Goal: Ask a question

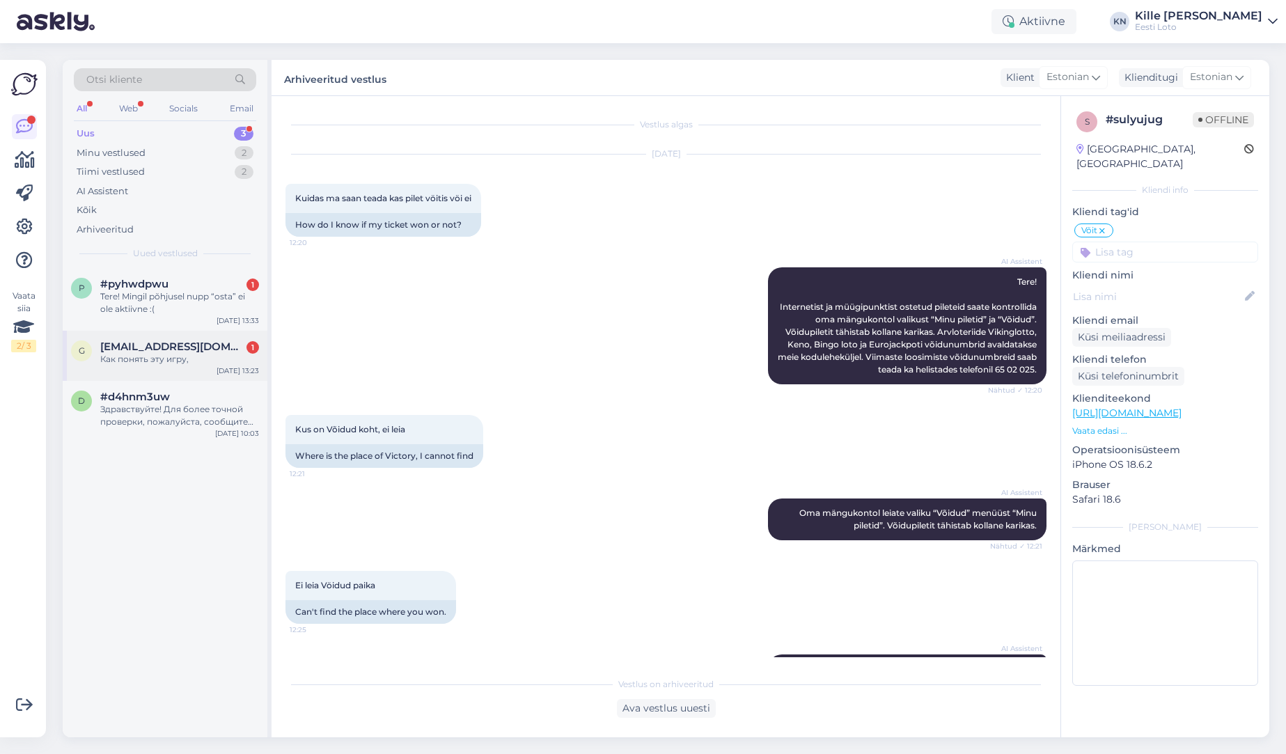
click at [203, 337] on div "g [EMAIL_ADDRESS][DOMAIN_NAME] 1 Как понять эту игру, [DATE] 13:23" at bounding box center [165, 356] width 205 height 50
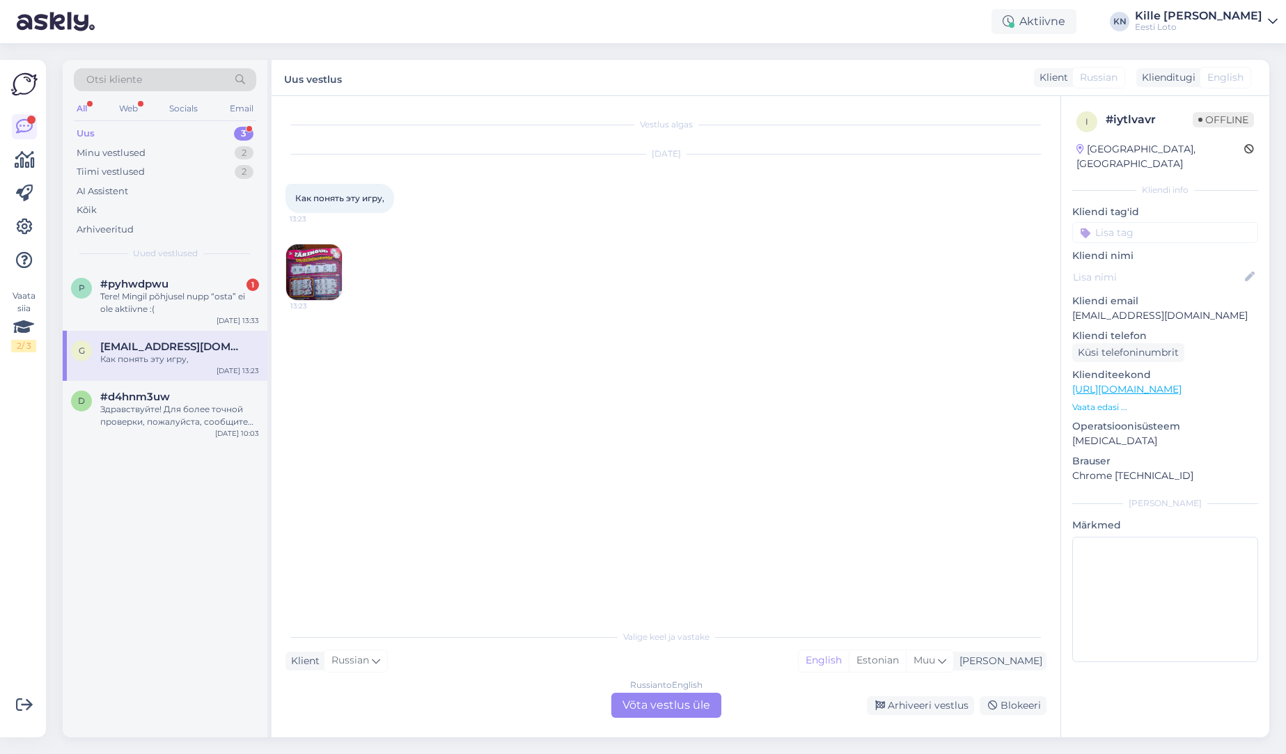
click at [316, 288] on img at bounding box center [314, 272] width 56 height 56
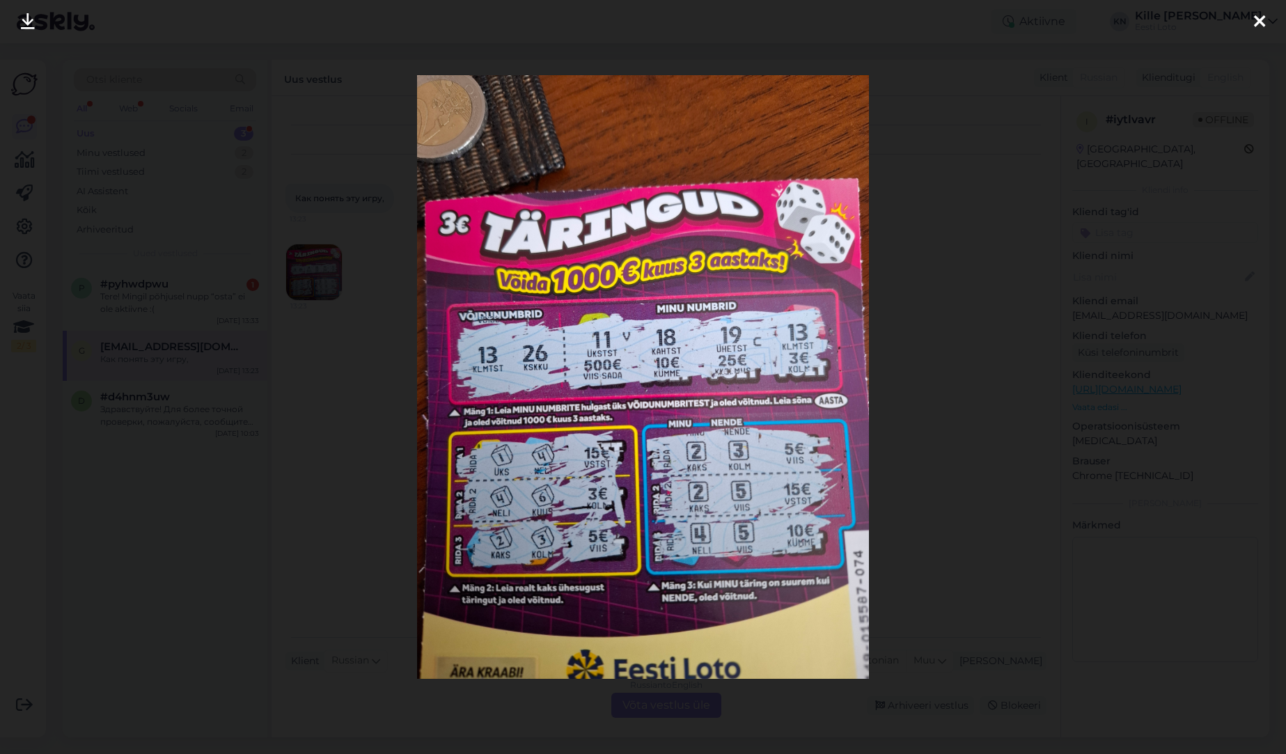
click at [301, 305] on div at bounding box center [643, 377] width 1286 height 754
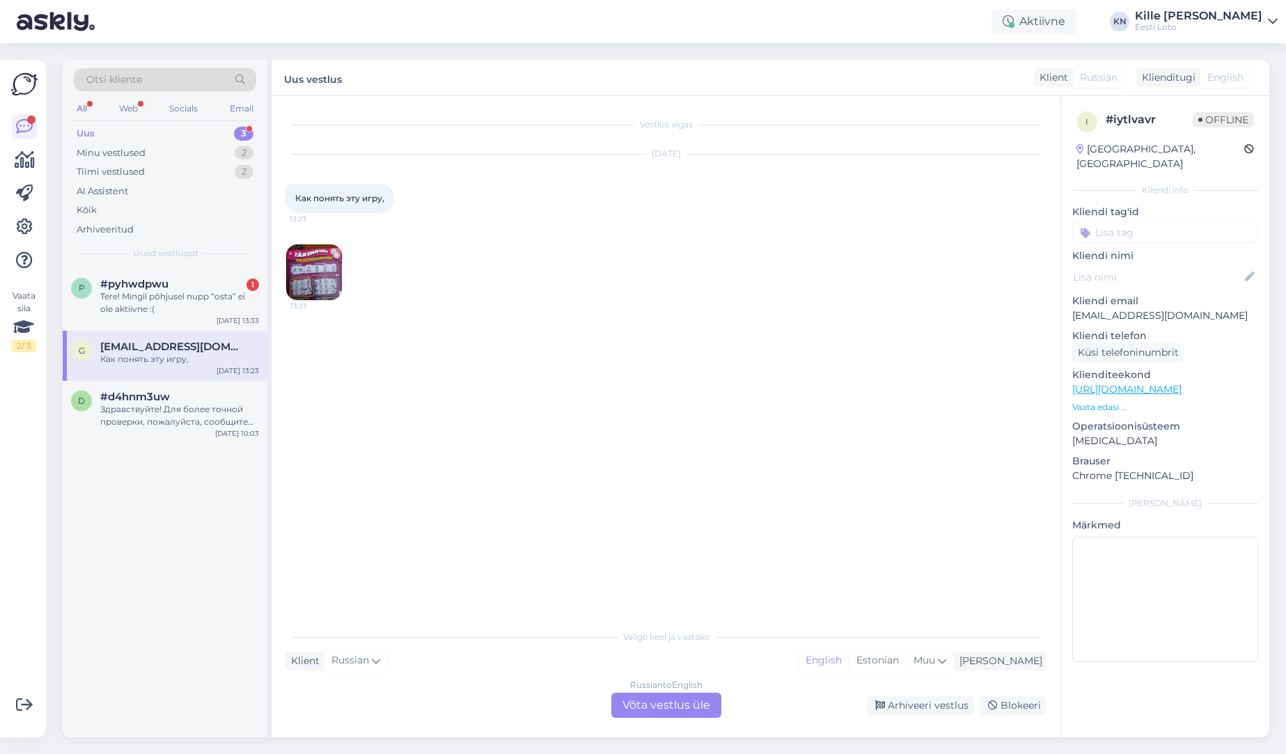
drag, startPoint x: 343, startPoint y: 276, endPoint x: 331, endPoint y: 277, distance: 11.9
click at [343, 276] on div "[DATE] Как понять эту игру, 13:23 13:23" at bounding box center [666, 227] width 761 height 177
click at [330, 277] on img at bounding box center [314, 272] width 56 height 56
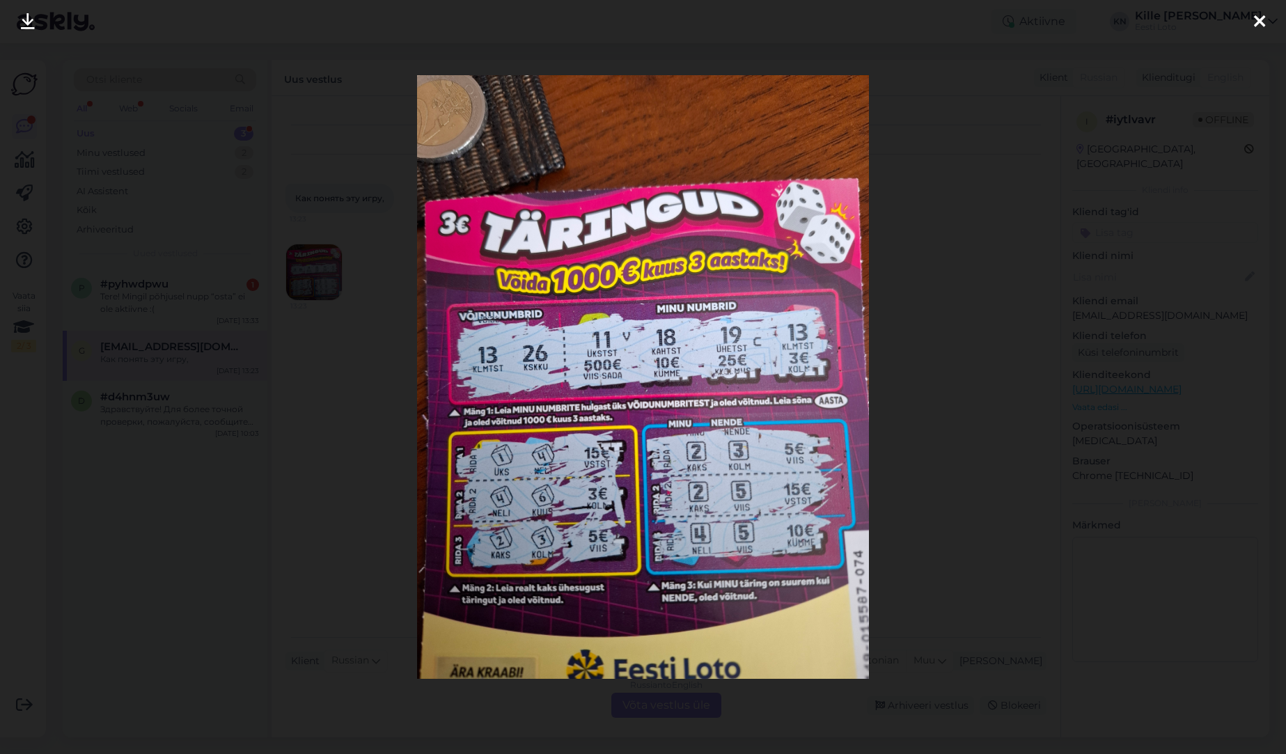
click at [318, 302] on div at bounding box center [643, 377] width 1286 height 754
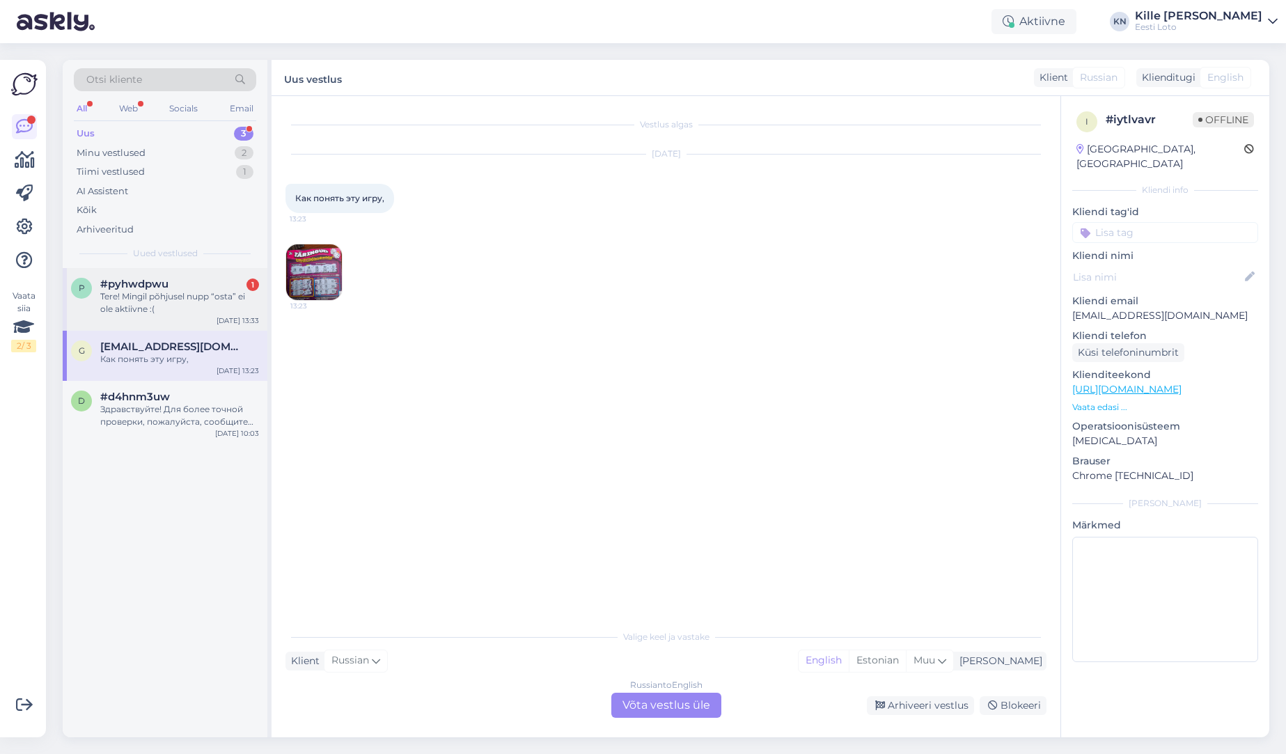
click at [175, 284] on div "#pyhwdpwu 1" at bounding box center [179, 284] width 159 height 13
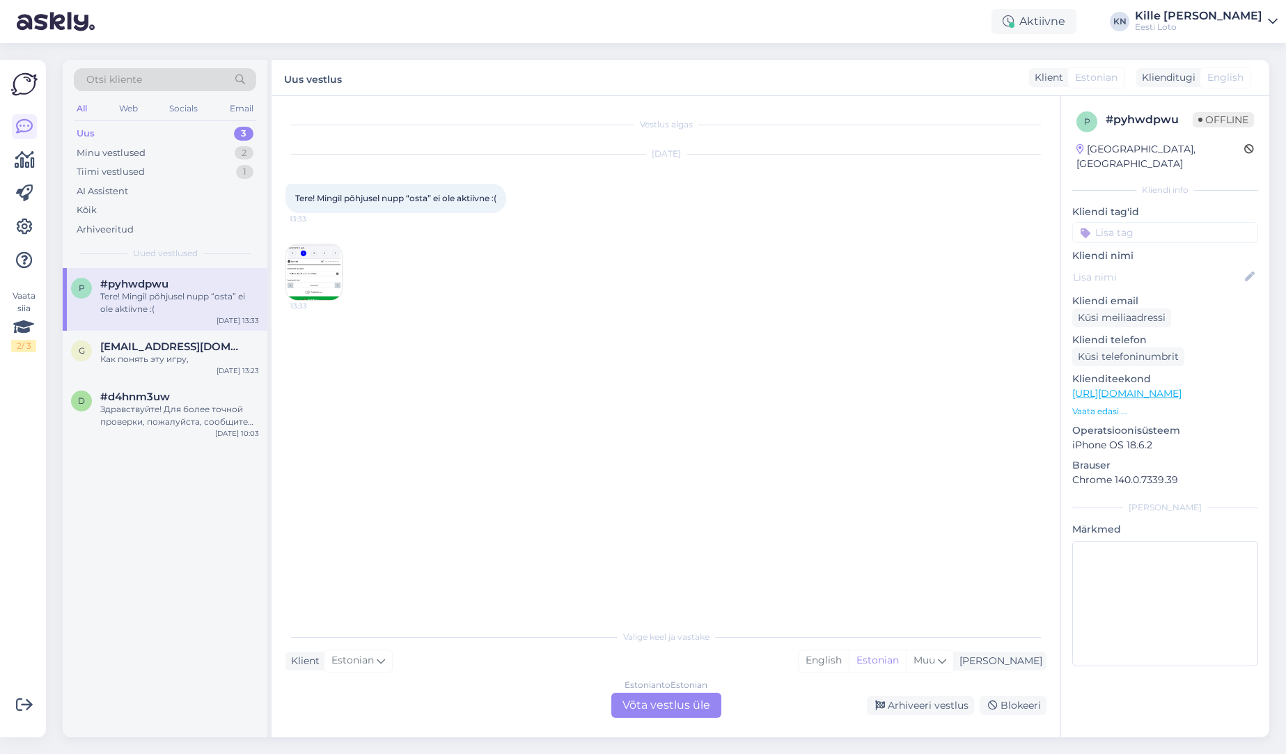
click at [299, 283] on img at bounding box center [314, 272] width 56 height 56
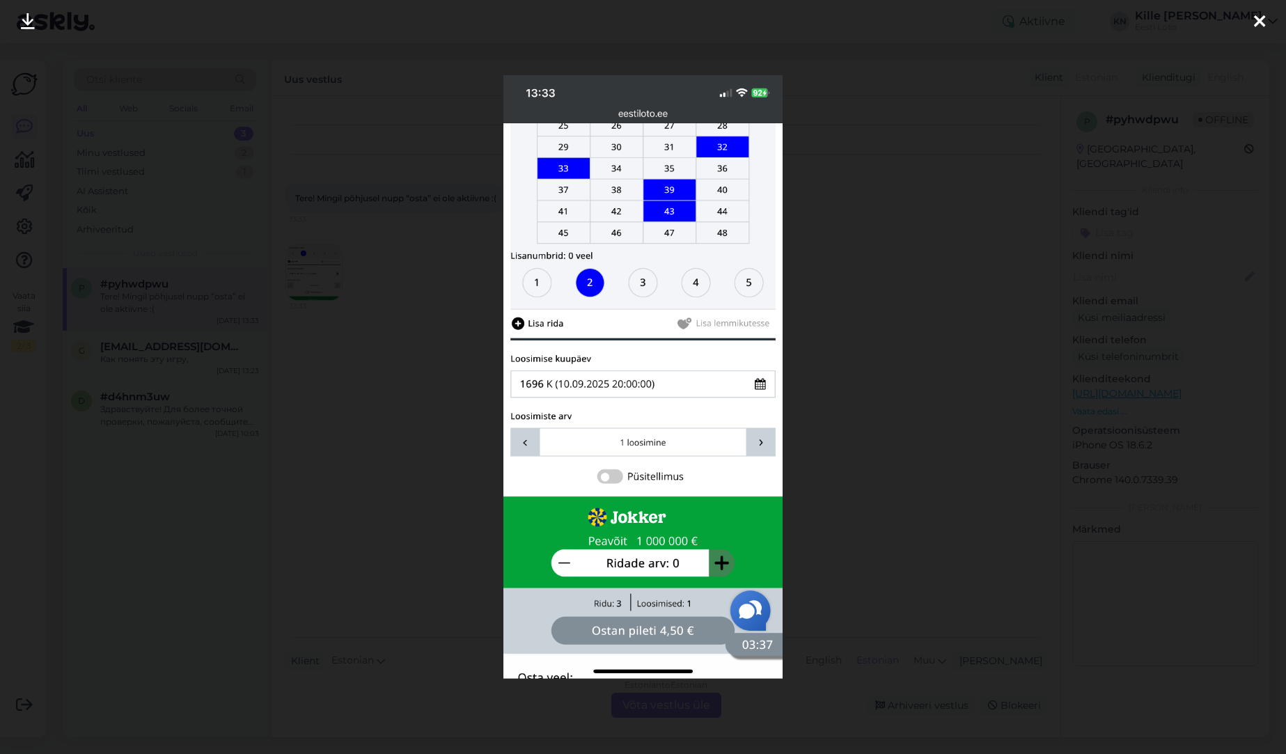
click at [946, 524] on div at bounding box center [643, 377] width 1286 height 754
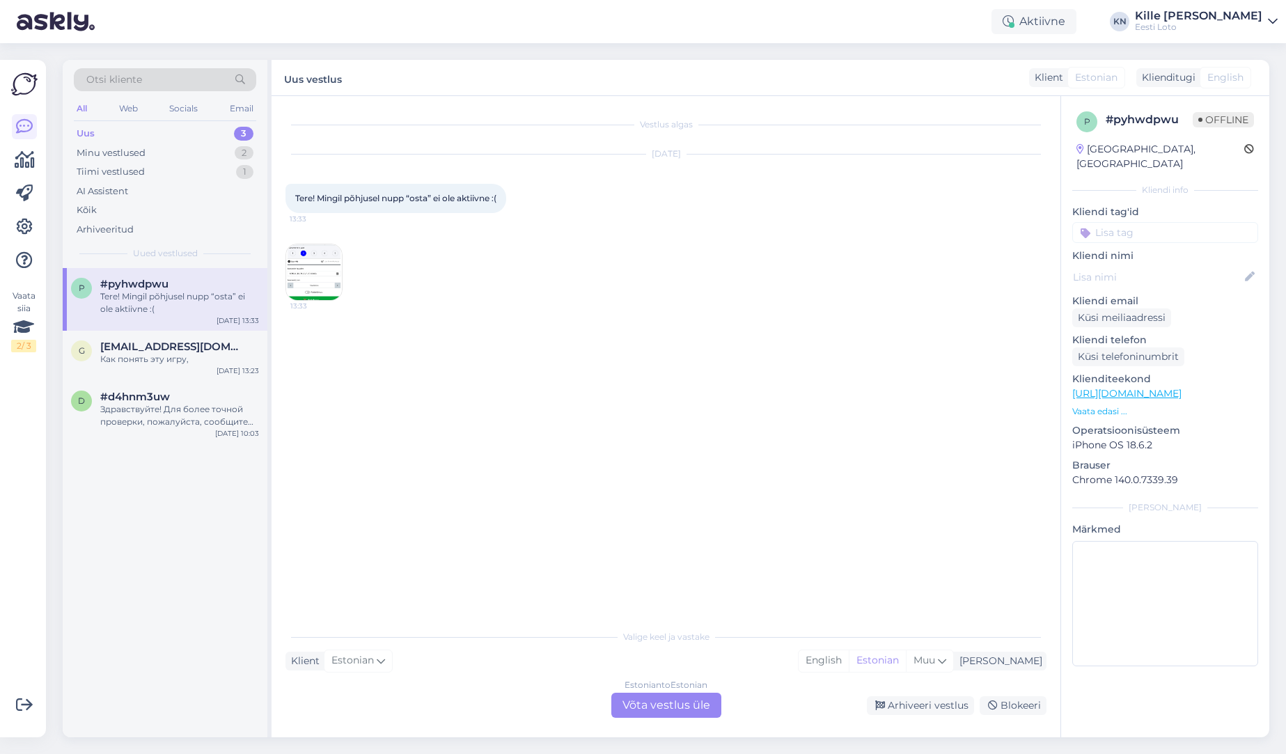
click at [700, 705] on div "Estonian to Estonian Võta vestlus üle" at bounding box center [666, 705] width 110 height 25
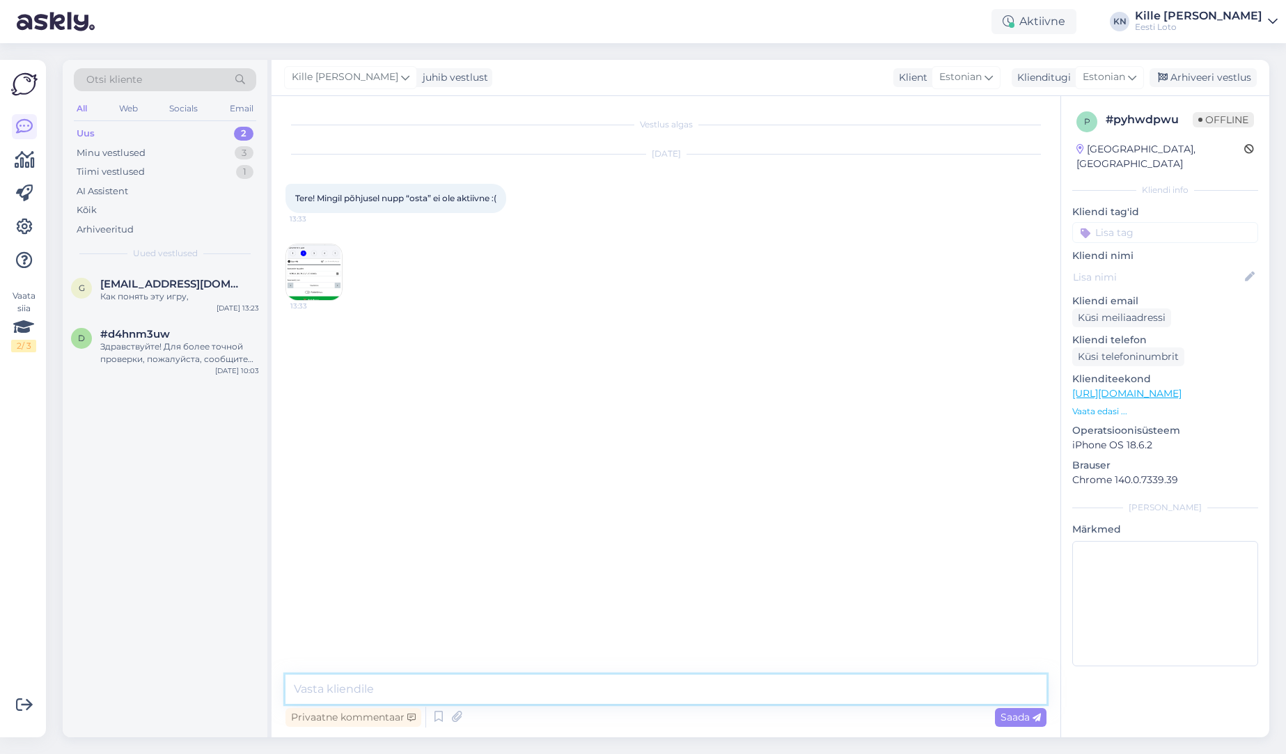
click at [565, 680] on textarea at bounding box center [666, 689] width 761 height 29
click at [325, 295] on img at bounding box center [314, 272] width 56 height 56
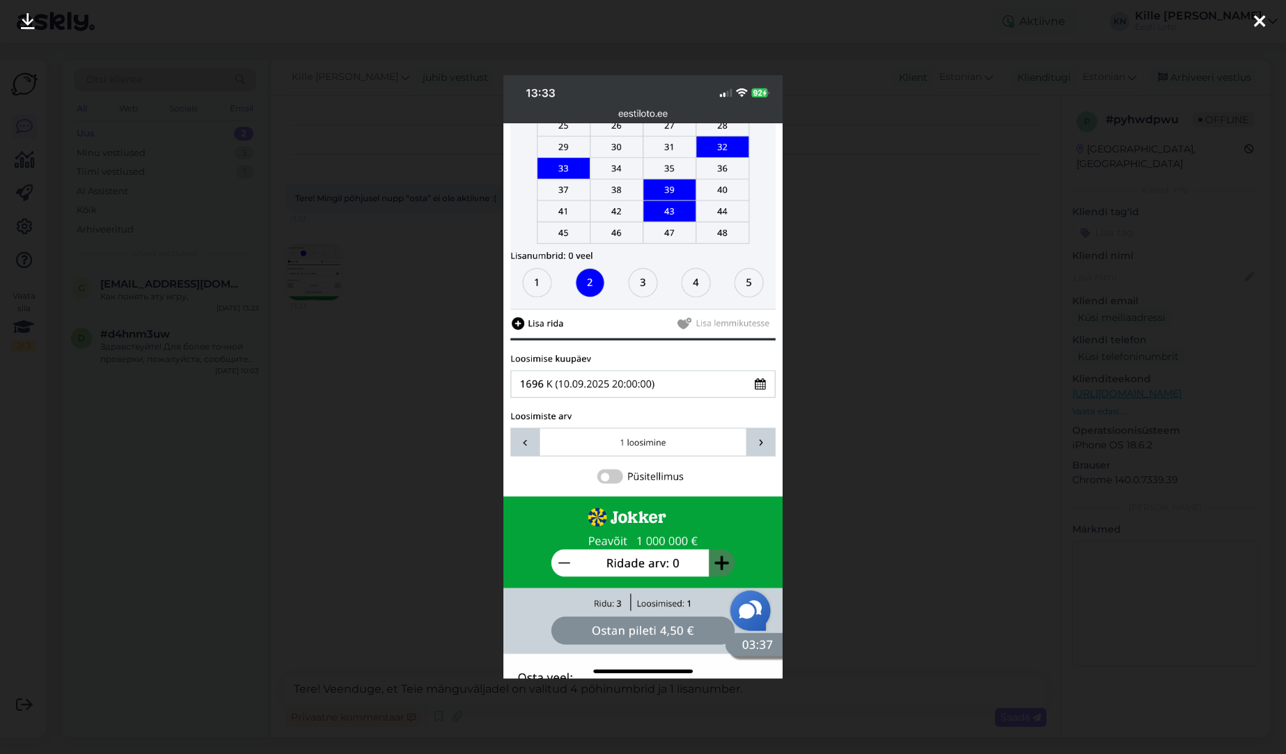
drag, startPoint x: 877, startPoint y: 221, endPoint x: 815, endPoint y: 111, distance: 125.7
click at [877, 220] on div at bounding box center [643, 377] width 1286 height 754
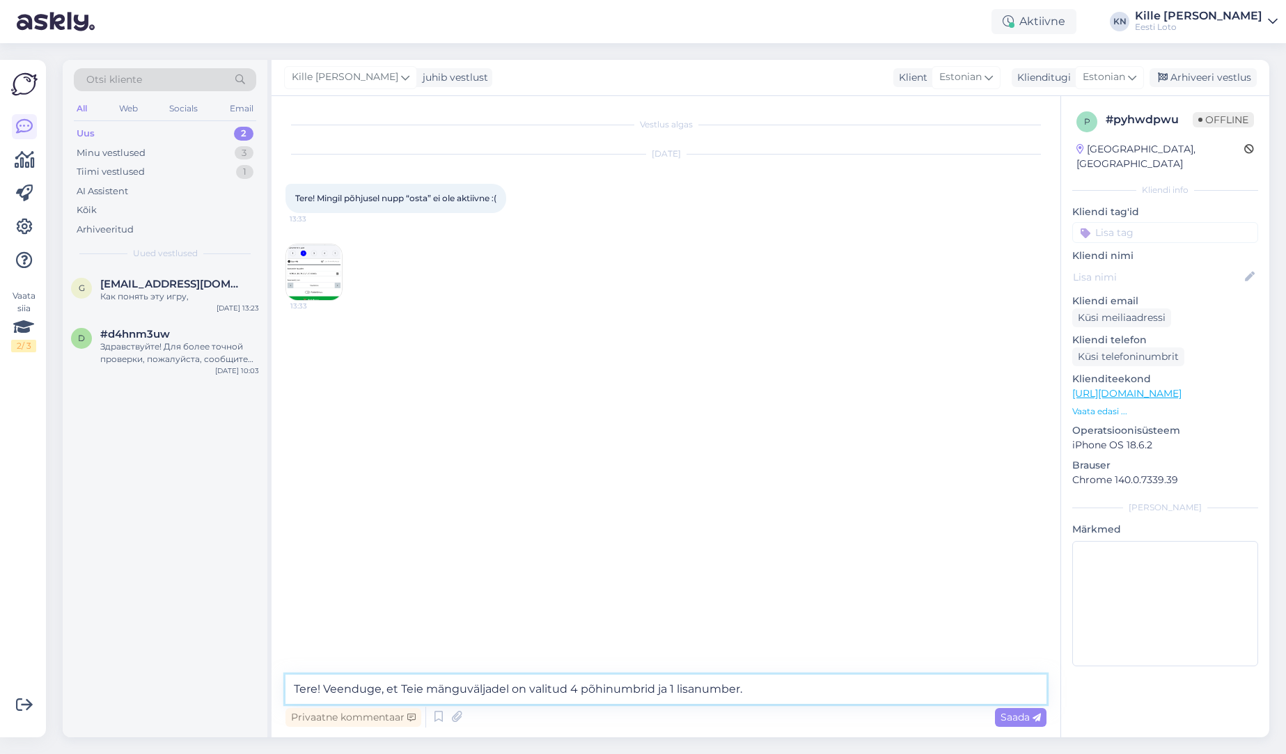
click at [576, 692] on textarea "Tere! Veenduge, et Teie mänguväljadel on valitud 4 põhinumbrid ja 1 lisanumber." at bounding box center [666, 689] width 761 height 29
click at [654, 685] on textarea "Tere! Veenduge, et Teie mänguväljadel on valitud 6 põhinumbrid ja 1 lisanumber." at bounding box center [666, 689] width 761 height 29
type textarea "Tere! [PERSON_NAME], et Teie mänguväljadel on valitud 6 põhinumbrit ja 1 lisanu…"
click at [785, 674] on div "Vestlus algas [DATE] Tere! Mingil põhjusel nupp “osta” ei ole aktiivne :( 13:33…" at bounding box center [666, 416] width 789 height 641
click at [1022, 716] on span "Saada" at bounding box center [1021, 717] width 40 height 13
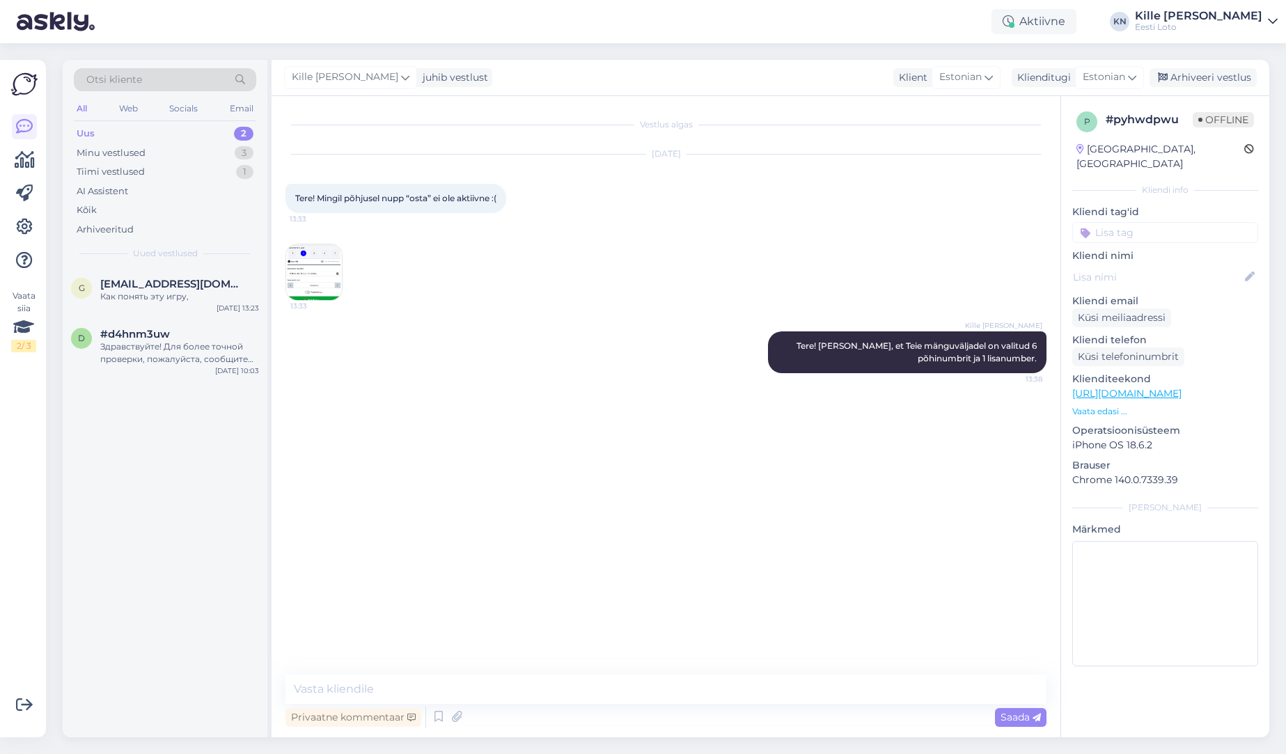
click at [1100, 222] on input at bounding box center [1165, 232] width 186 height 21
type input "pil"
click at [1165, 267] on span "Pileti ostmine" at bounding box center [1166, 271] width 58 height 8
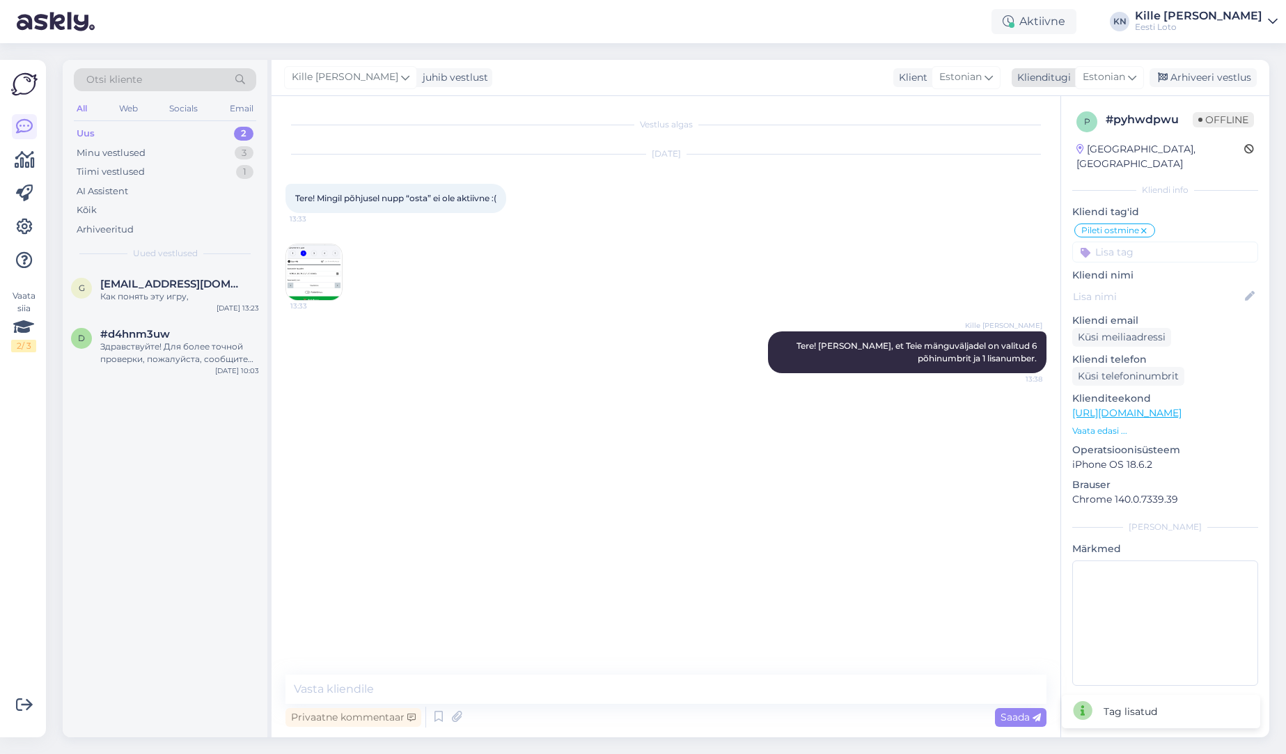
click at [1186, 72] on div "Arhiveeri vestlus" at bounding box center [1203, 77] width 107 height 19
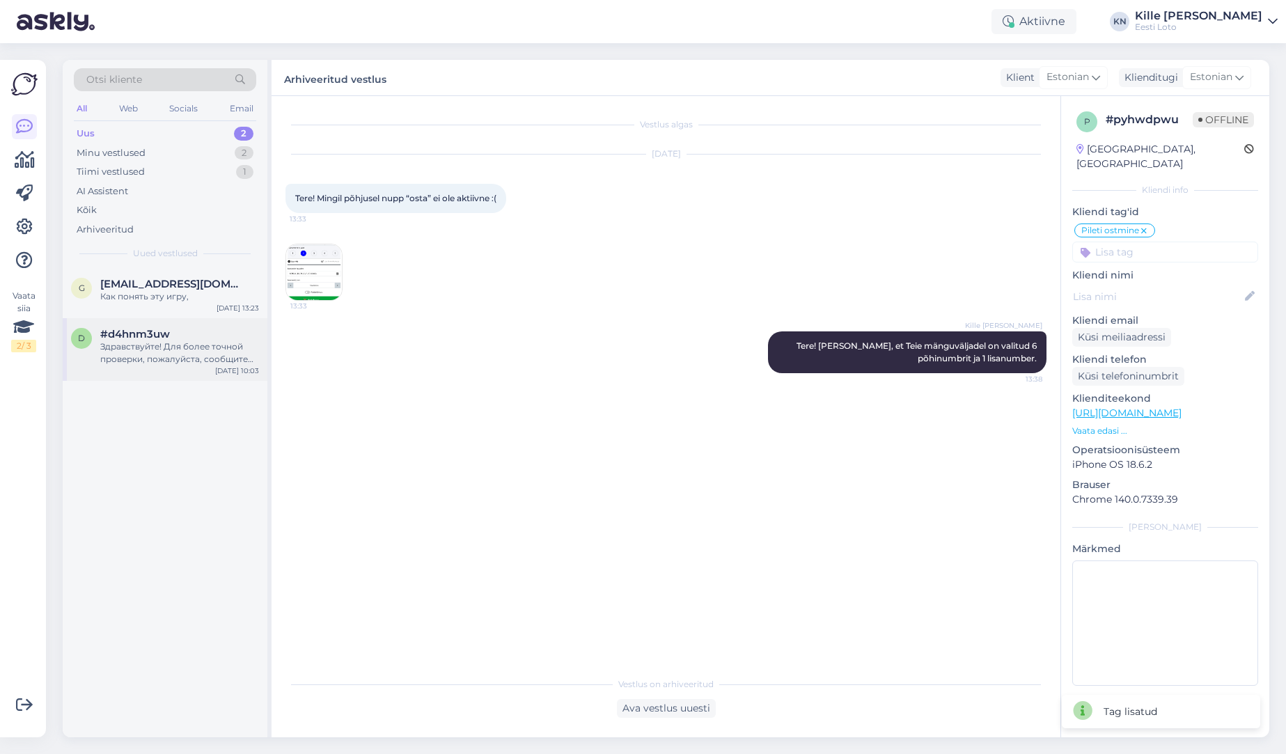
click at [169, 334] on span "#d4hnm3uw" at bounding box center [135, 334] width 70 height 13
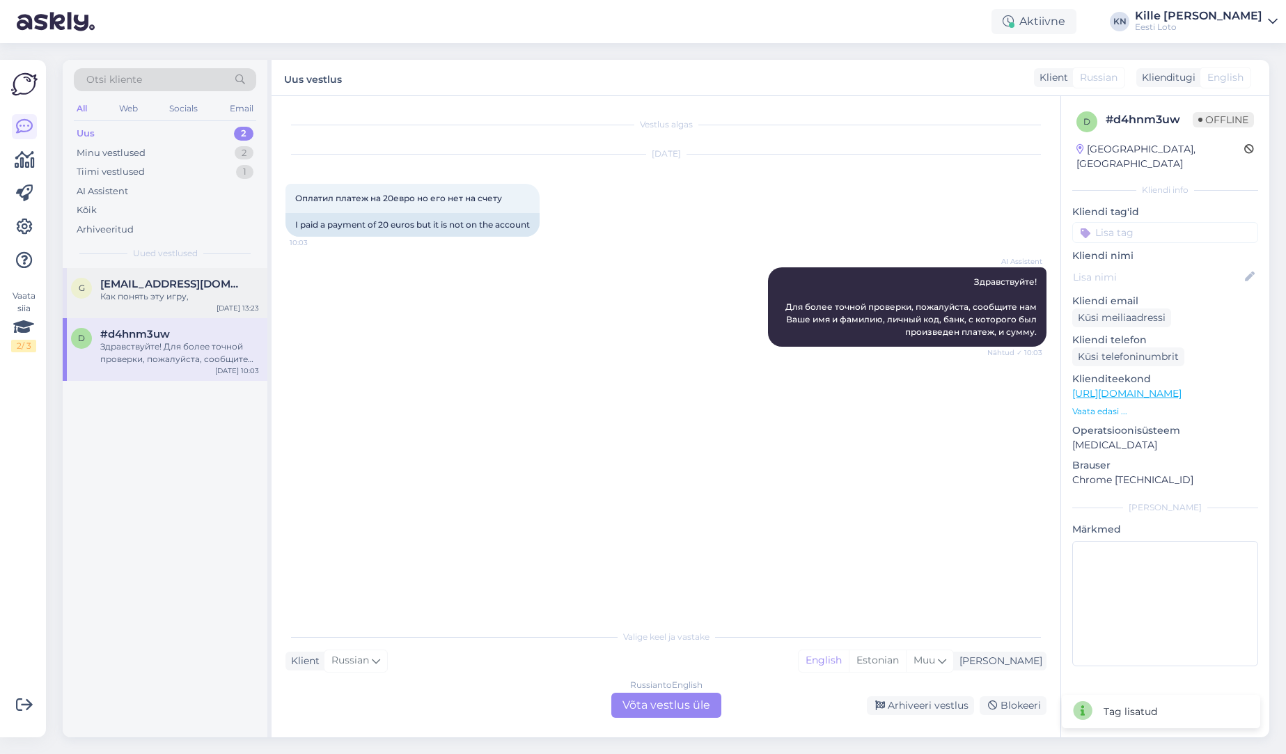
click at [174, 297] on div "Как понять эту игру," at bounding box center [179, 296] width 159 height 13
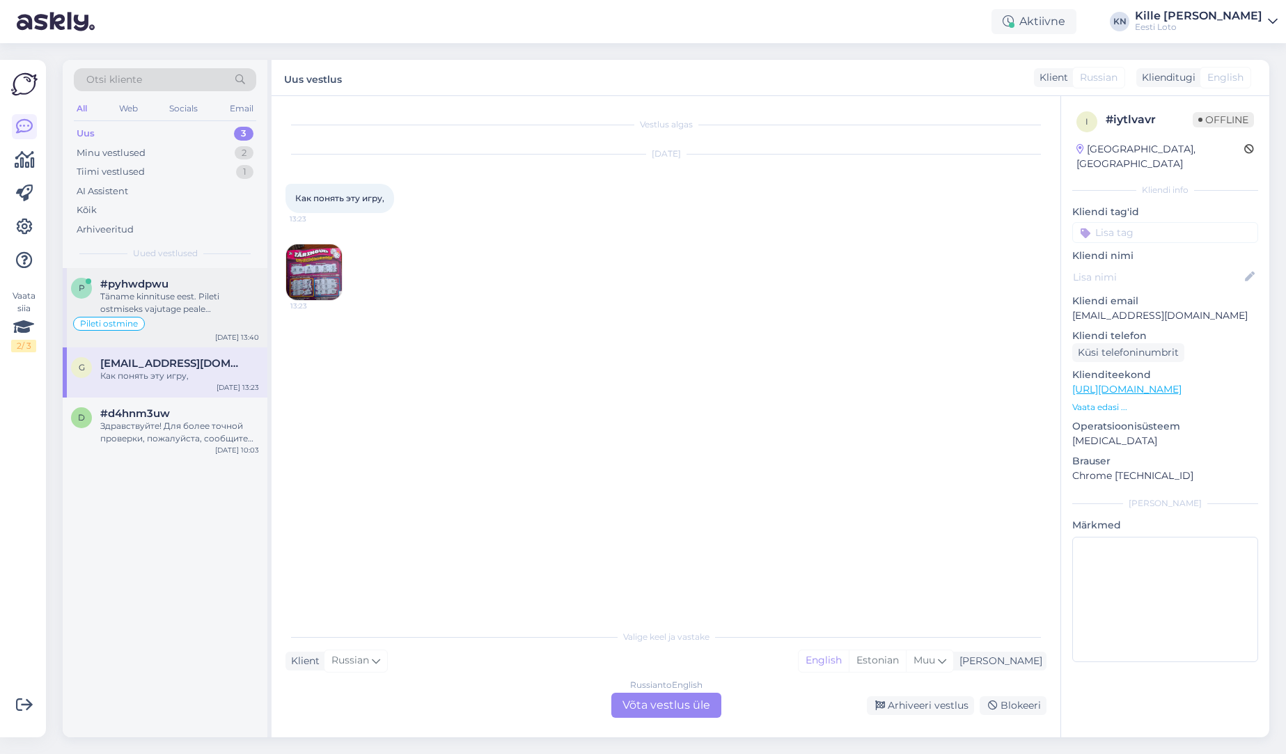
click at [170, 314] on div "Täname kinnituse eest. Pileti ostmiseks vajutage peale mängunumbrite valimist n…" at bounding box center [179, 302] width 159 height 25
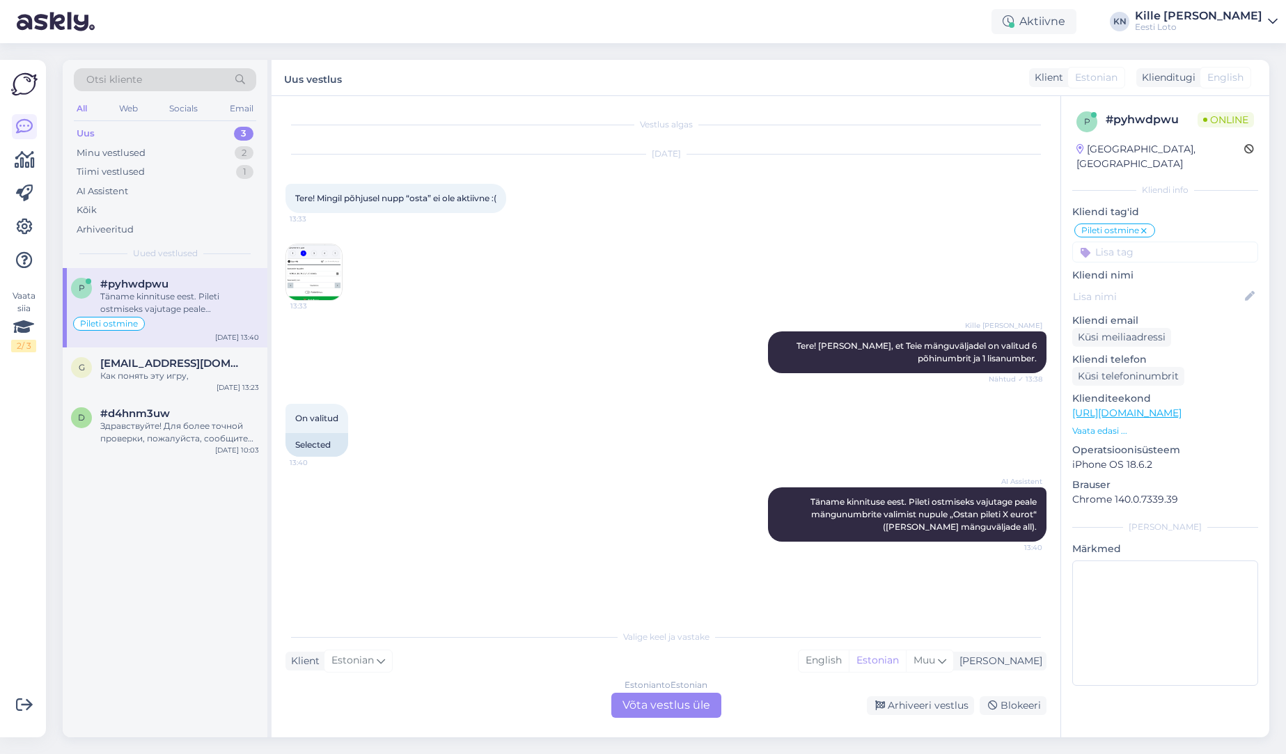
click at [650, 701] on div "Estonian to Estonian Võta vestlus üle" at bounding box center [666, 705] width 110 height 25
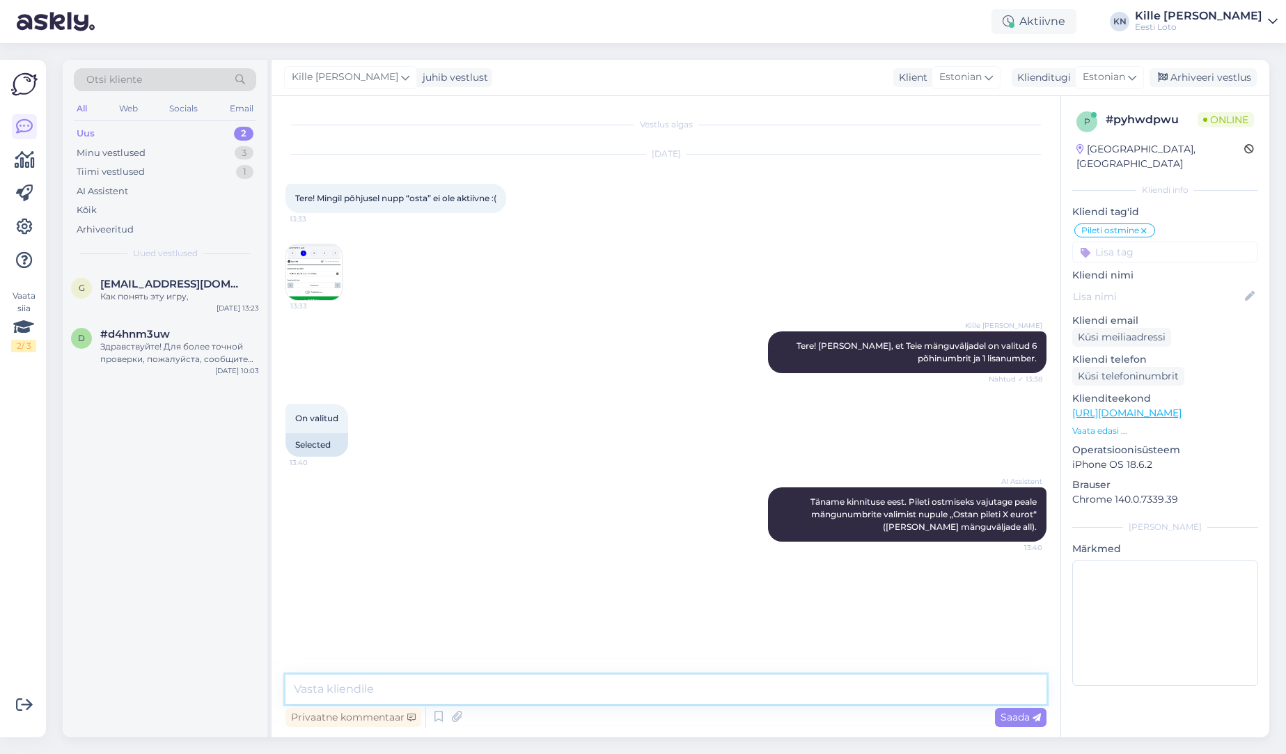
click at [554, 690] on textarea at bounding box center [666, 689] width 761 height 29
click at [313, 286] on img at bounding box center [314, 272] width 56 height 56
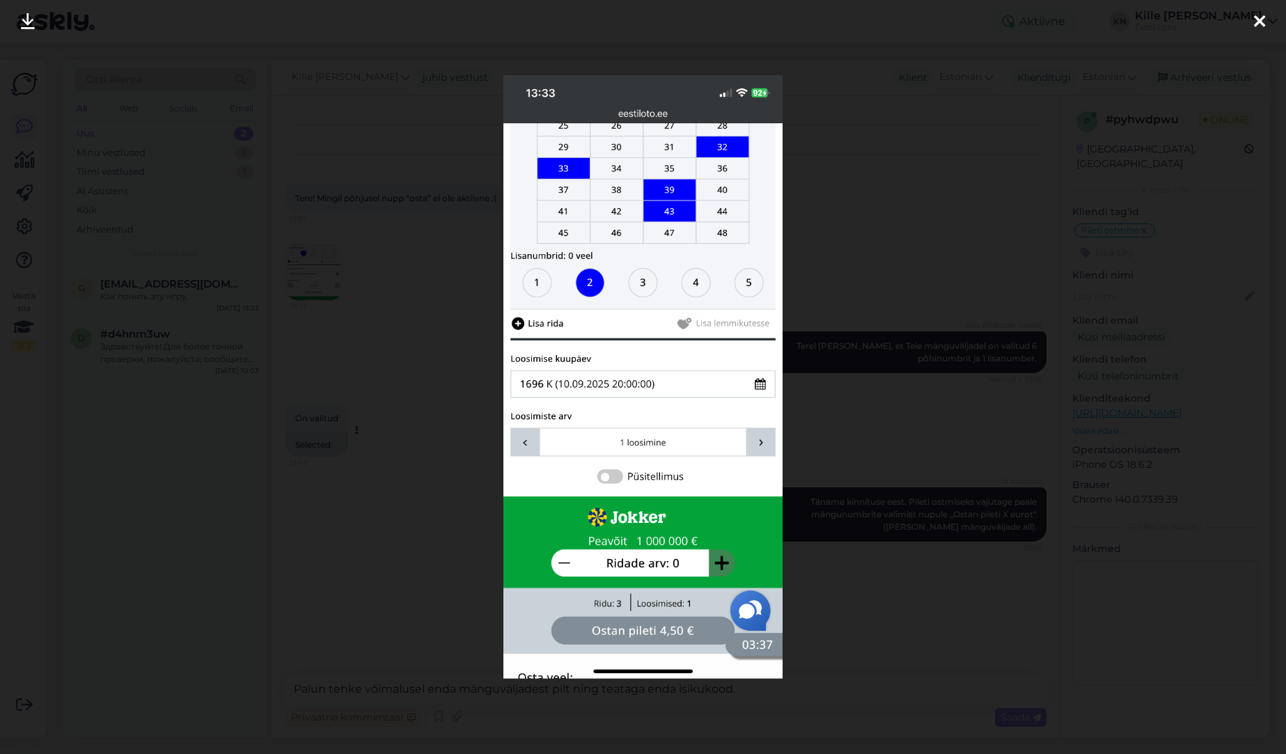
click at [344, 455] on div at bounding box center [643, 377] width 1286 height 754
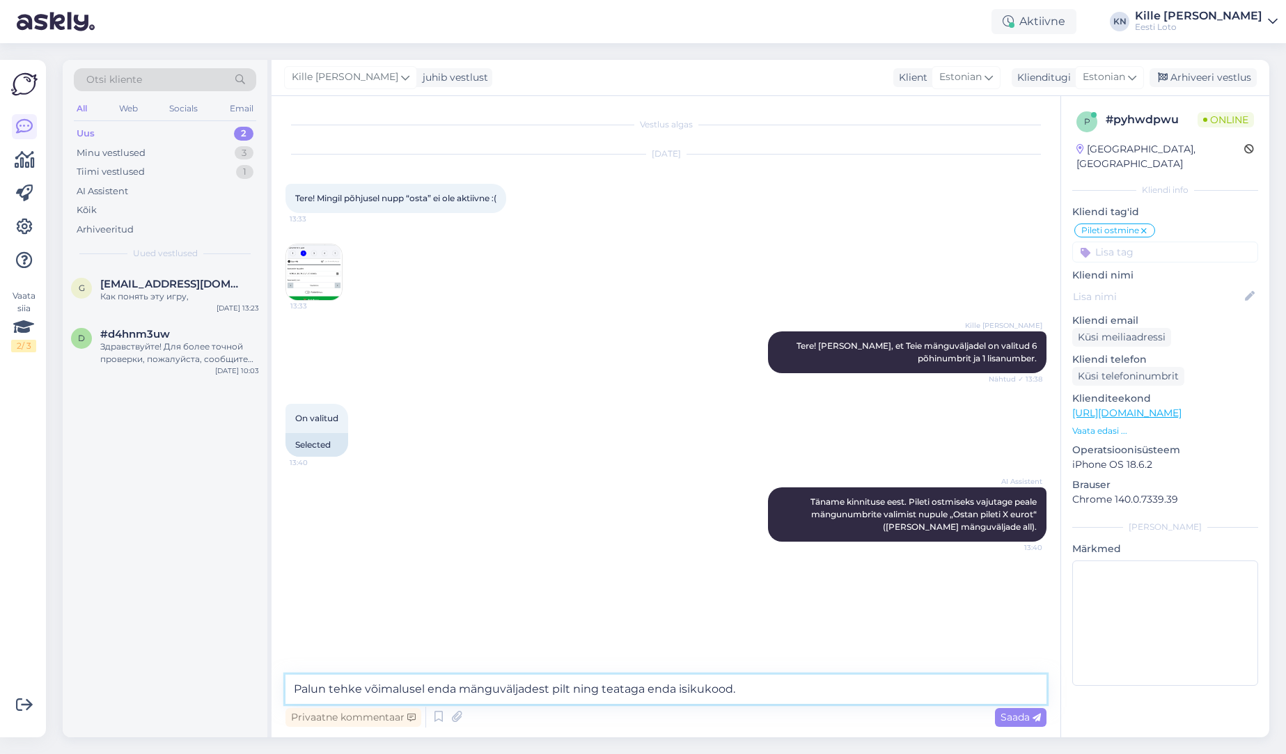
click at [640, 689] on textarea "Palun tehke võimalusel enda mänguväljadest pilt ning teataga enda isikukood." at bounding box center [666, 689] width 761 height 29
click at [818, 688] on textarea "Palun tehke võimalusel enda mänguväljadest pilt ning teatage enda isikukood." at bounding box center [666, 689] width 761 height 29
type textarea "Palun tehke võimalusel enda mänguväljadest pilt ning teatage enda isikukood."
click at [1021, 711] on span "Saada" at bounding box center [1021, 717] width 40 height 13
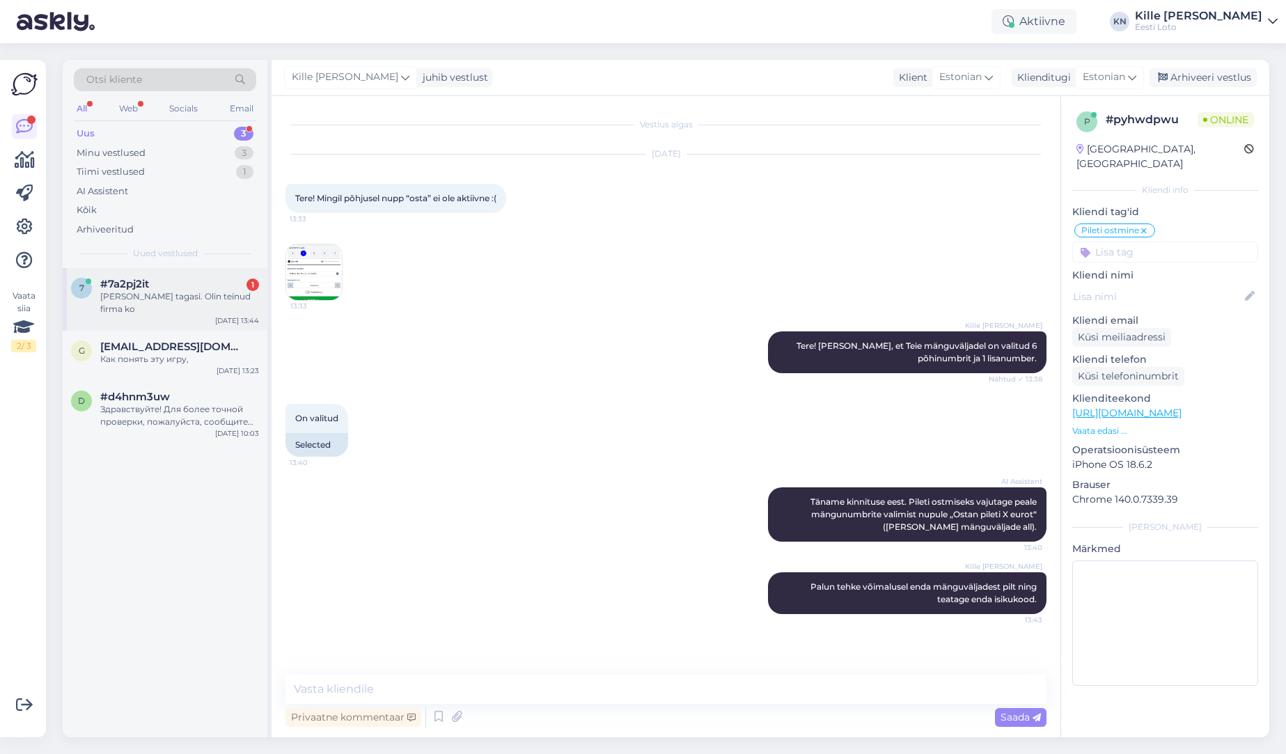
click at [196, 297] on div "[PERSON_NAME] tagasi. Olin teinud firma ko" at bounding box center [179, 302] width 159 height 25
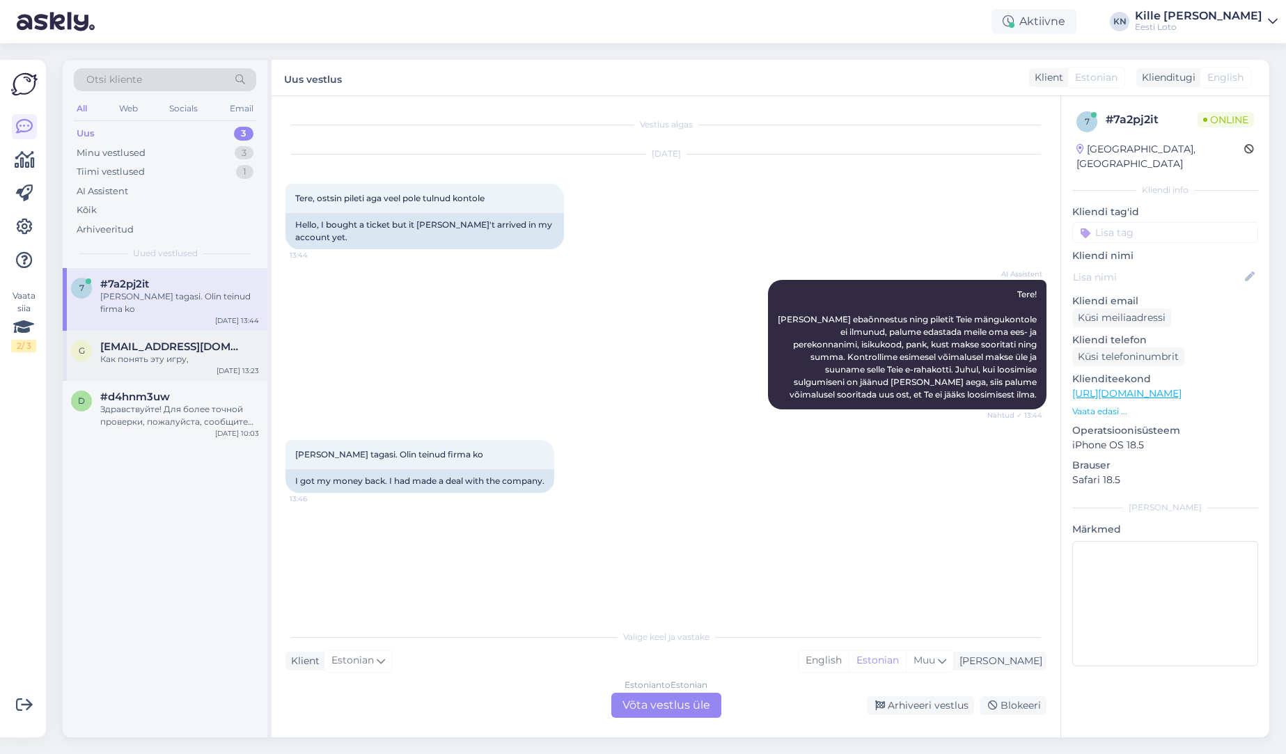
click at [166, 341] on span "[EMAIL_ADDRESS][DOMAIN_NAME]" at bounding box center [172, 347] width 145 height 13
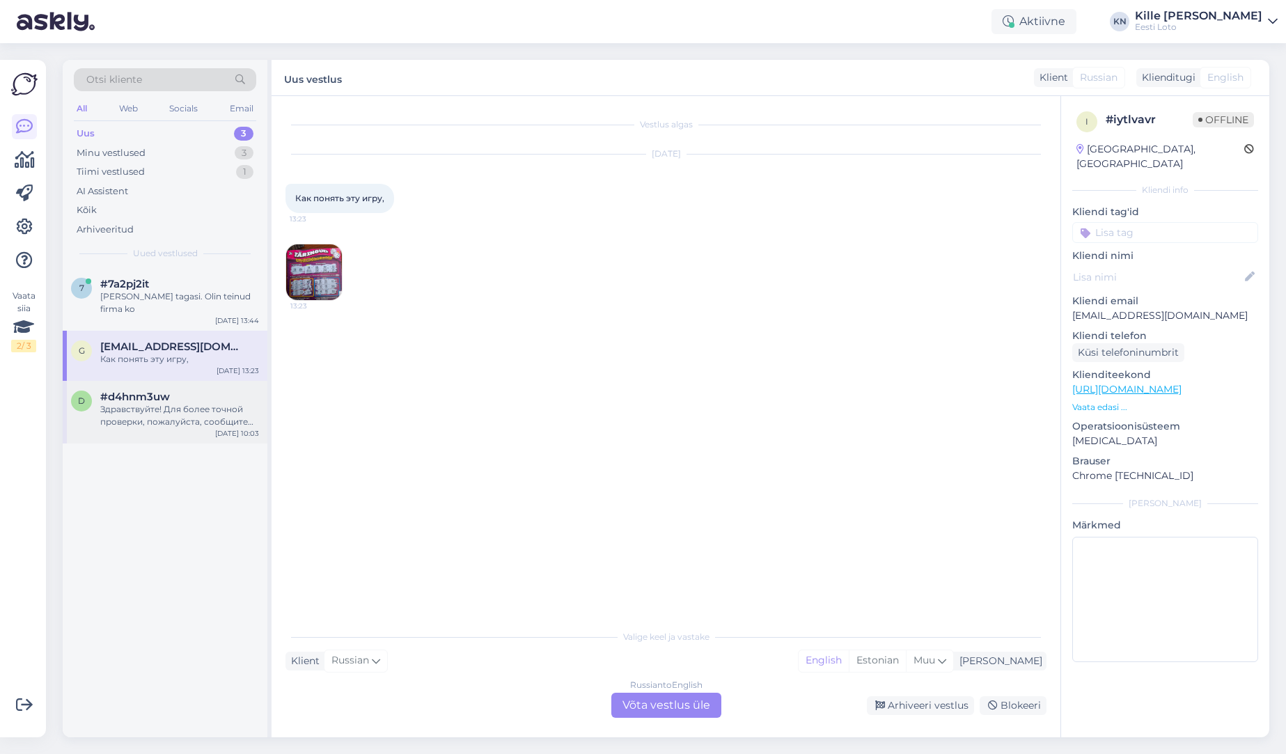
drag, startPoint x: 161, startPoint y: 418, endPoint x: 162, endPoint y: 387, distance: 31.4
click at [161, 418] on div "d #d4hnm3uw Здравствуйте! Для более точной проверки, пожалуйста, сообщите нам В…" at bounding box center [165, 412] width 205 height 63
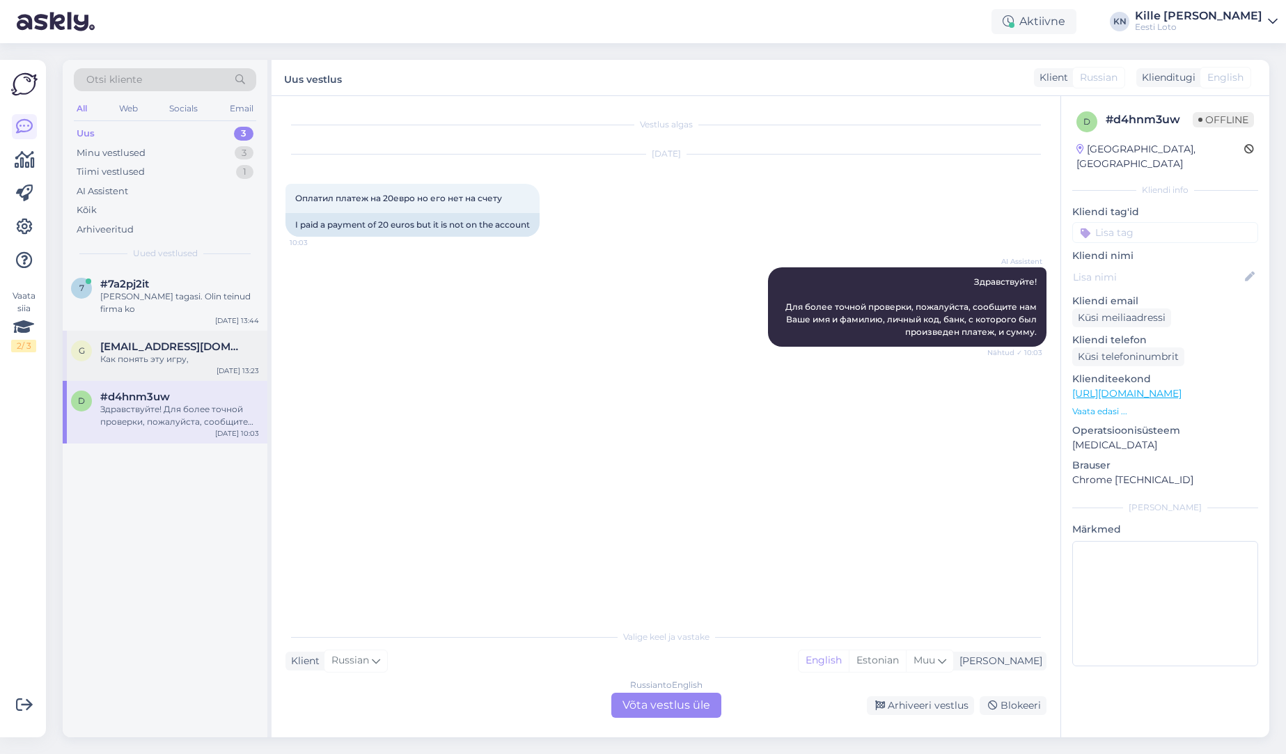
click at [162, 361] on div "g [EMAIL_ADDRESS][DOMAIN_NAME] Как понять эту игру, [DATE] 13:23" at bounding box center [165, 356] width 205 height 50
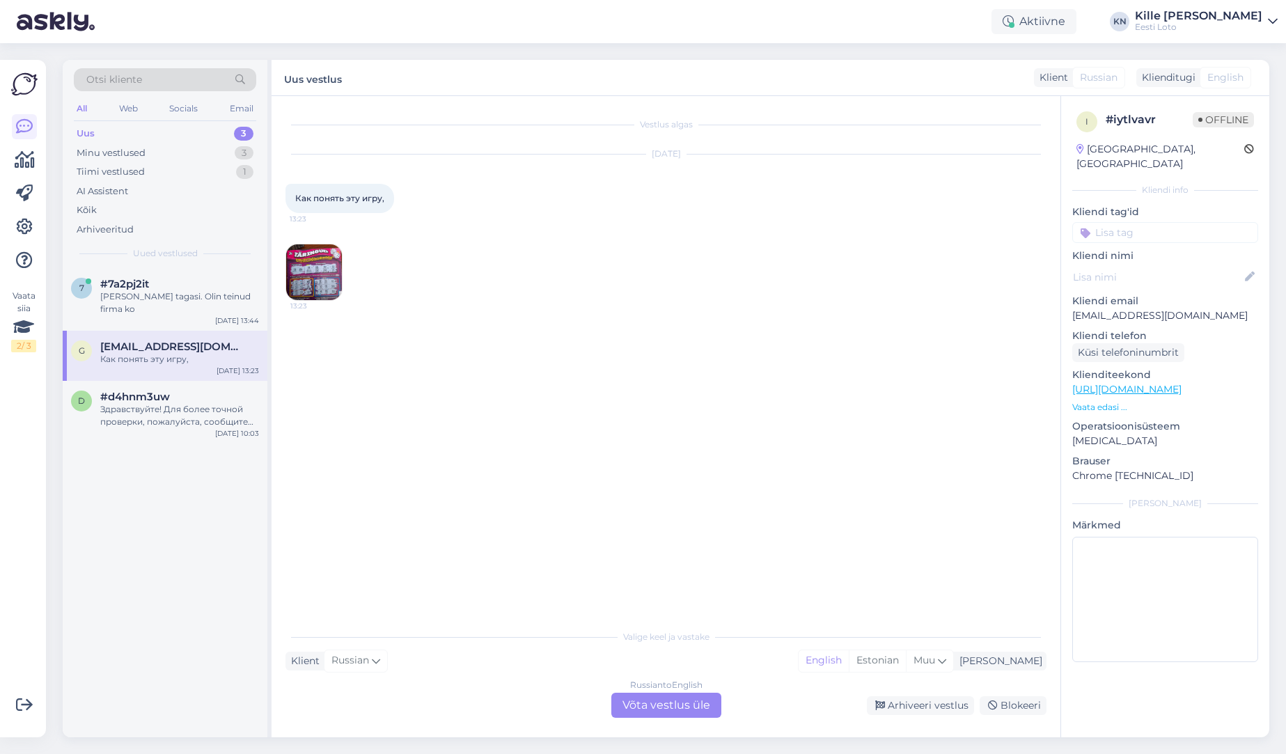
click at [319, 287] on img at bounding box center [314, 272] width 56 height 56
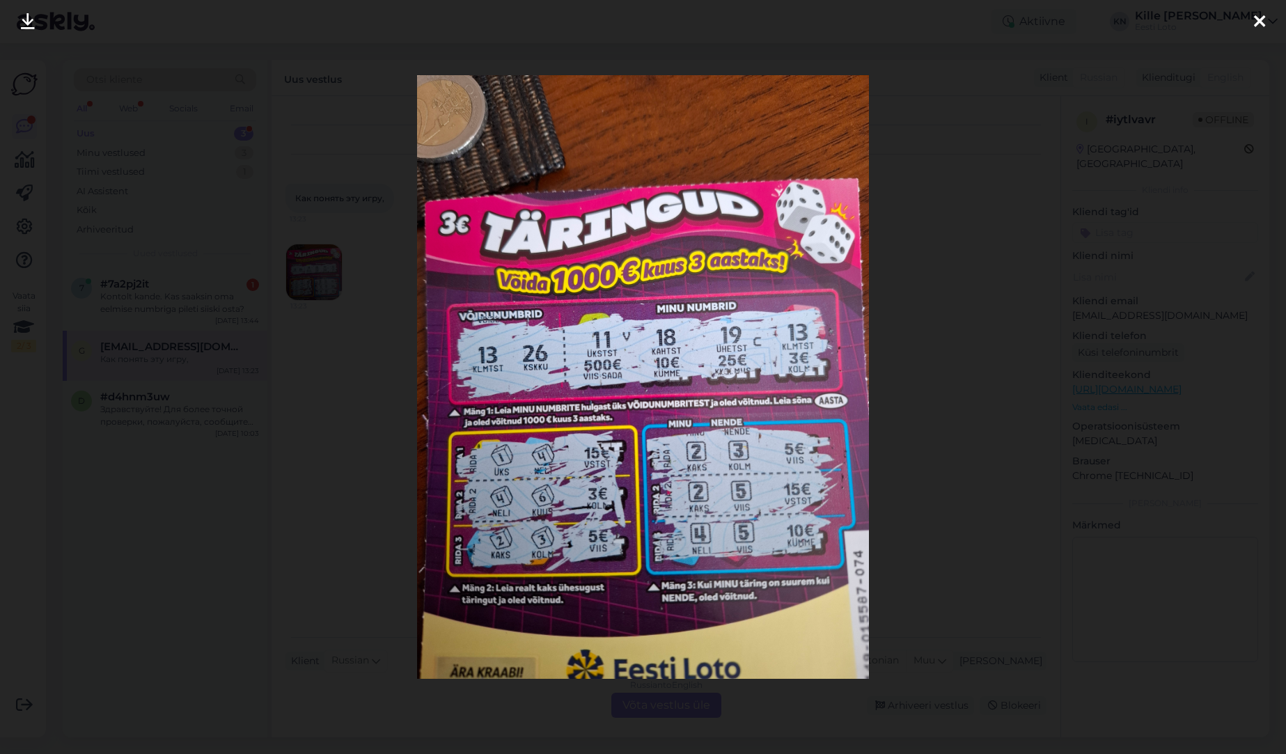
click at [328, 453] on div at bounding box center [643, 377] width 1286 height 754
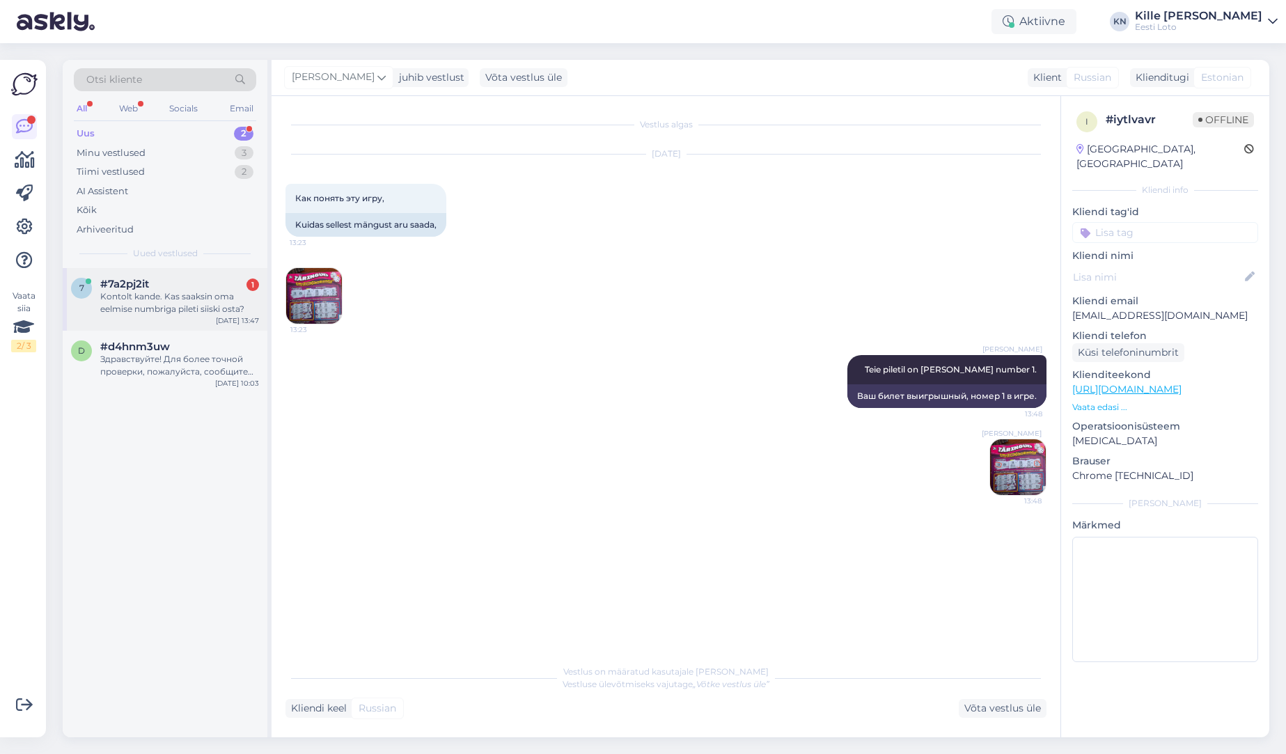
click at [188, 301] on div "Kontolt kande. Kas saaksin oma eelmise numbriga pileti siiski osta?" at bounding box center [179, 302] width 159 height 25
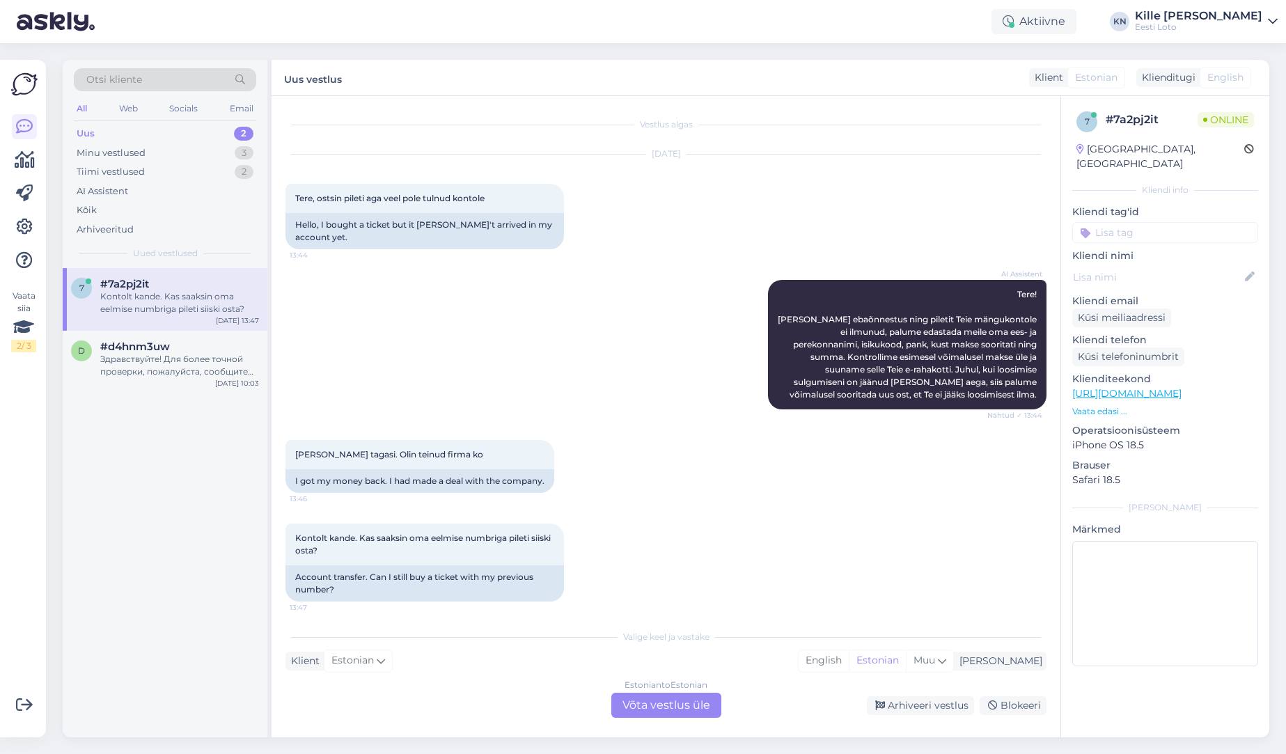
scroll to position [7, 0]
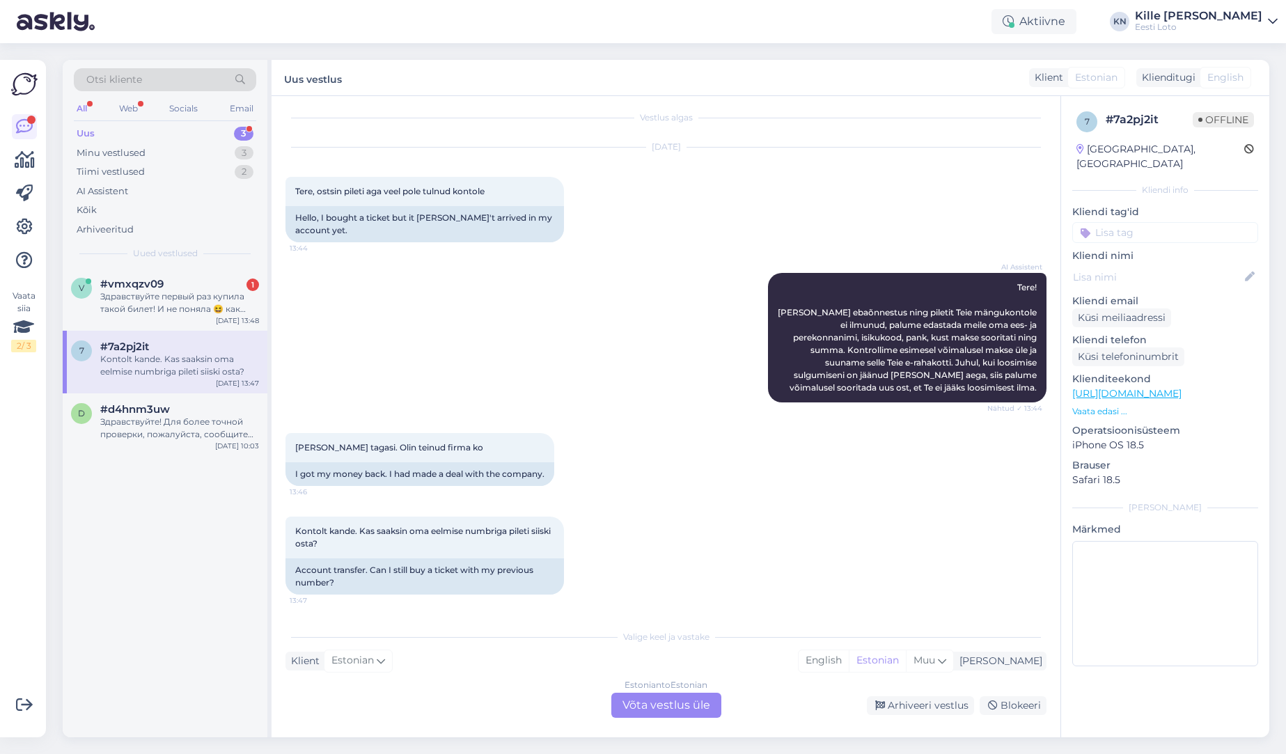
click at [650, 697] on div "Estonian to Estonian Võta vestlus üle" at bounding box center [666, 705] width 110 height 25
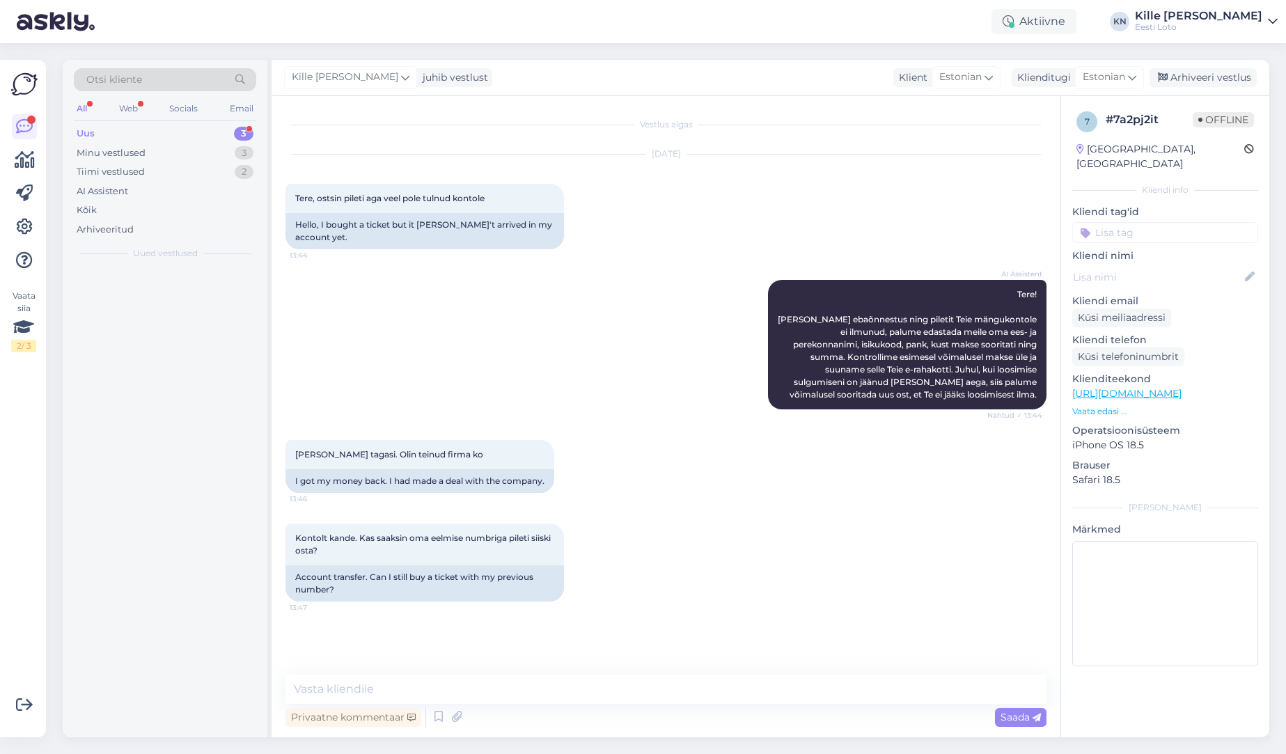
scroll to position [0, 0]
click at [491, 682] on textarea at bounding box center [666, 689] width 761 height 29
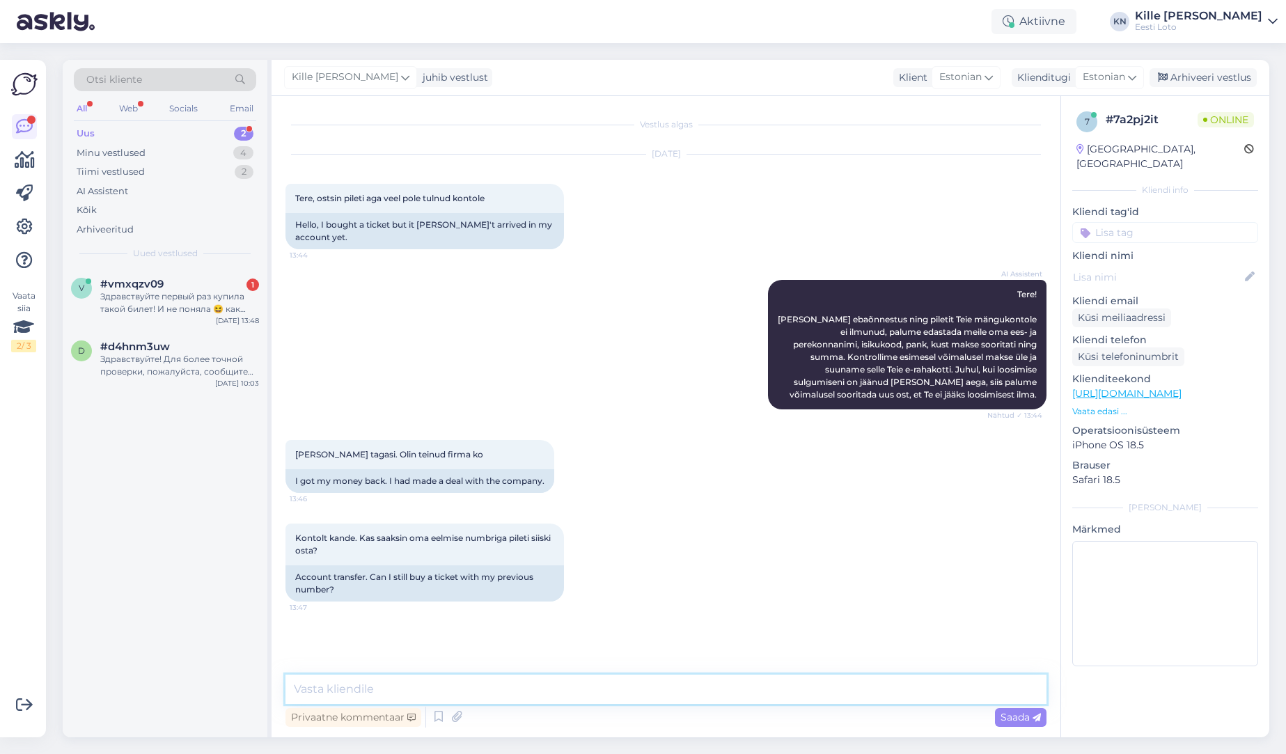
click at [657, 682] on textarea at bounding box center [666, 689] width 761 height 29
paste textarea "Teise isiku/firma pangakontolt sissemakset ei ole võimalik teha ja see tagastat…"
drag, startPoint x: 355, startPoint y: 688, endPoint x: 273, endPoint y: 681, distance: 82.5
click at [286, 681] on textarea "Teise isiku/firma pangakontolt sissemakset ei ole võimalik teha ja see tagastat…" at bounding box center [666, 689] width 761 height 29
click at [819, 689] on textarea "Firma pangakontolt sissemakset ei ole võimalik teha ja see tagastatakse automaa…" at bounding box center [666, 689] width 761 height 29
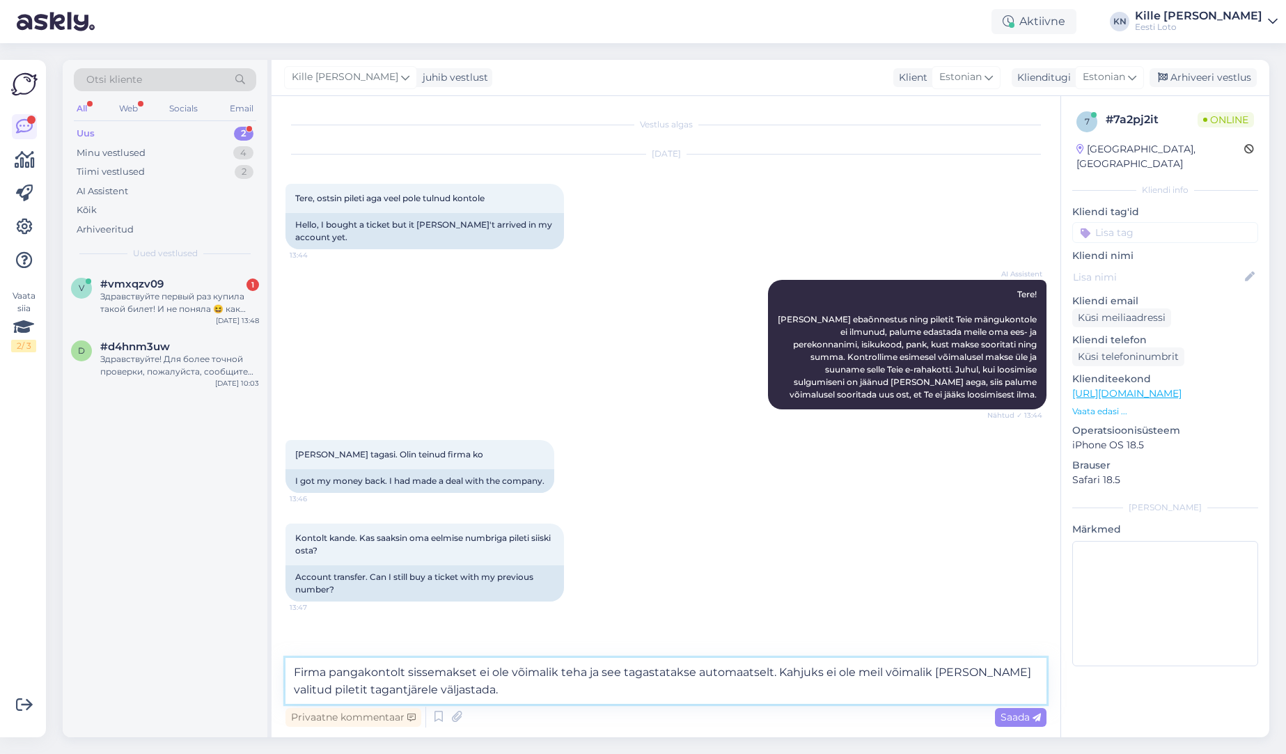
click at [820, 687] on textarea "Firma pangakontolt sissemakset ei ole võimalik teha ja see tagastatakse automaa…" at bounding box center [666, 681] width 761 height 46
type textarea "Firma pangakontolt sissemakset ei ole võimalik teha ja see tagastatakse automaa…"
click at [1001, 718] on span "Saada" at bounding box center [1021, 717] width 40 height 13
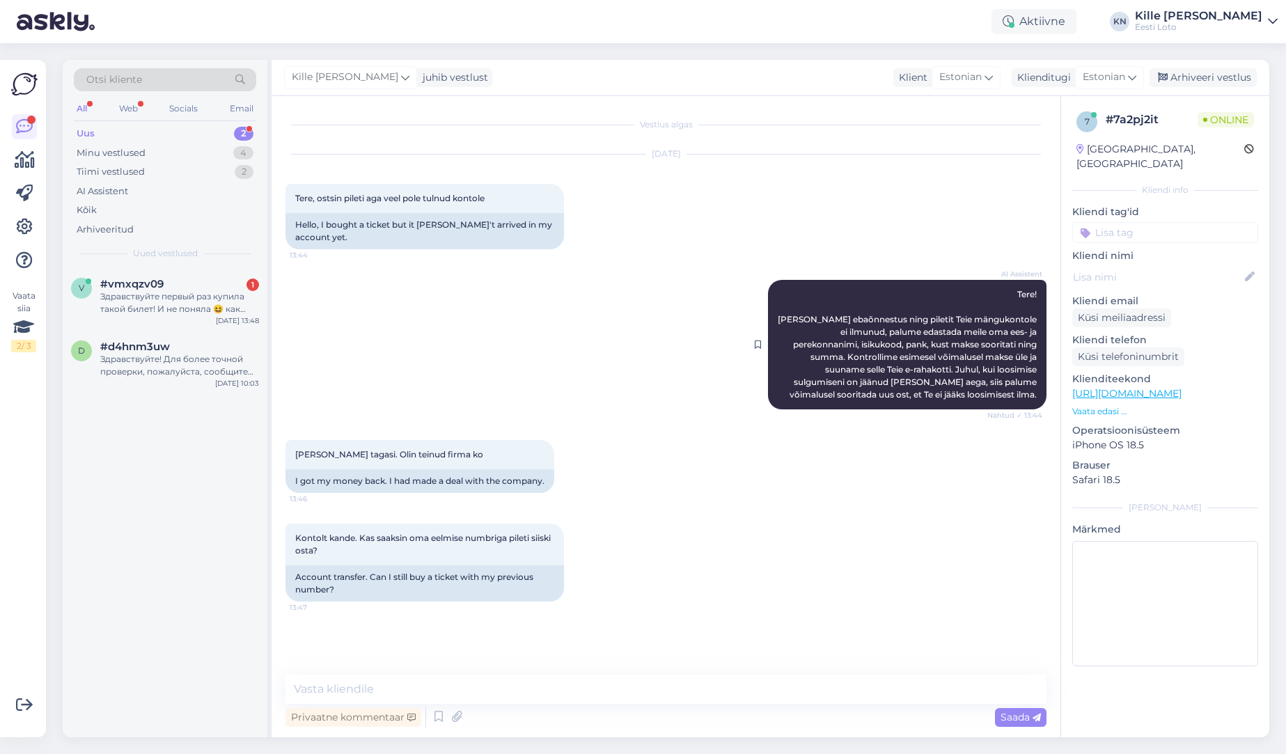
scroll to position [40, 0]
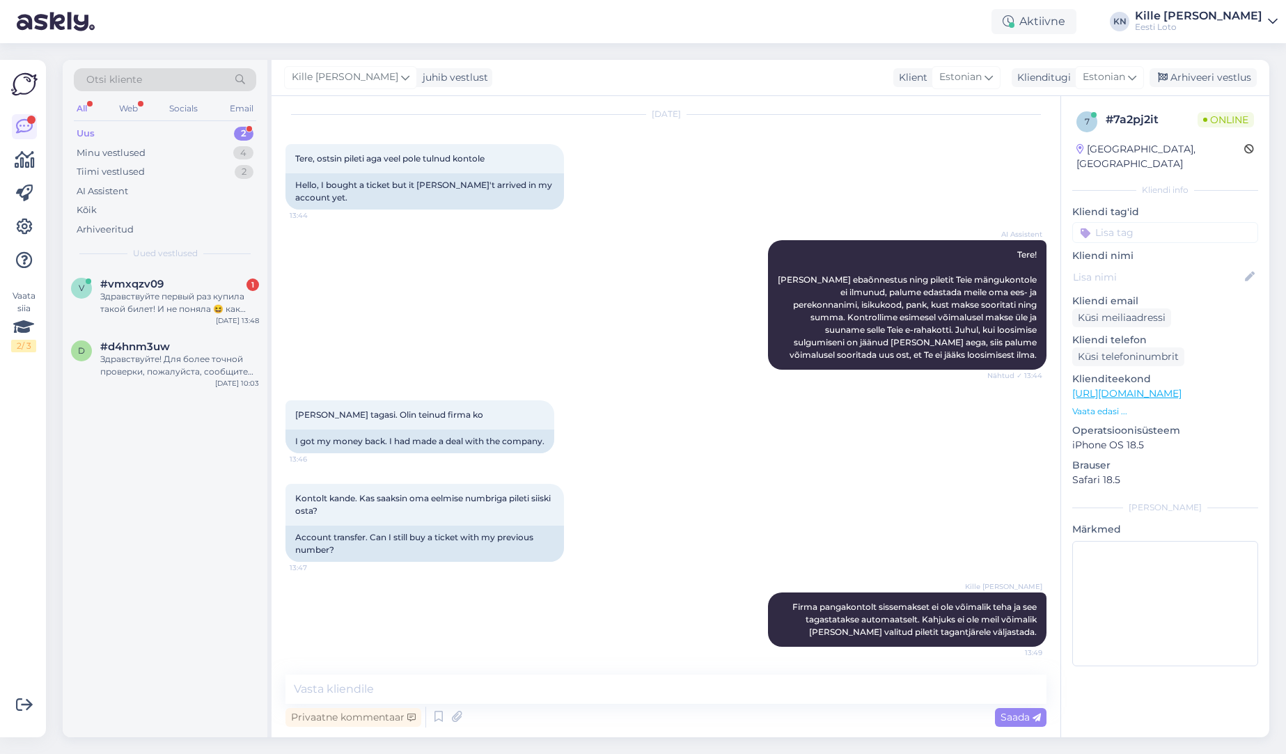
click at [1114, 222] on input at bounding box center [1165, 232] width 186 height 21
type input "e-r"
click at [1133, 267] on span "E-rahakott" at bounding box center [1150, 271] width 45 height 8
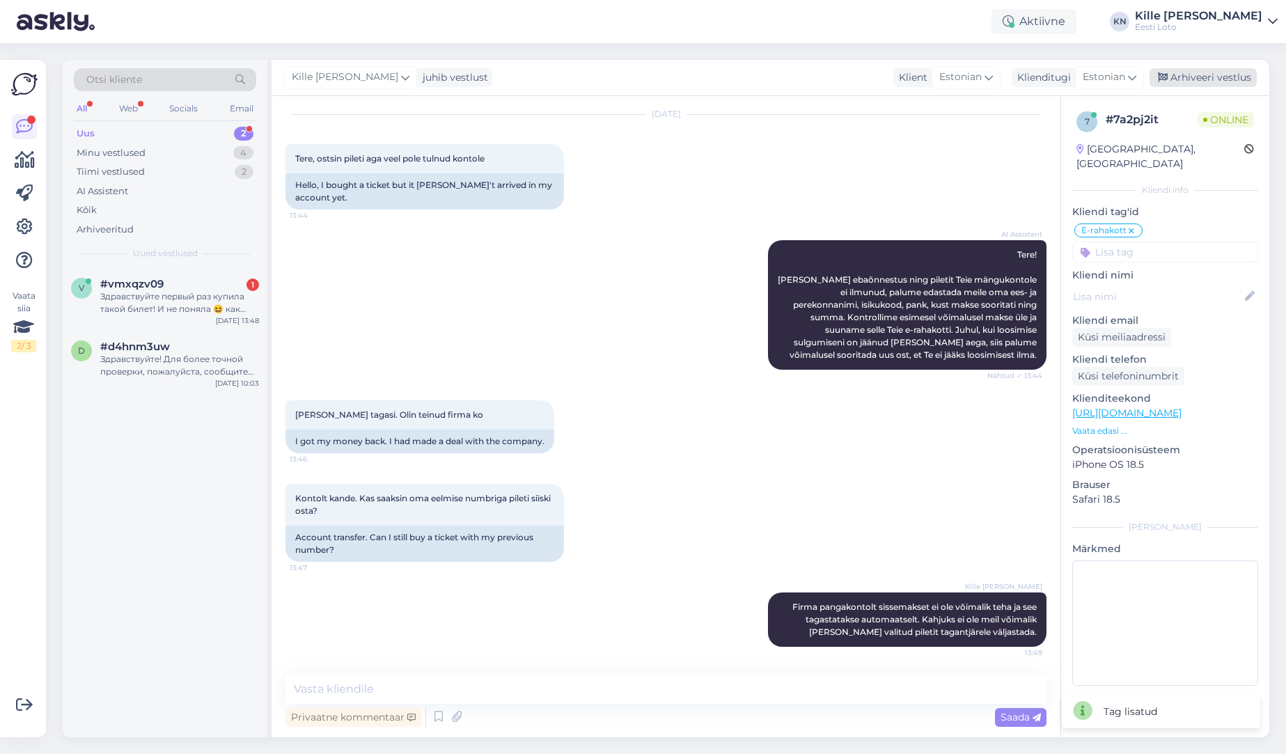
click at [1179, 81] on div "Arhiveeri vestlus" at bounding box center [1203, 77] width 107 height 19
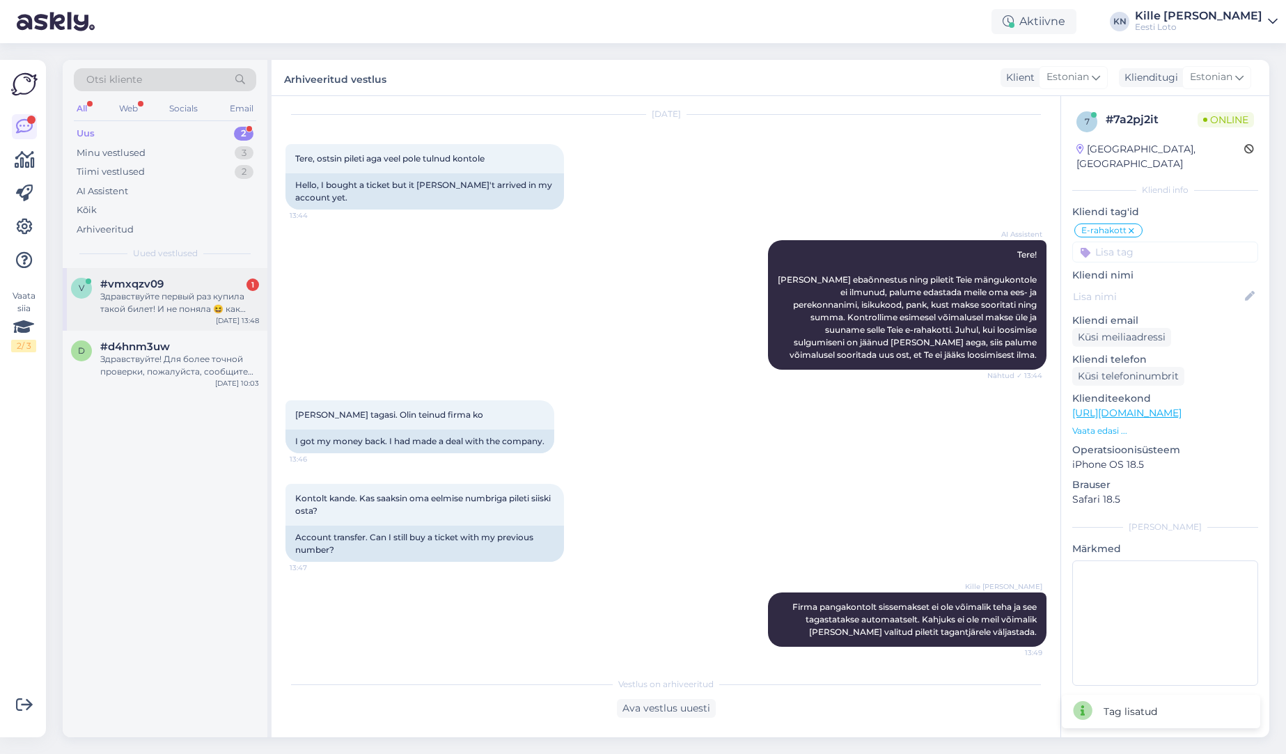
click at [173, 315] on div "v #vmxqzv09 1 Здравствуйте первый раз купила такой билет! И не поняла 😆 как игр…" at bounding box center [165, 299] width 205 height 63
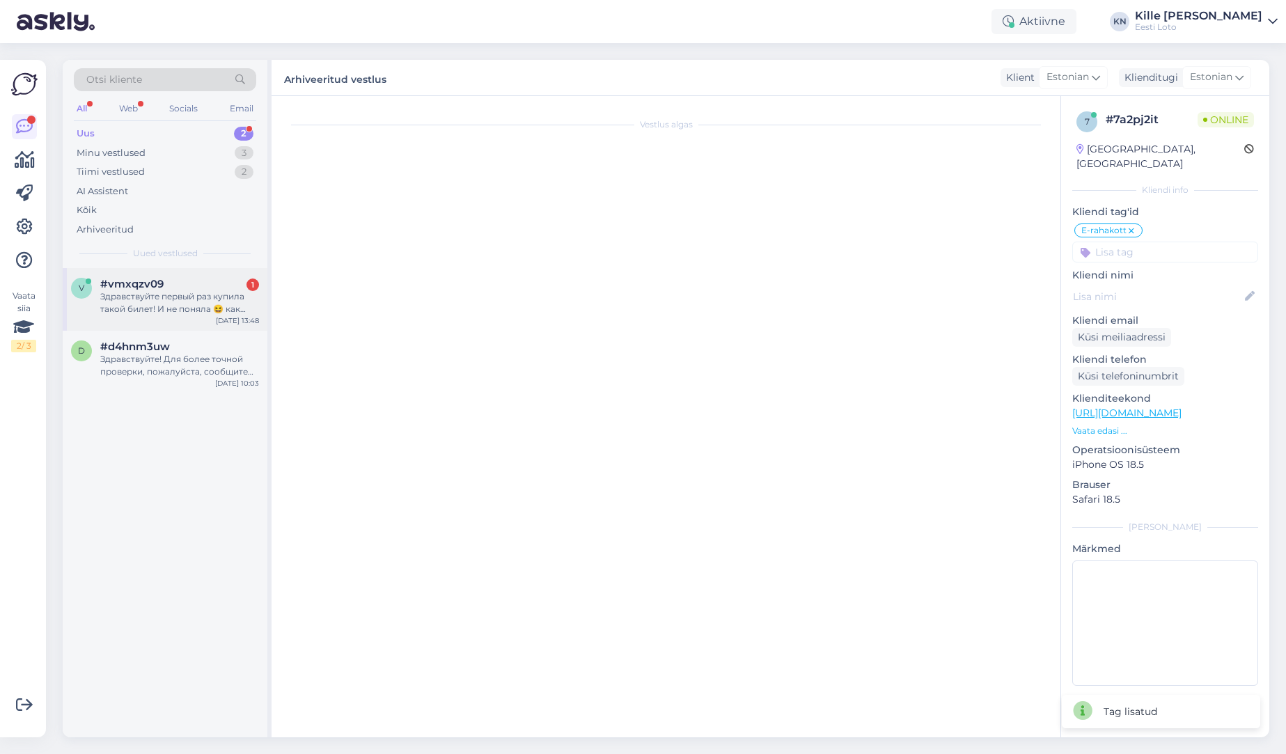
scroll to position [0, 0]
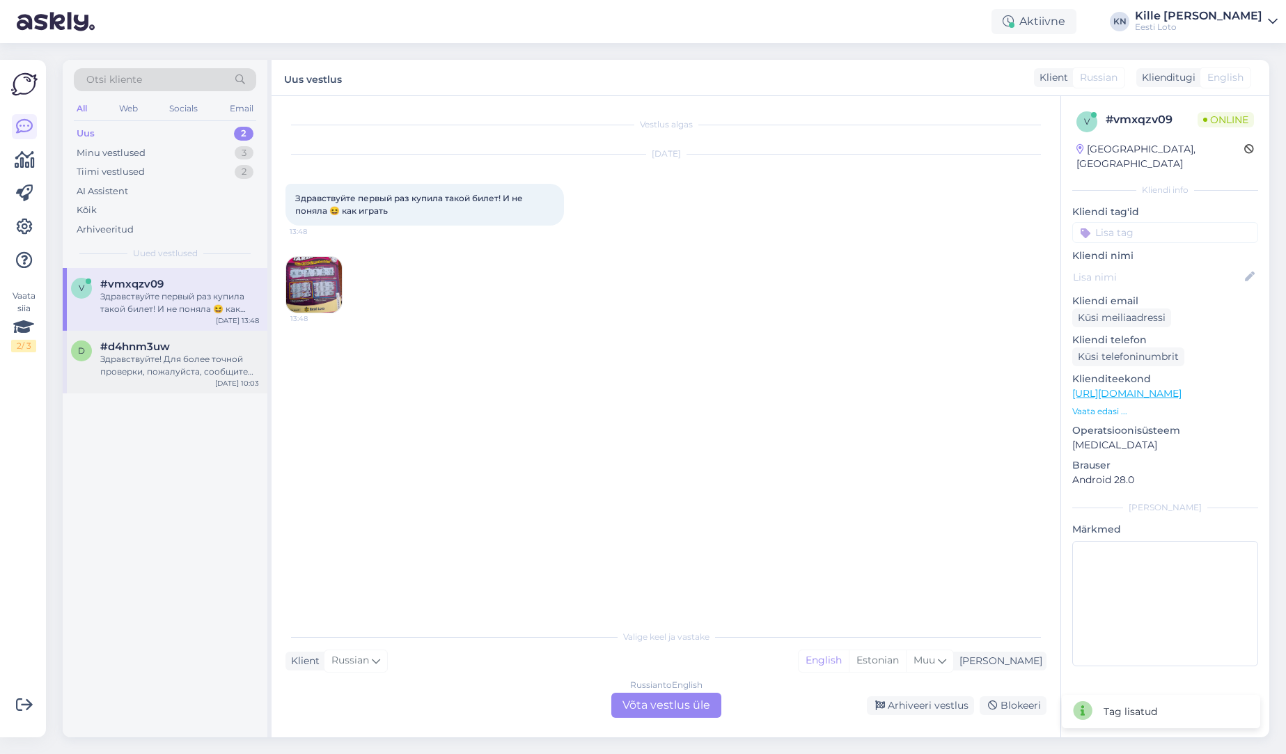
click at [148, 349] on span "#d4hnm3uw" at bounding box center [135, 347] width 70 height 13
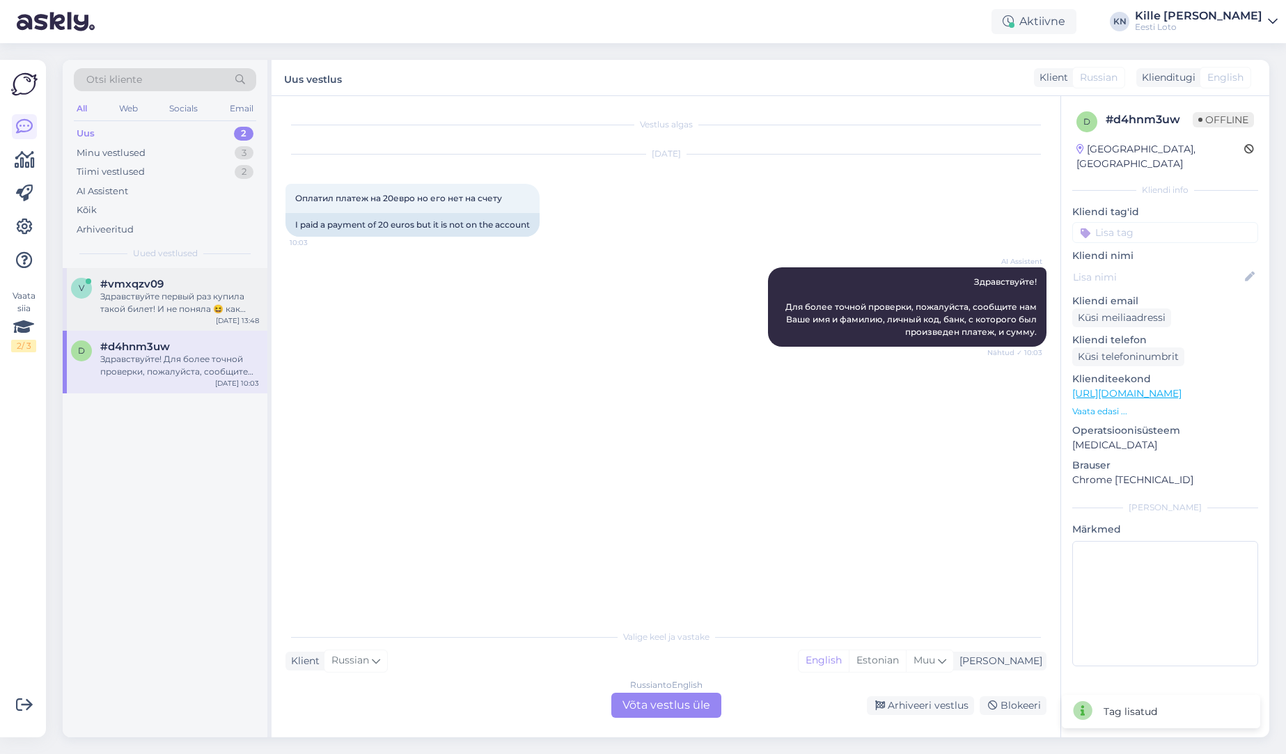
click at [155, 309] on div "Здравствуйте первый раз купила такой билет! И не поняла 😆 как играть" at bounding box center [179, 302] width 159 height 25
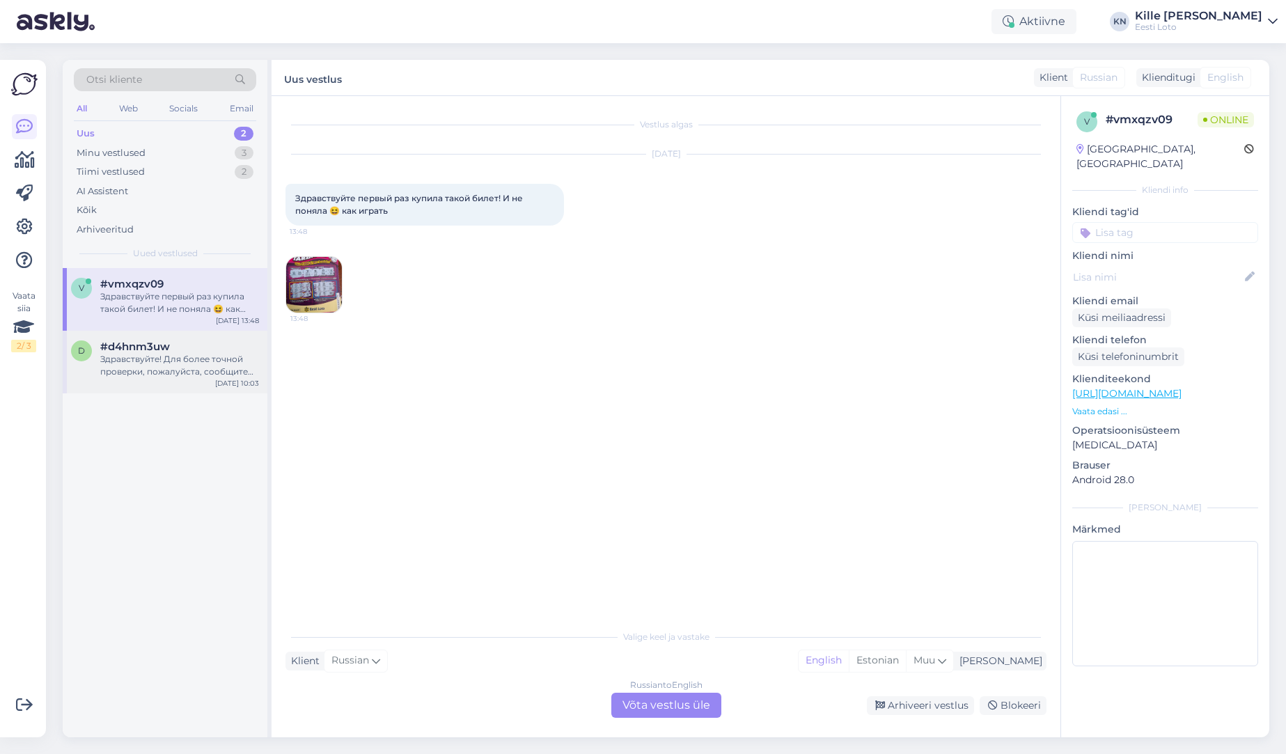
click at [190, 368] on div "Здравствуйте! Для более точной проверки, пожалуйста, сообщите нам Ваше имя и фа…" at bounding box center [179, 365] width 159 height 25
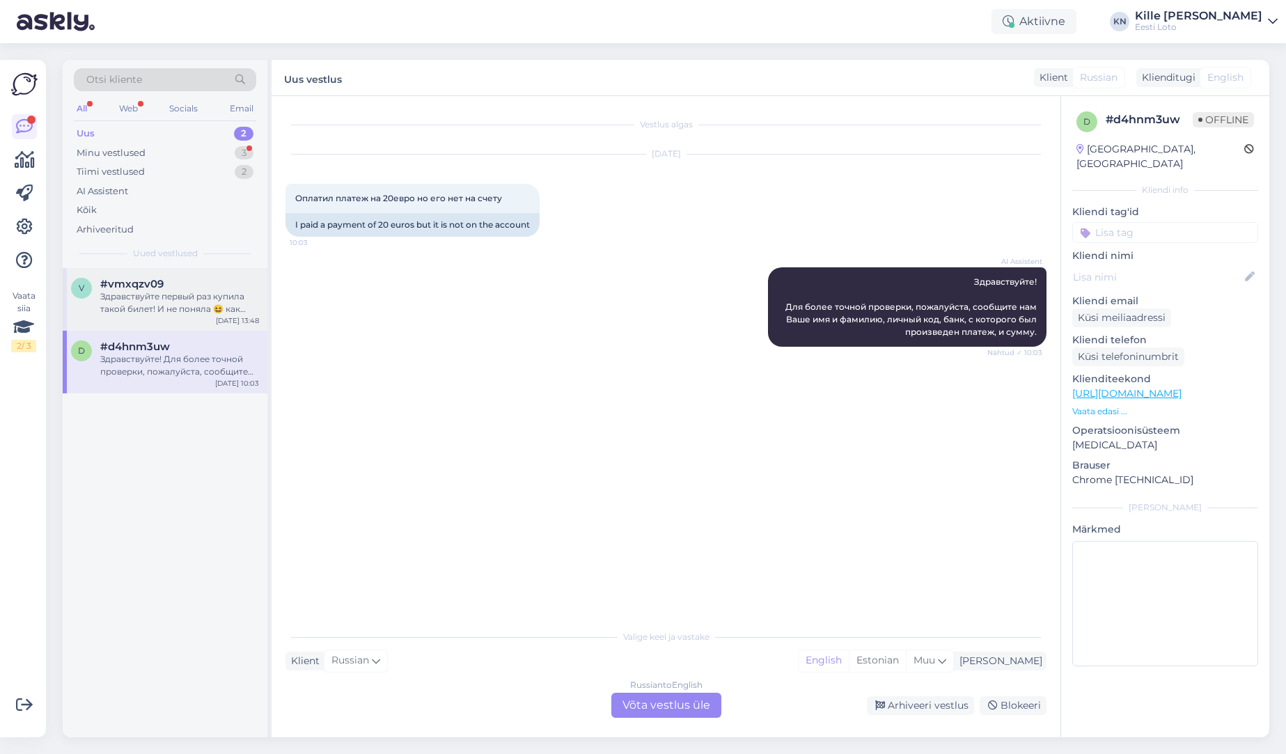
click at [192, 283] on div "#vmxqzv09" at bounding box center [179, 284] width 159 height 13
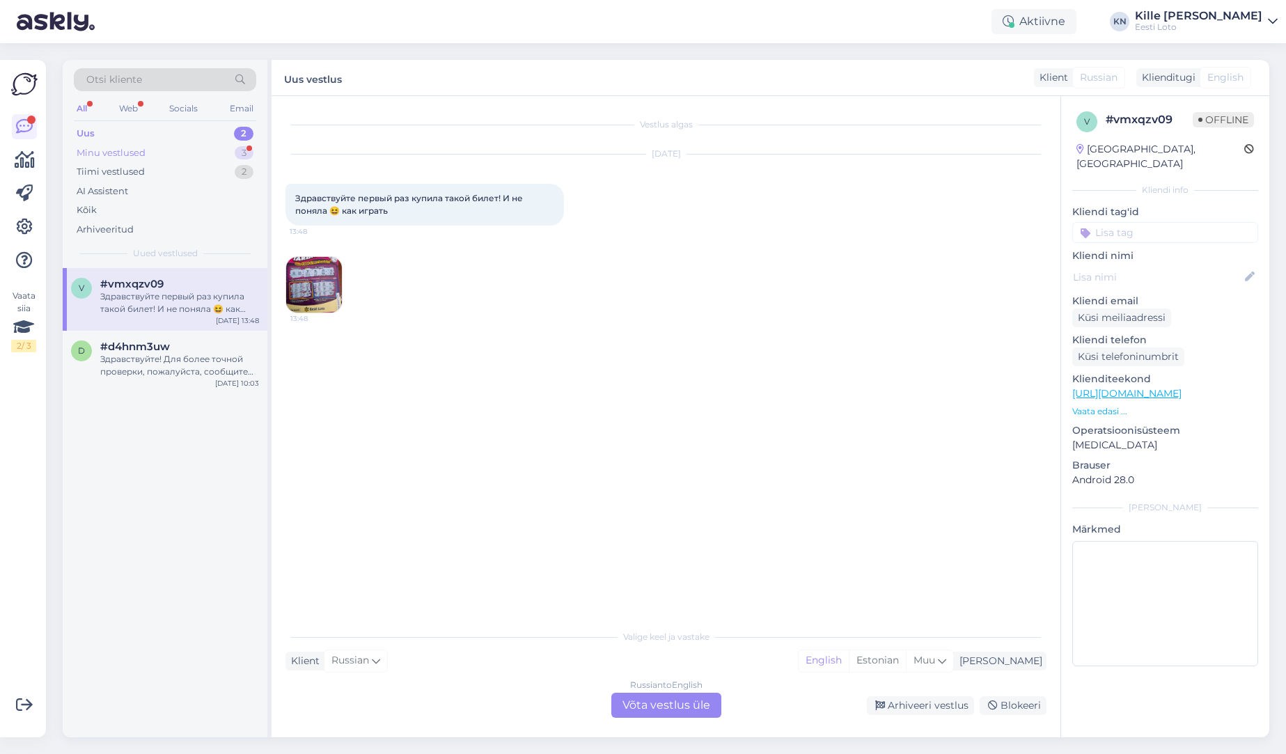
click at [190, 146] on div "Minu vestlused 3" at bounding box center [165, 152] width 182 height 19
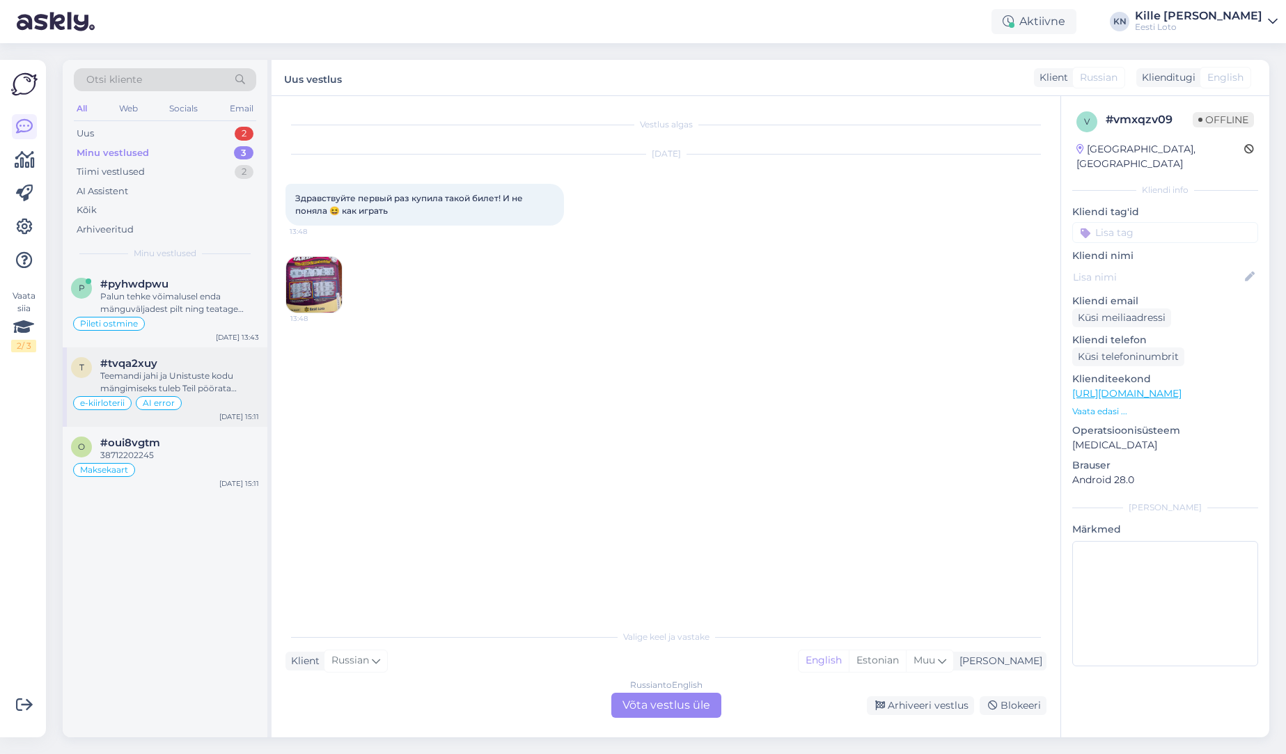
click at [173, 380] on div "Teemandi jahi ja Unistuste kodu mängimiseks tuleb Teil pöörata telefon horisont…" at bounding box center [179, 382] width 159 height 25
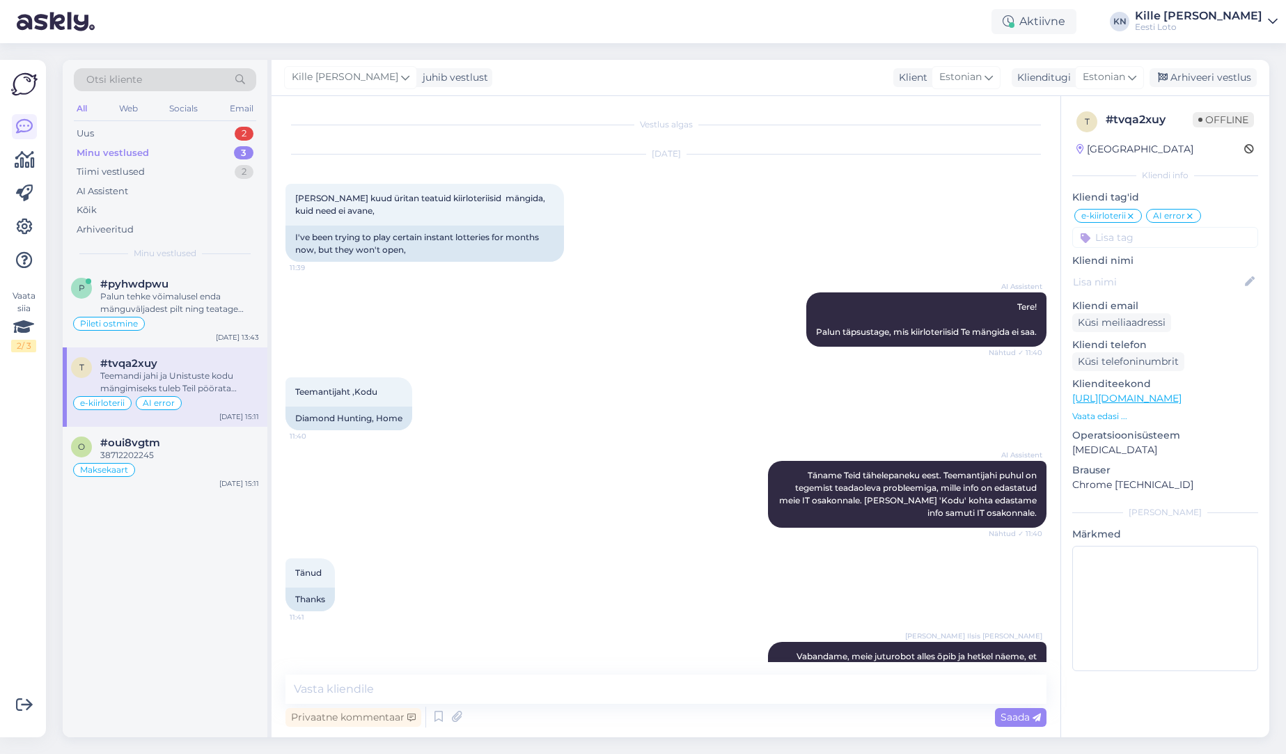
scroll to position [484, 0]
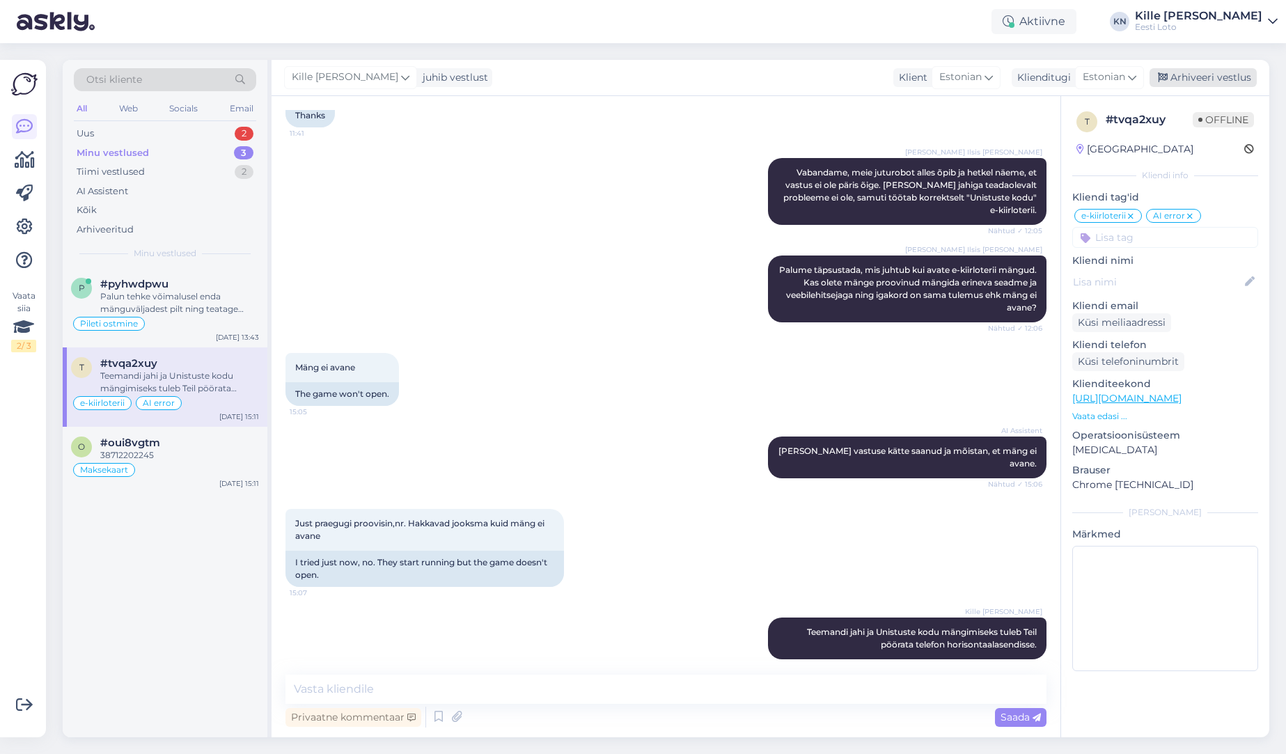
click at [1203, 79] on div "Arhiveeri vestlus" at bounding box center [1203, 77] width 107 height 19
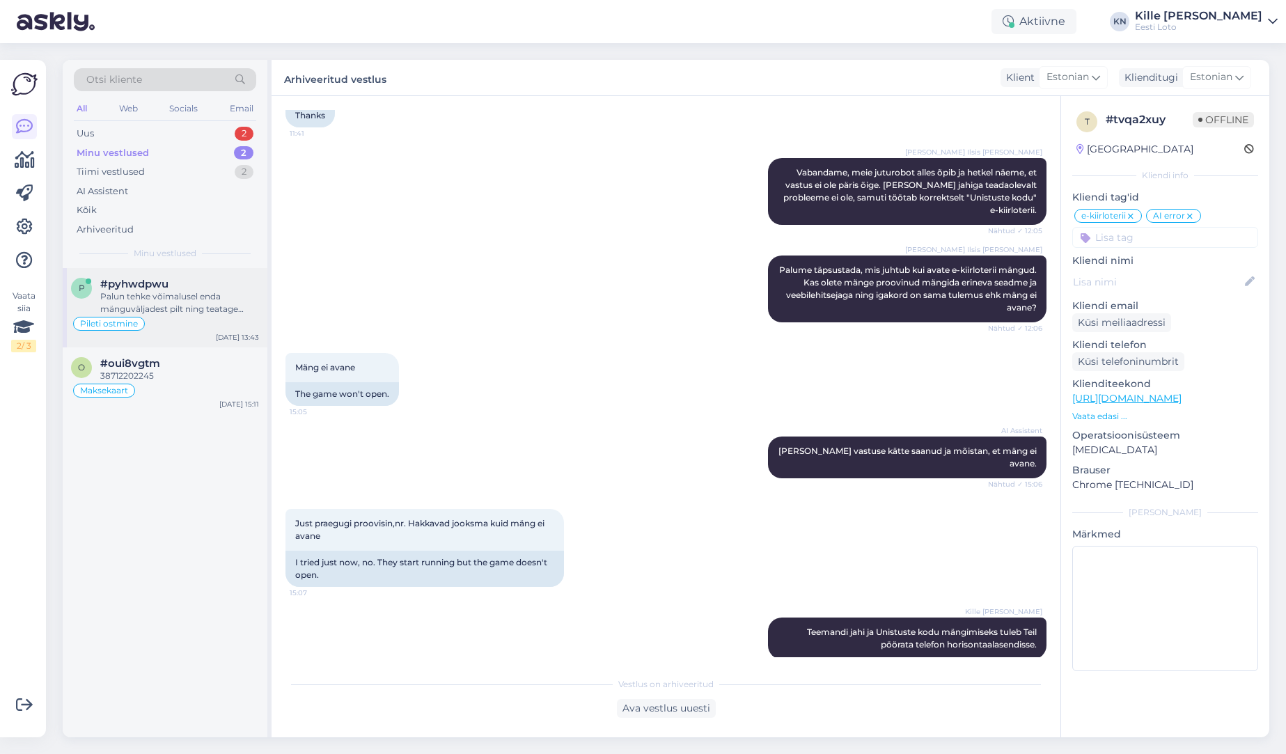
click at [152, 288] on span "#pyhwdpwu" at bounding box center [134, 284] width 68 height 13
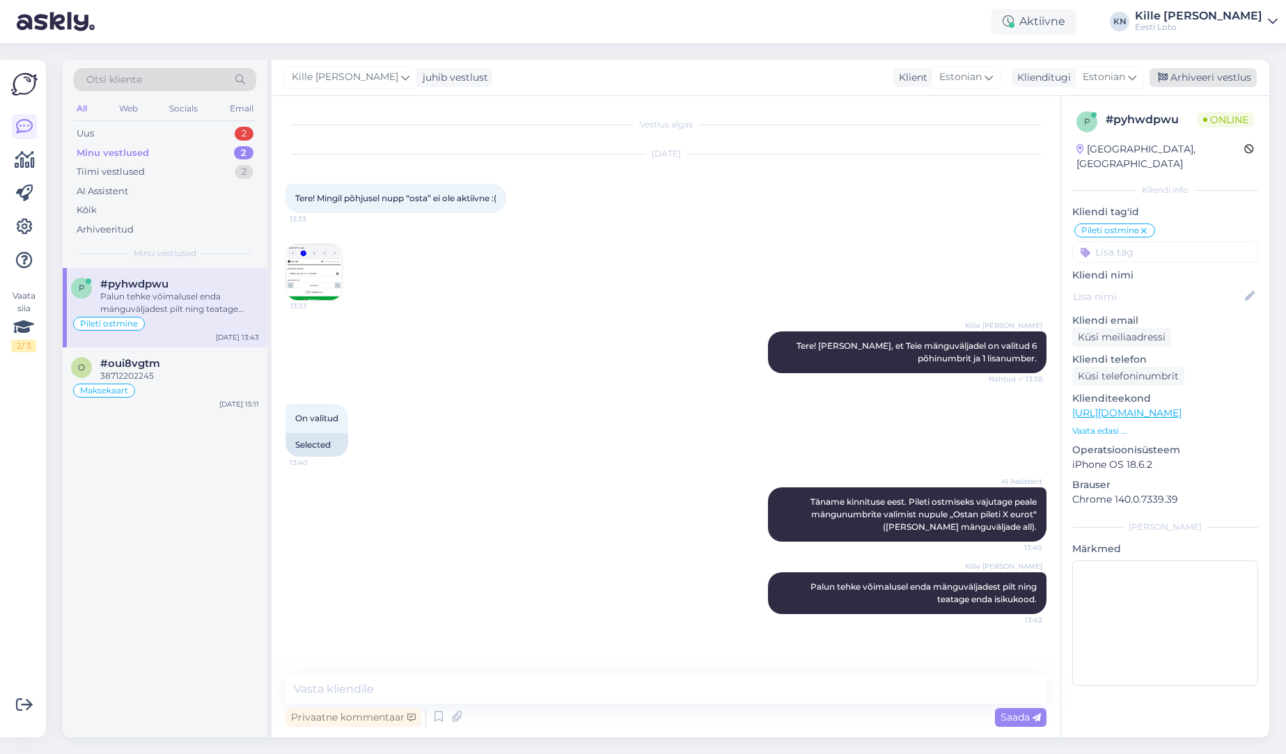
click at [1194, 77] on div "Arhiveeri vestlus" at bounding box center [1203, 77] width 107 height 19
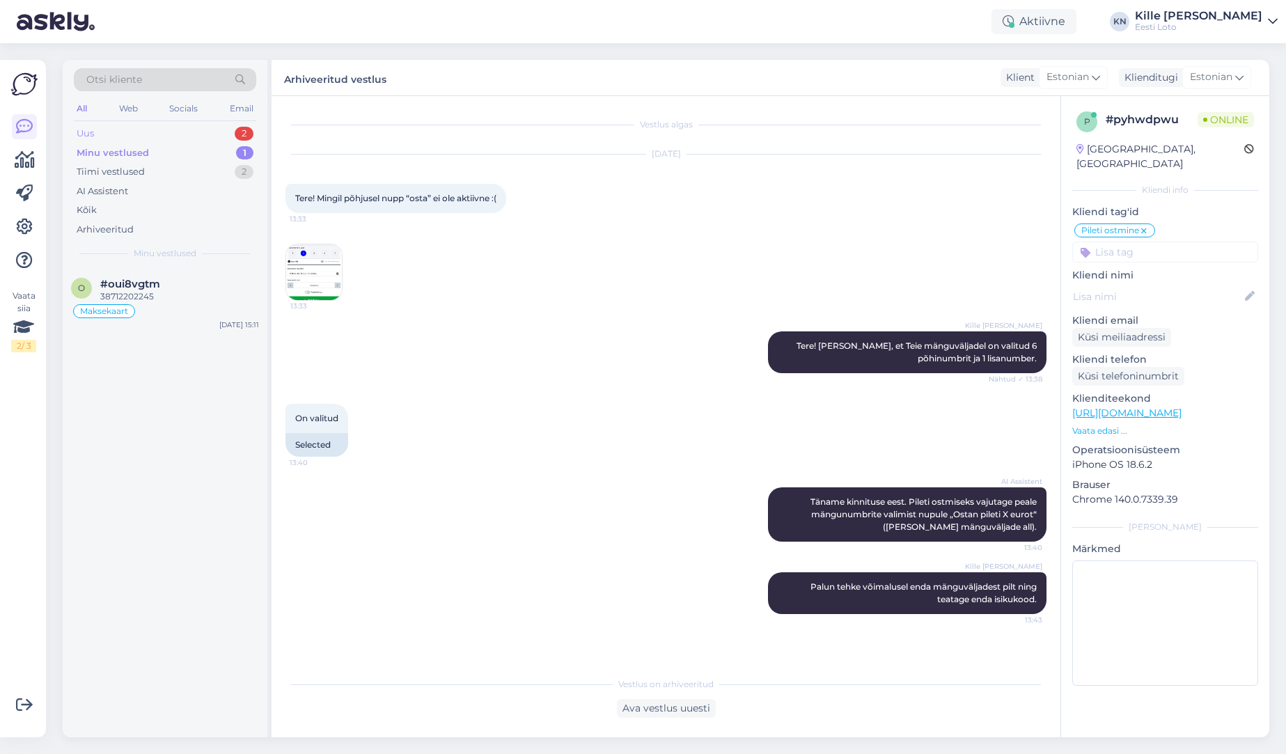
click at [151, 125] on div "Uus 2" at bounding box center [165, 133] width 182 height 19
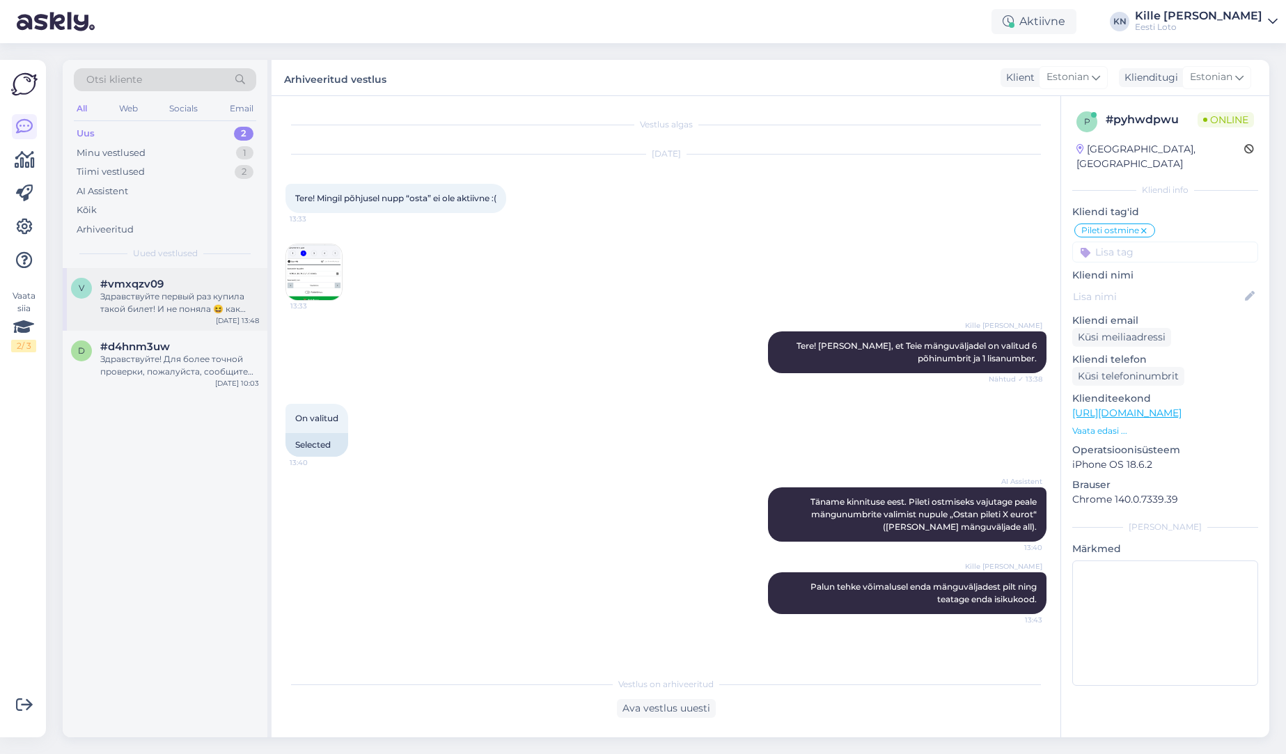
click at [161, 315] on div "v #vmxqzv09 Здравствуйте первый раз купила такой билет! И не поняла 😆 как играт…" at bounding box center [165, 299] width 205 height 63
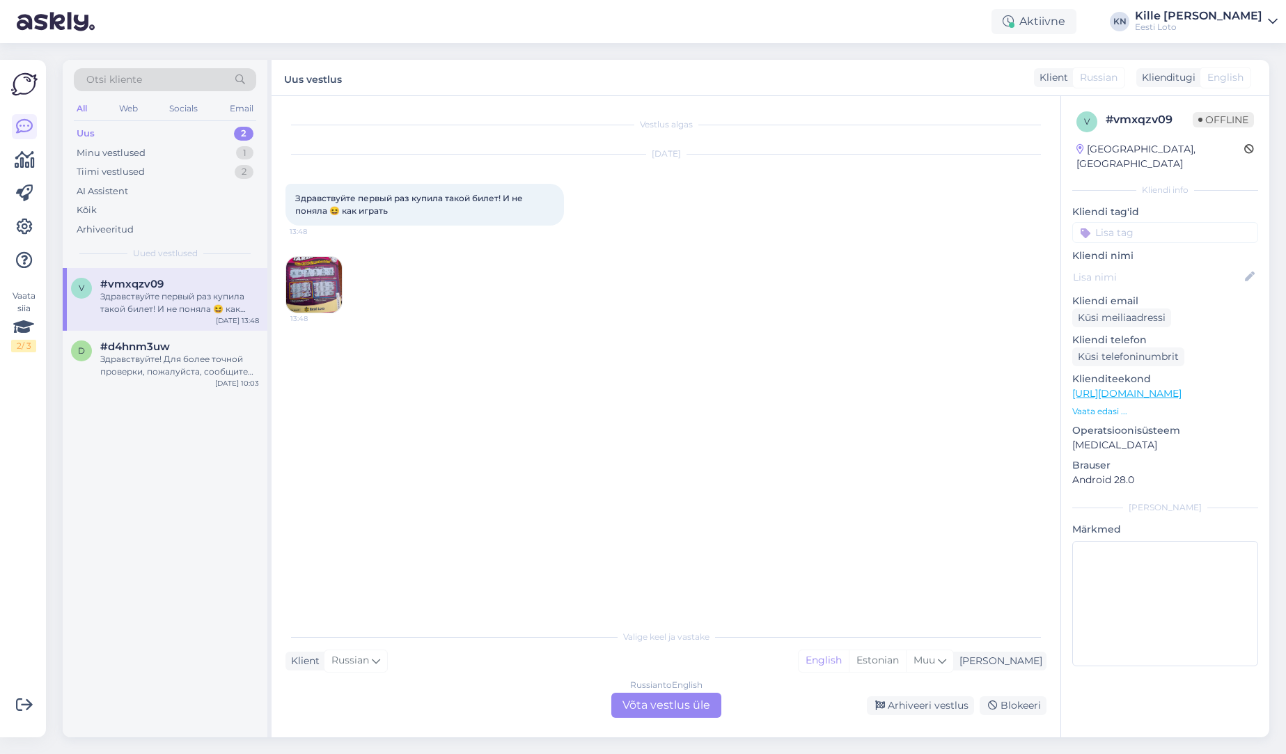
click at [331, 272] on img at bounding box center [314, 285] width 56 height 56
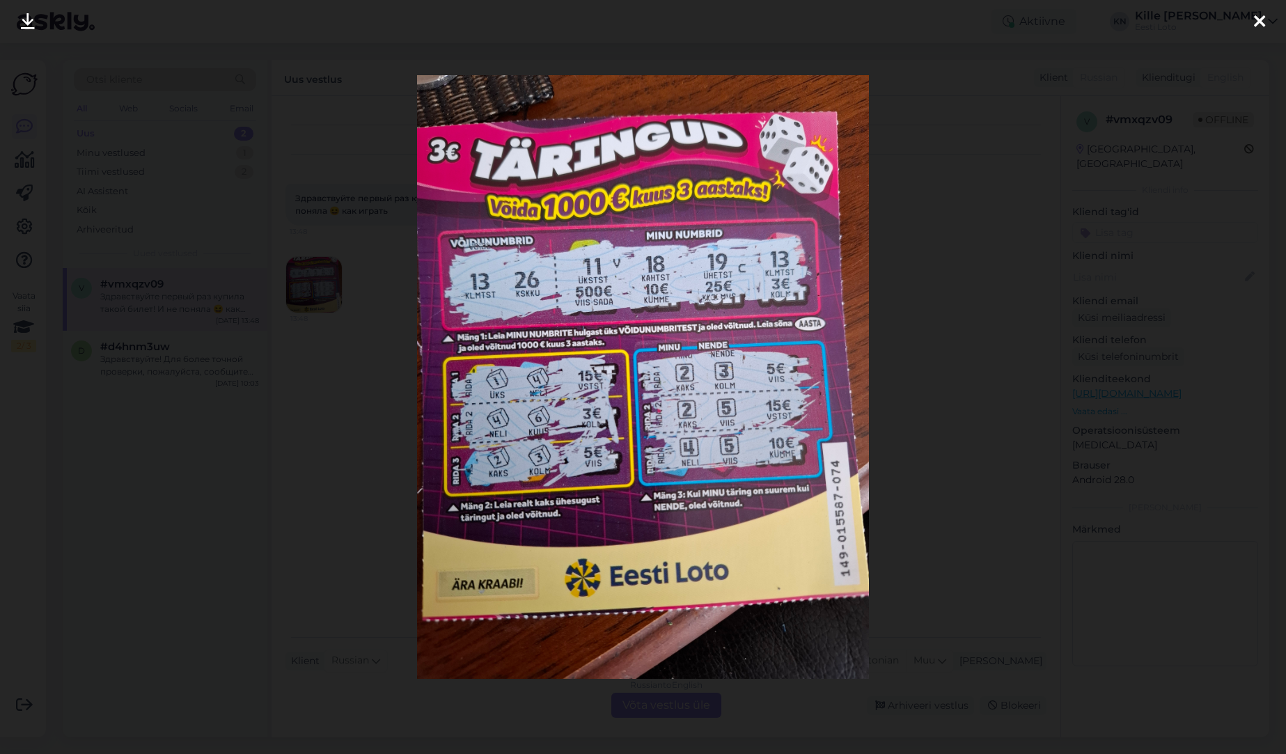
click at [276, 327] on div at bounding box center [643, 377] width 1286 height 754
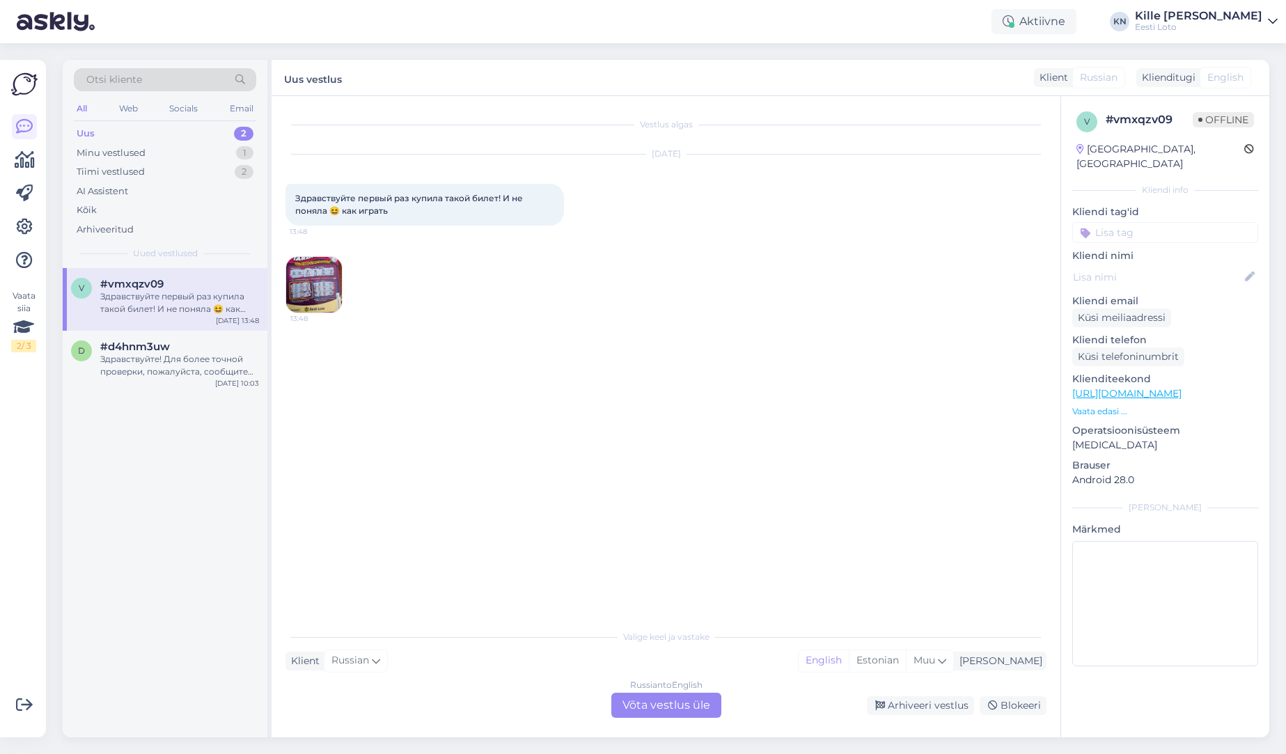
click at [641, 706] on div "Russian to English Võta vestlus üle" at bounding box center [666, 705] width 110 height 25
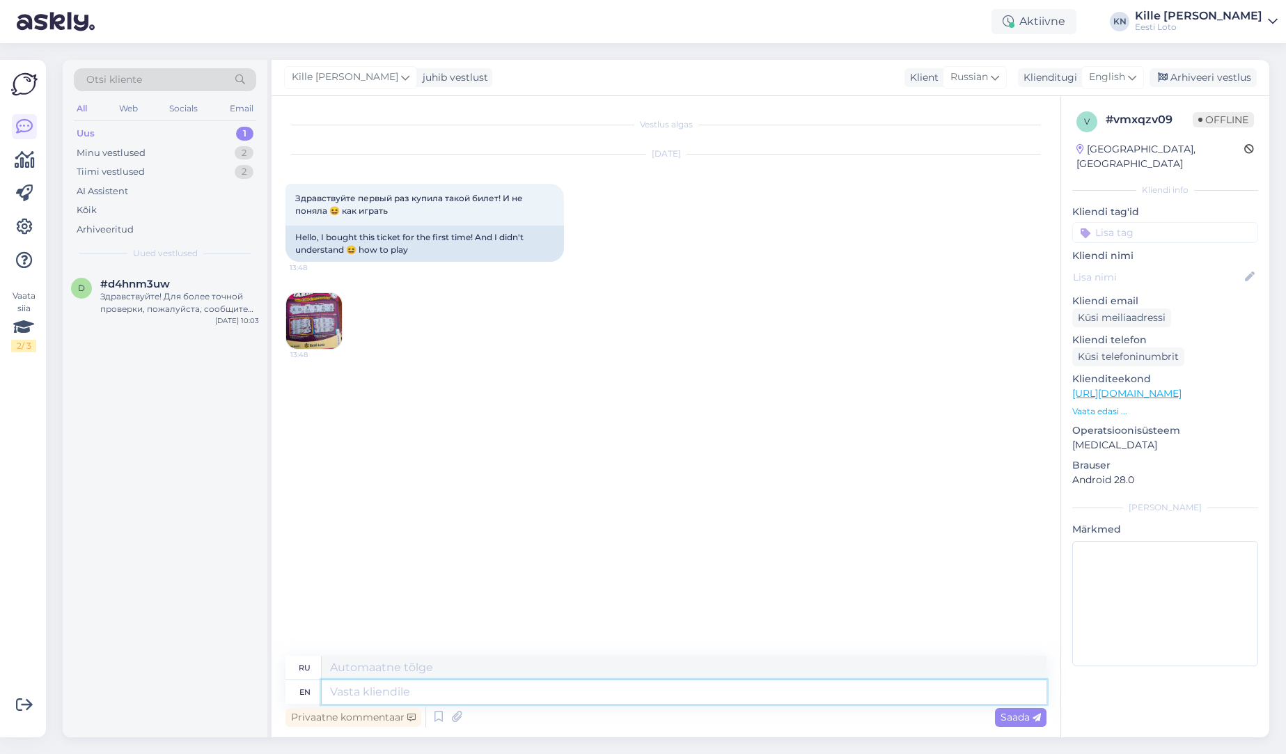
click at [576, 693] on textarea at bounding box center [684, 692] width 725 height 24
click at [1139, 73] on div "English" at bounding box center [1113, 77] width 63 height 22
type input "esto"
click at [1058, 140] on link "Estonian" at bounding box center [1081, 139] width 153 height 22
click at [389, 693] on textarea at bounding box center [684, 692] width 725 height 24
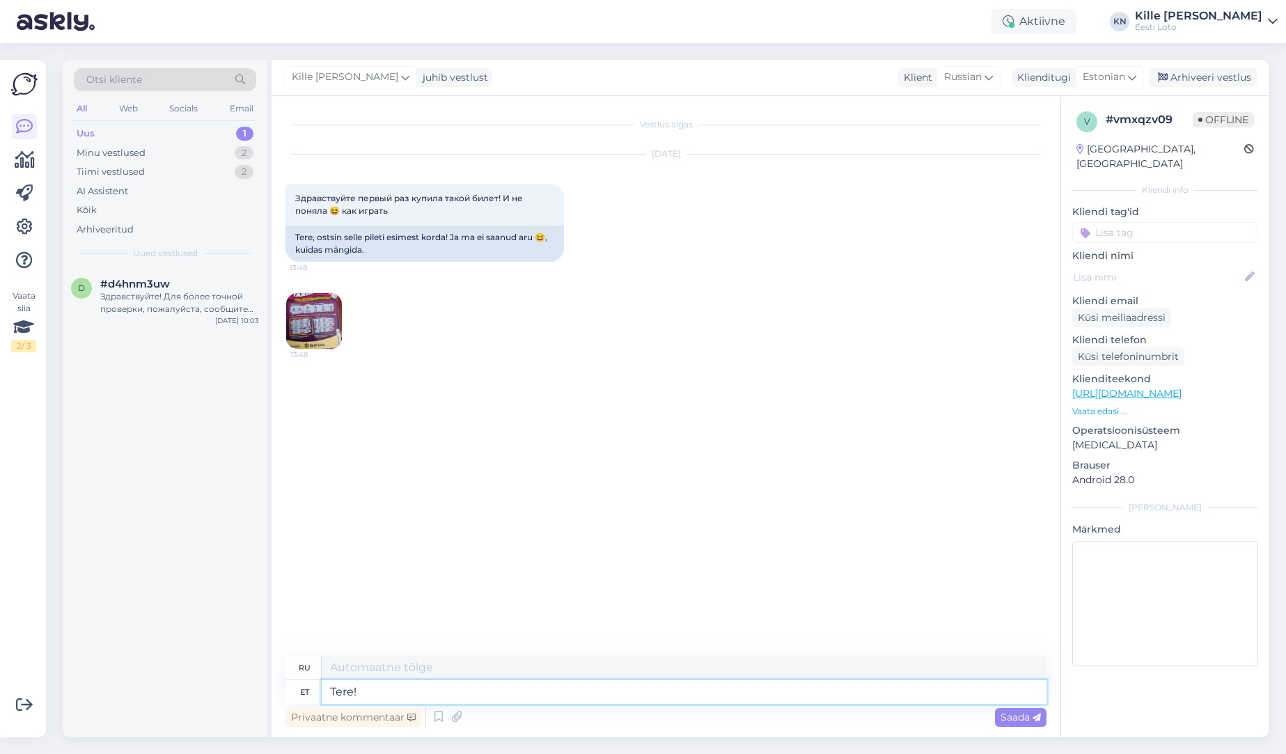
type textarea "Tere!"
type textarea "Привет!"
click at [315, 324] on img at bounding box center [314, 321] width 56 height 56
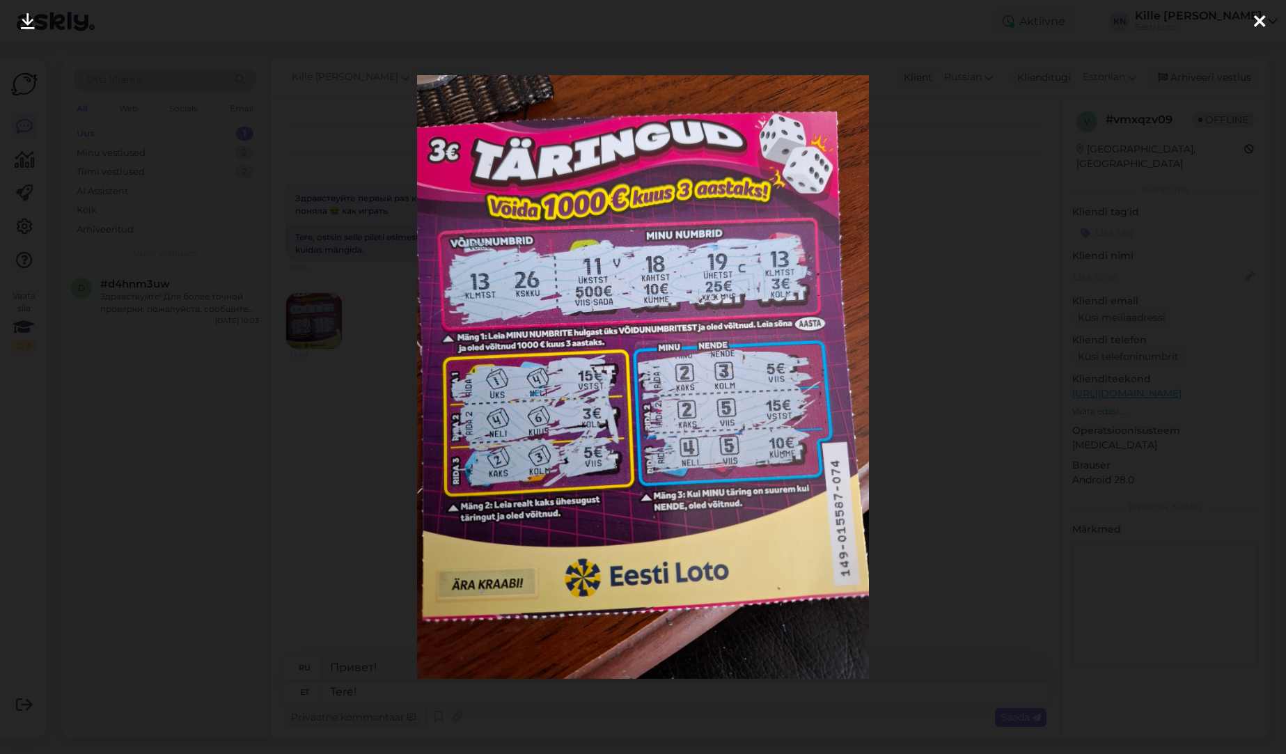
click at [319, 483] on div at bounding box center [643, 377] width 1286 height 754
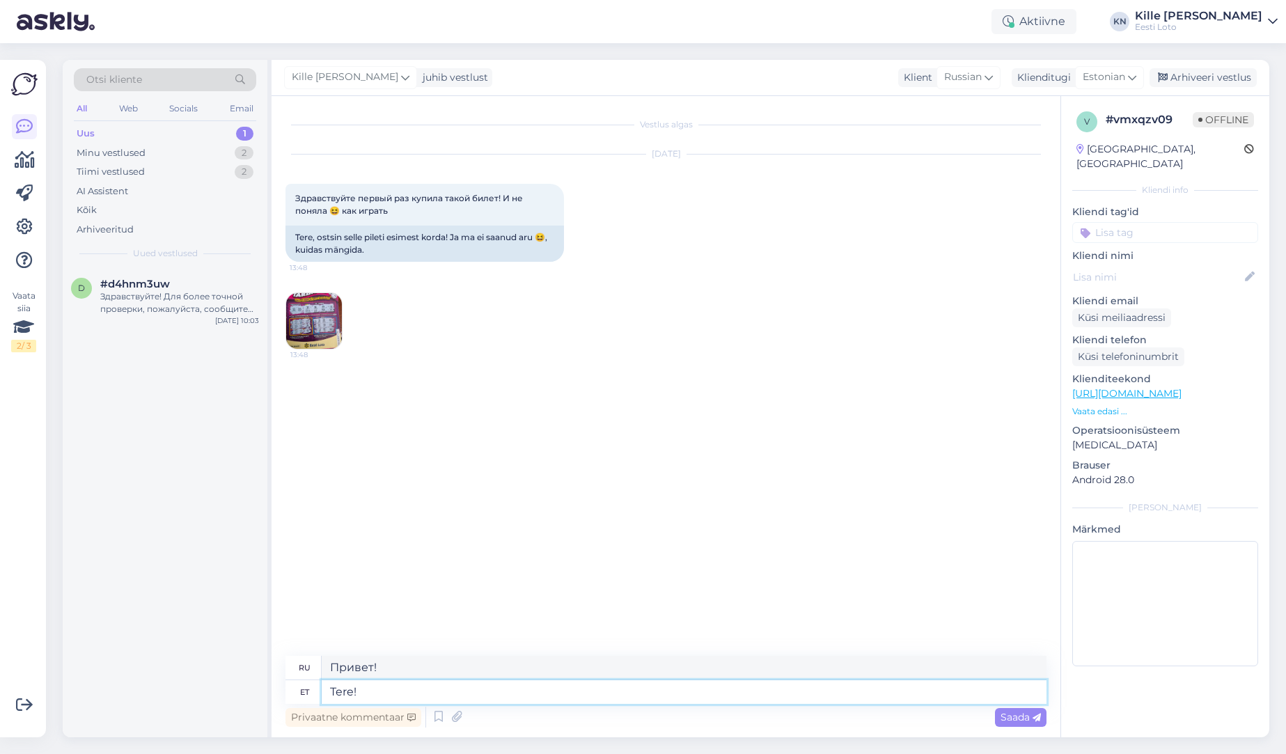
click at [398, 690] on textarea "Tere!" at bounding box center [684, 692] width 725 height 24
type textarea "Tere! Võitmiseks"
type textarea "Привет! Чтобы выиграть"
type textarea "Tere! Võitmiseks on Te"
type textarea "Привет! Победа — это"
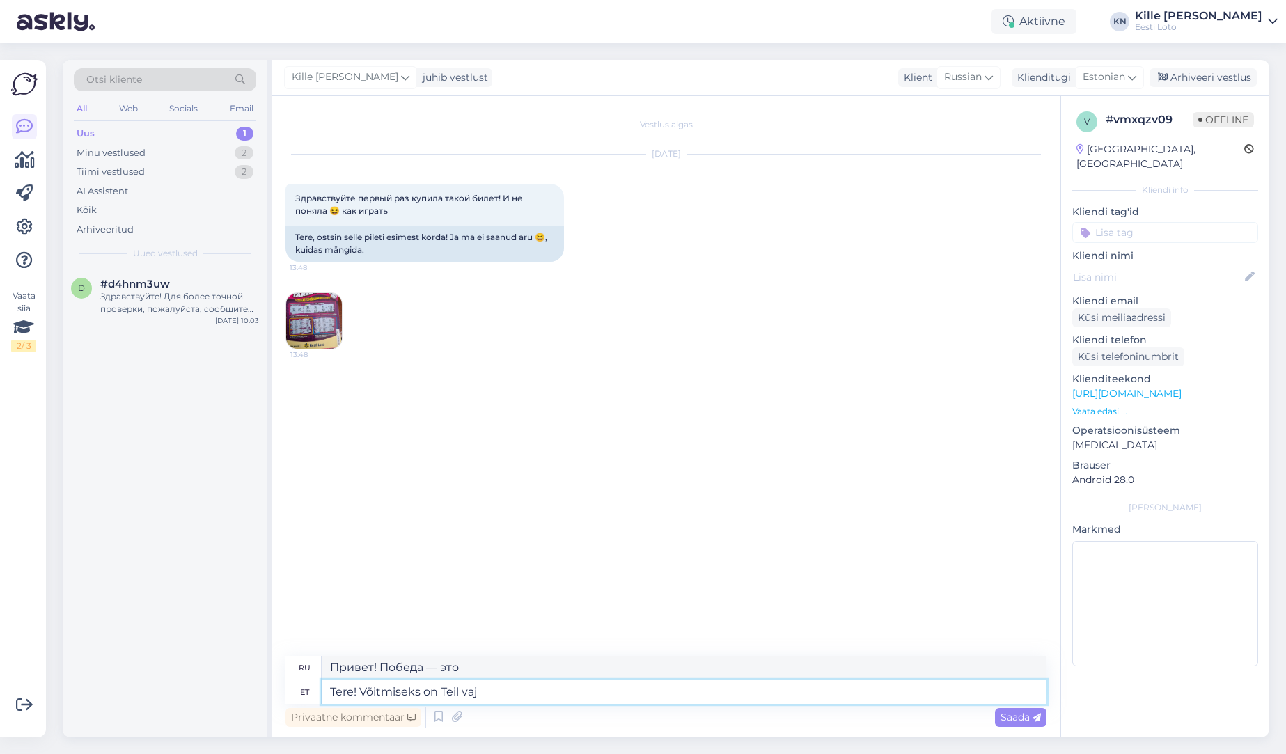
type textarea "Tere! Võitmiseks on Teil vaja"
type textarea "Привет! Ты должен победить."
type textarea "Tere! Võitmiseks on Teil vaja leid"
type textarea "Привет! Чтобы выиграть, вам нужно:"
type textarea "Tere! Võitmiseks on Teil vaja leida"
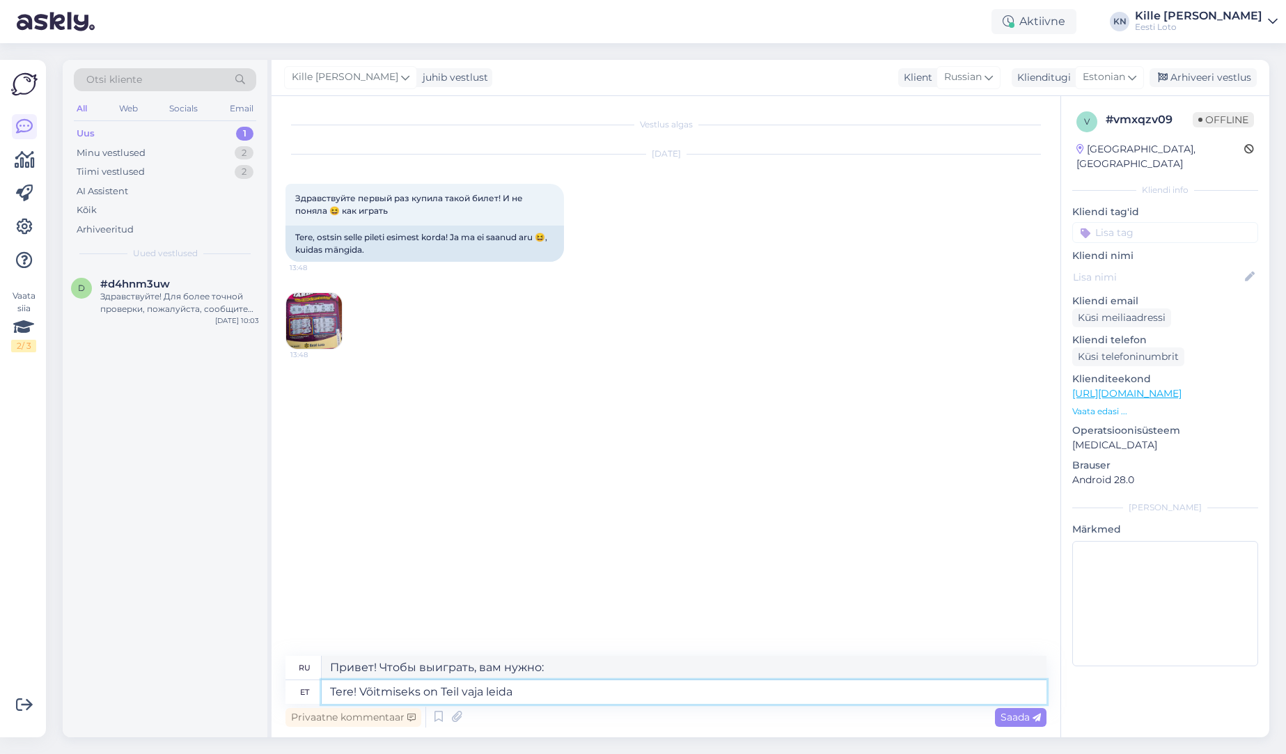
type textarea "Привет! Чтобы выиграть, нужно найти"
click at [326, 303] on img at bounding box center [314, 321] width 56 height 56
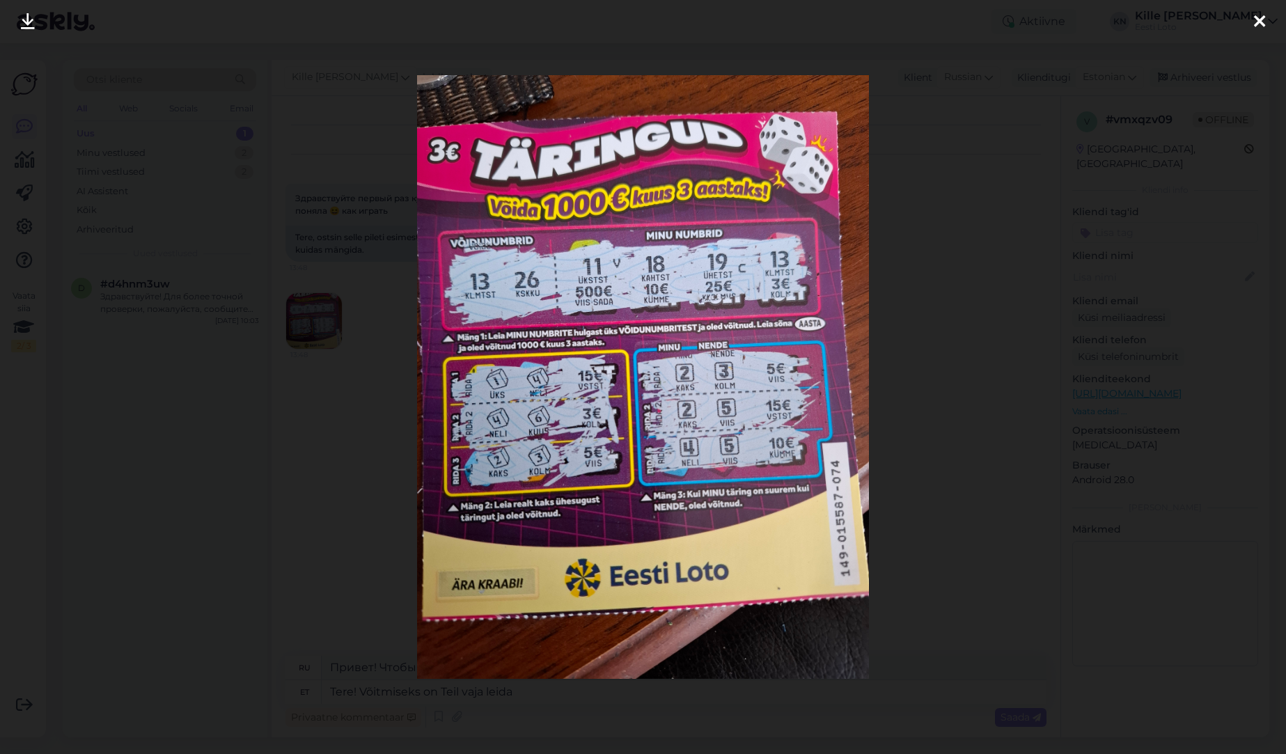
drag, startPoint x: 315, startPoint y: 443, endPoint x: 304, endPoint y: 452, distance: 14.4
click at [315, 443] on div at bounding box center [643, 377] width 1286 height 754
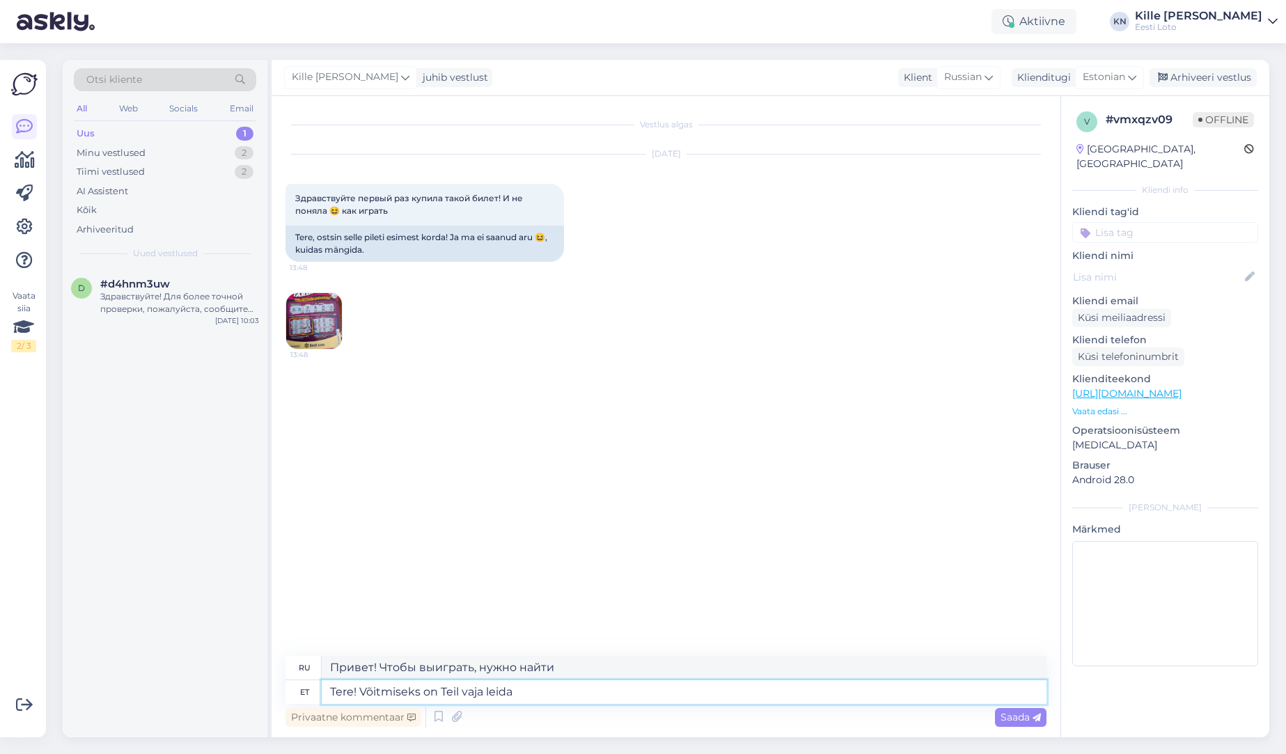
click at [535, 693] on textarea "Tere! Võitmiseks on Teil vaja leida" at bounding box center [684, 692] width 725 height 24
drag, startPoint x: 523, startPoint y: 690, endPoint x: 297, endPoint y: 687, distance: 225.7
click at [322, 688] on textarea "Tere! Võitmiseks on Teil vaja leida" at bounding box center [684, 692] width 725 height 24
paste textarea "Игра 1: Игрок, нашедший среди «МОИХ НОМЕРОВ» (MINU NUMBRID) один из «ВЫИГРЫШНЫХ…"
type textarea "Игра 1: Игрок, нашедший среди «МОИХ НОМЕРОВ» (MINU NUMBRID) один из «ВЫИГРЫШНЫХ…"
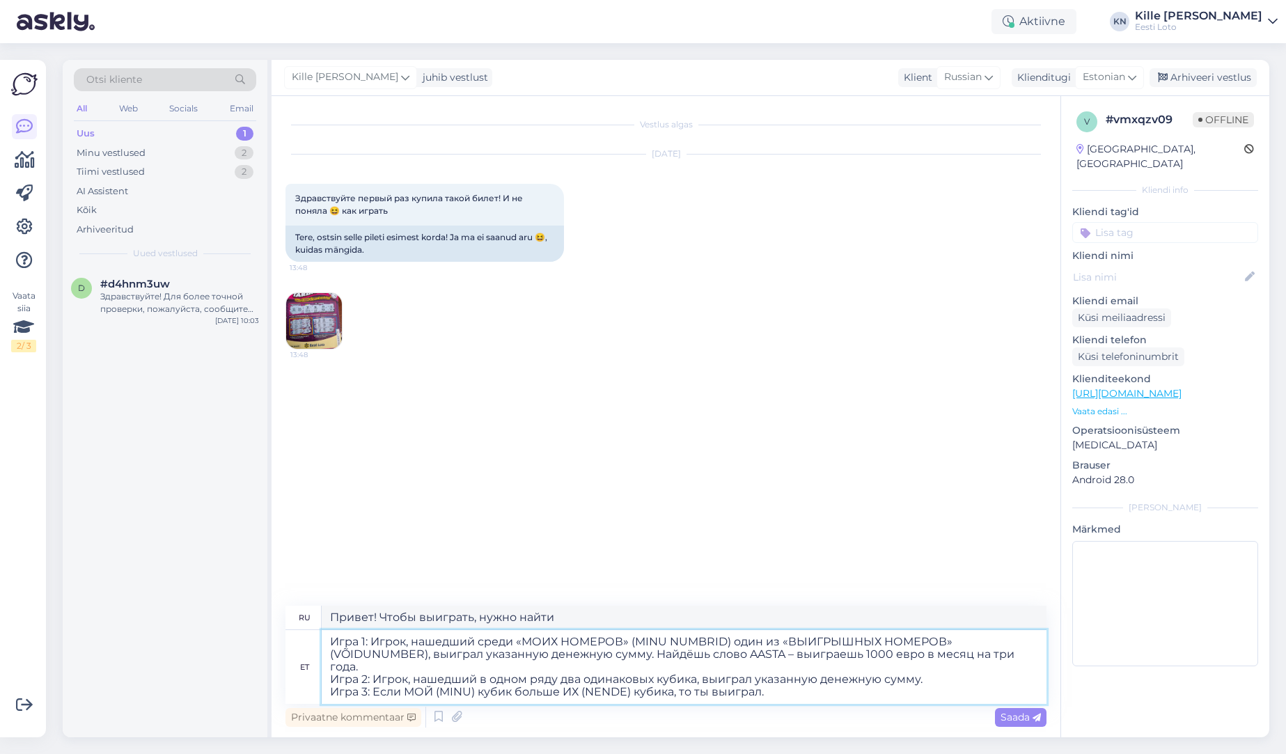
type textarea "Игра 1: Игрок, нашдший среди «МОИХ НОМЕРОВ» (МОИ НОМЕРА) один из «ВЫИГРЩНЫ НОМЕ…"
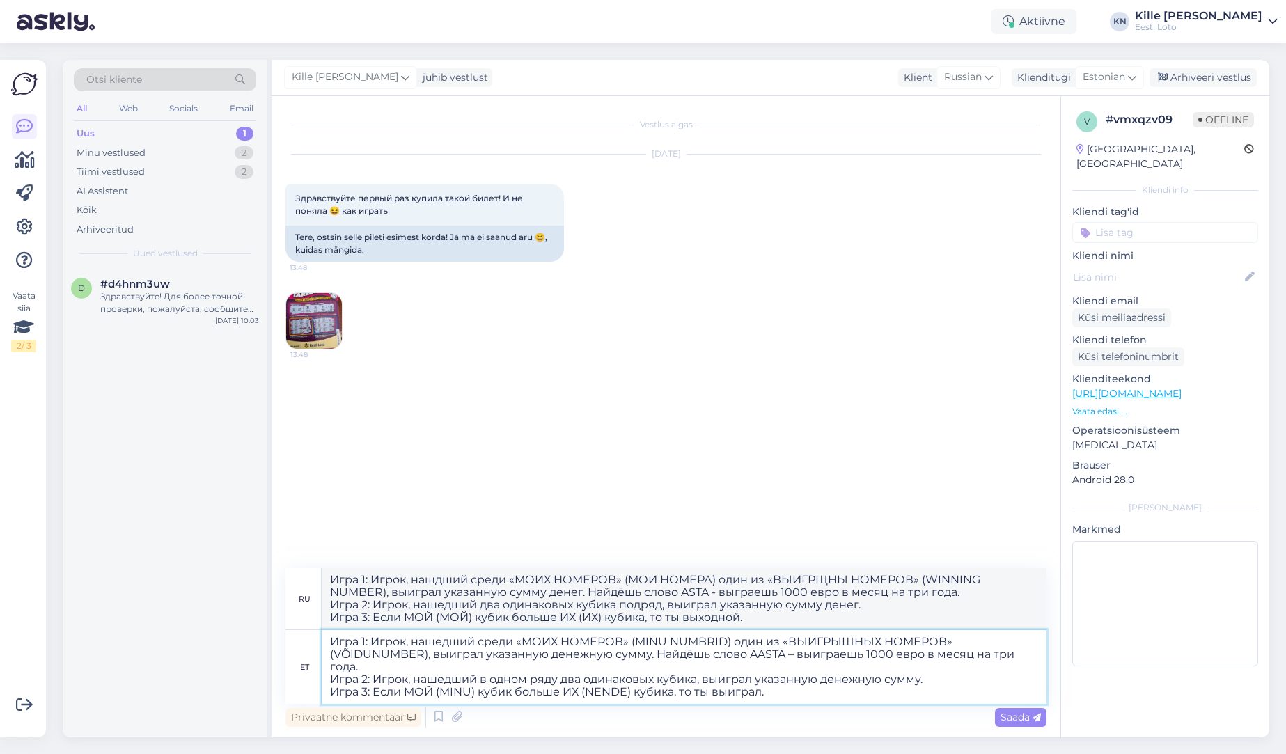
click at [329, 643] on textarea "Игра 1: Игрок, нашедший среди «МОИХ НОМЕРОВ» (MINU NUMBRID) один из «ВЫИГРЫШНЫХ…" at bounding box center [684, 667] width 725 height 74
type textarea "Tere! Игра 1: Игрок, нашедший среди «МОИХ НОМЕРОВ» (MINU NUMBRID) один из «ВЫИГ…"
type textarea "Привет! Игра 1: Игрок, нашдший среди «МОИХ НОМЕРОВ» (МОИ НОМЕРА) один из «ВЫИГР…"
drag, startPoint x: 358, startPoint y: 641, endPoint x: 322, endPoint y: 641, distance: 35.5
click at [322, 641] on textarea "Tere! Игра 1: Игрок, нашедший среди «МОИХ НОМЕРОВ» (MINU NUMBRID) один из «ВЫИГ…" at bounding box center [684, 667] width 725 height 74
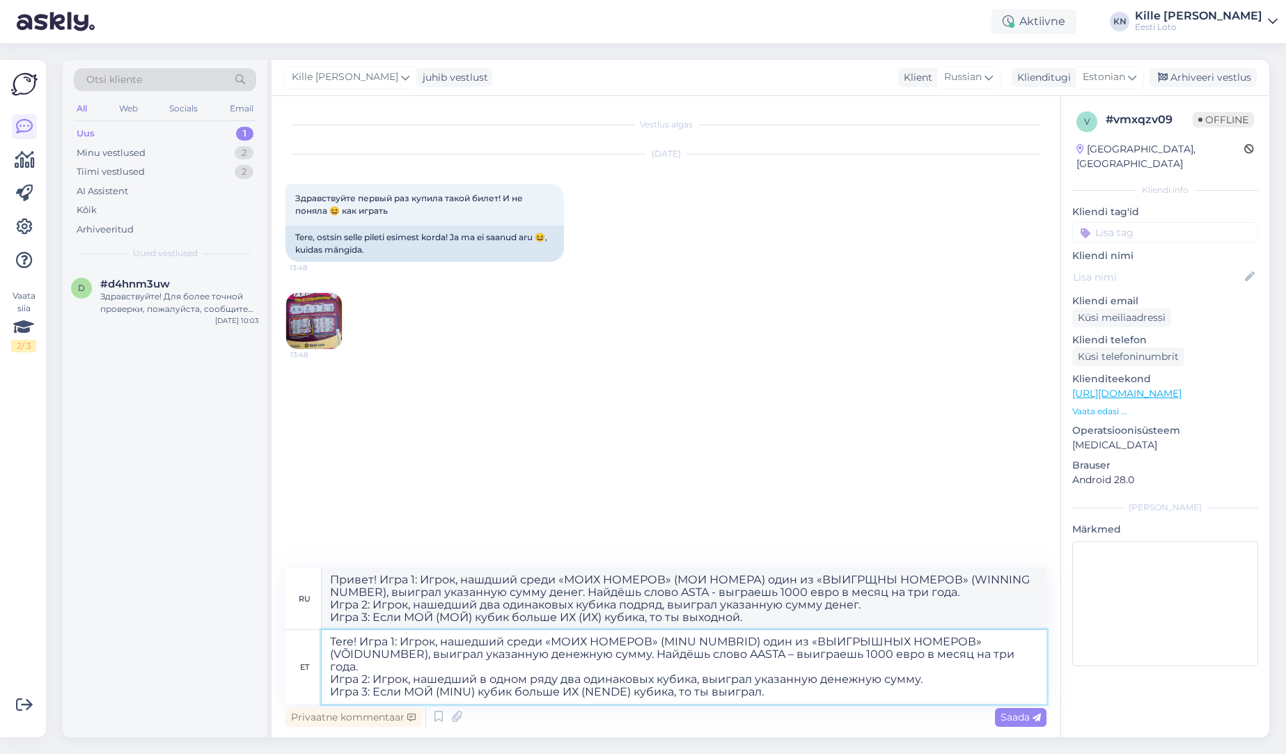
drag, startPoint x: 788, startPoint y: 689, endPoint x: 779, endPoint y: 682, distance: 11.4
click at [788, 689] on textarea "Tere! Игра 1: Игрок, нашедший среди «МОИХ НОМЕРОВ» (MINU NUMBRID) один из «ВЫИГ…" at bounding box center [684, 667] width 725 height 74
click at [354, 641] on textarea "Tere! Игра 1: Игрок, нашедший среди «МОИХ НОМЕРОВ» (MINU NUMBRID) один из «ВЫИГ…" at bounding box center [684, 667] width 725 height 74
type textarea "Tervist! Игра 1: Игрок, нашедший среди «МОИХ НОМЕРОВ» (MINU NUMBRID) один из «В…"
type textarea "Ваше здоровье! Игра 1: Игрок, нашдший среди «МОИХ НОМЕРОВ» (МОИ НОМЕРА) один из…"
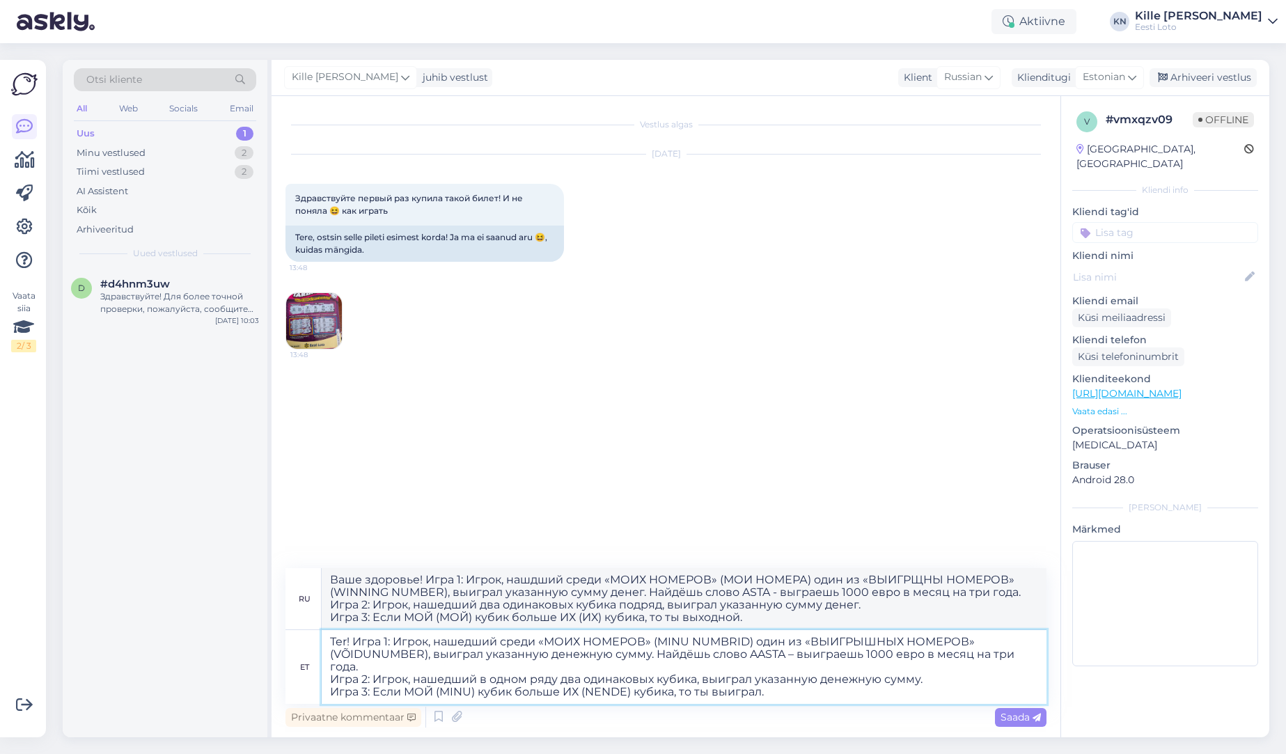
type textarea "Tere! Игра 1: Игрок, нашедший среди «МОИХ НОМЕРОВ» (MINU NUMBRID) один из «ВЫИГ…"
type textarea "Привет! Игра 1: Игрок, нашдший среди «МОИХ НОМЕРОВ» (МОИ НОМЕРА) один из «ВЫИГР…"
click at [454, 655] on textarea "Tere! Игра 1: Игрок, нашедший среди «МОИХ НОМЕРОВ» (MINU NUMBRID) один из «ВЫИГ…" at bounding box center [684, 667] width 725 height 74
drag, startPoint x: 866, startPoint y: 681, endPoint x: 868, endPoint y: 692, distance: 11.3
click at [866, 682] on textarea "Tere! Игра 1: Игрок, нашедший среди «МОИХ НОМЕРОВ» (MINU NUMBRID) один из «ВЫИГ…" at bounding box center [684, 667] width 725 height 74
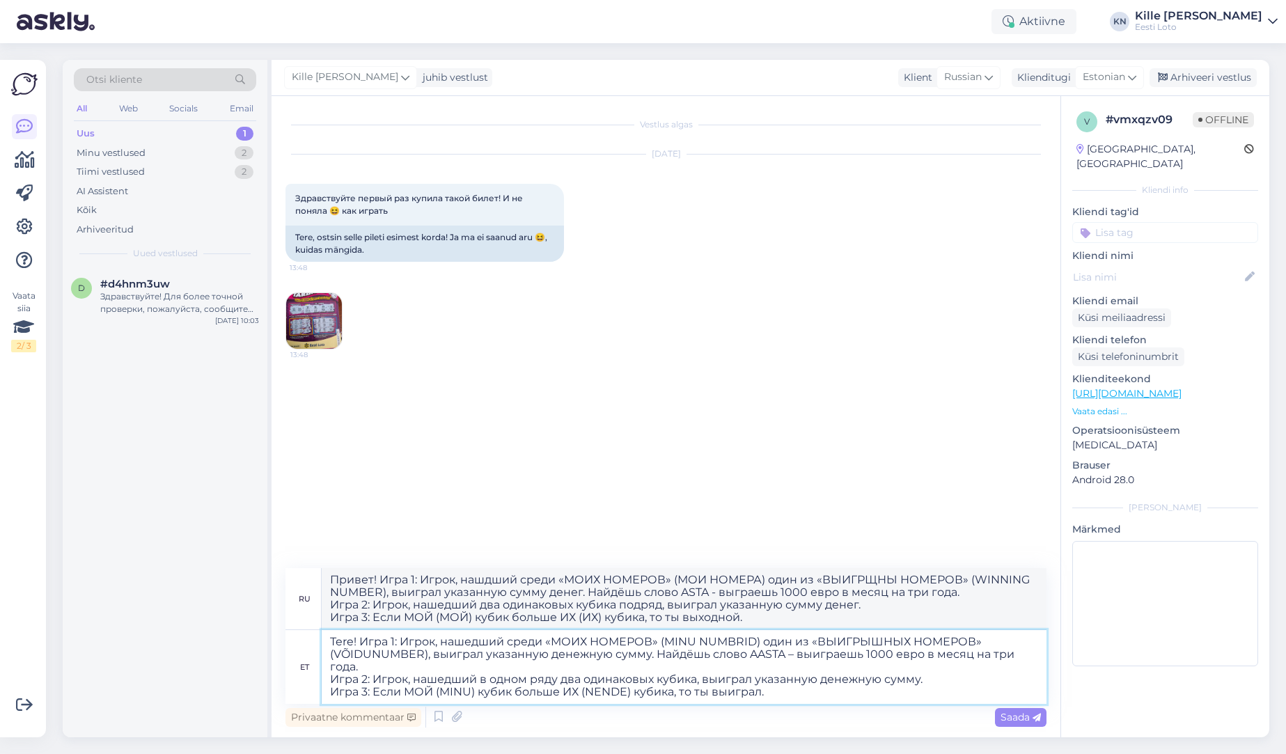
drag, startPoint x: 869, startPoint y: 692, endPoint x: 416, endPoint y: 623, distance: 458.6
click at [407, 630] on textarea "Tere! Игра 1: Игрок, нашедший среди «МОИХ НОМЕРОВ» (MINU NUMBRID) один из «ВЫИГ…" at bounding box center [684, 667] width 725 height 74
click at [614, 673] on textarea "Tere! Игра 1: Игрок, нашедший среди «МОИХ НОМЕРОВ» (MINU NUMBRID) один из «ВЫИГ…" at bounding box center [684, 667] width 725 height 74
click at [319, 196] on span "Здравствуйте первый раз купила такой билет! И не поняла 😆 как играть" at bounding box center [410, 204] width 230 height 23
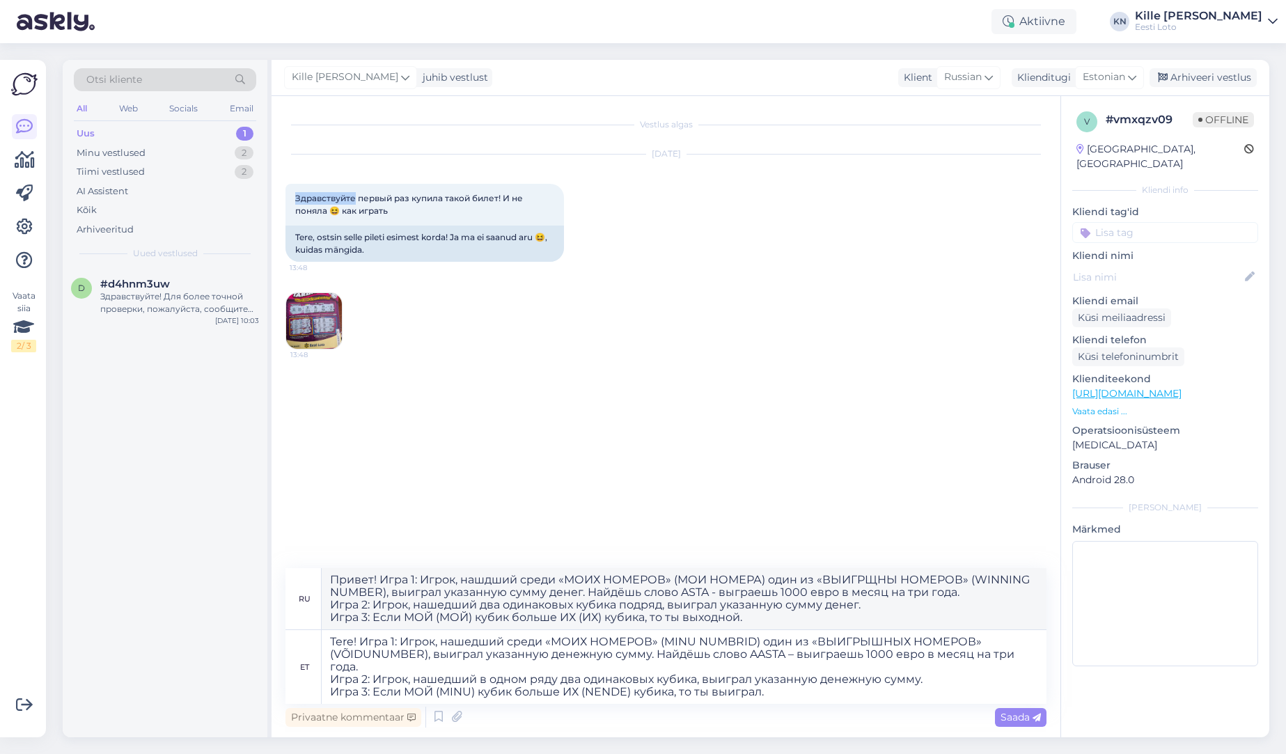
copy span "Здравствуйте"
click at [350, 643] on textarea "Tere! Игра 1: Игрок, нашедший среди «МОИХ НОМЕРОВ» (MINU NUMBRID) один из «ВЫИГ…" at bounding box center [684, 667] width 725 height 74
drag, startPoint x: 355, startPoint y: 642, endPoint x: 295, endPoint y: 637, distance: 60.8
click at [322, 637] on textarea "Tere! Игра 1: Игрок, нашедший среди «МОИХ НОМЕРОВ» (MINU NUMBRID) один из «ВЫИГ…" at bounding box center [684, 667] width 725 height 74
paste textarea "Здравствуйте"
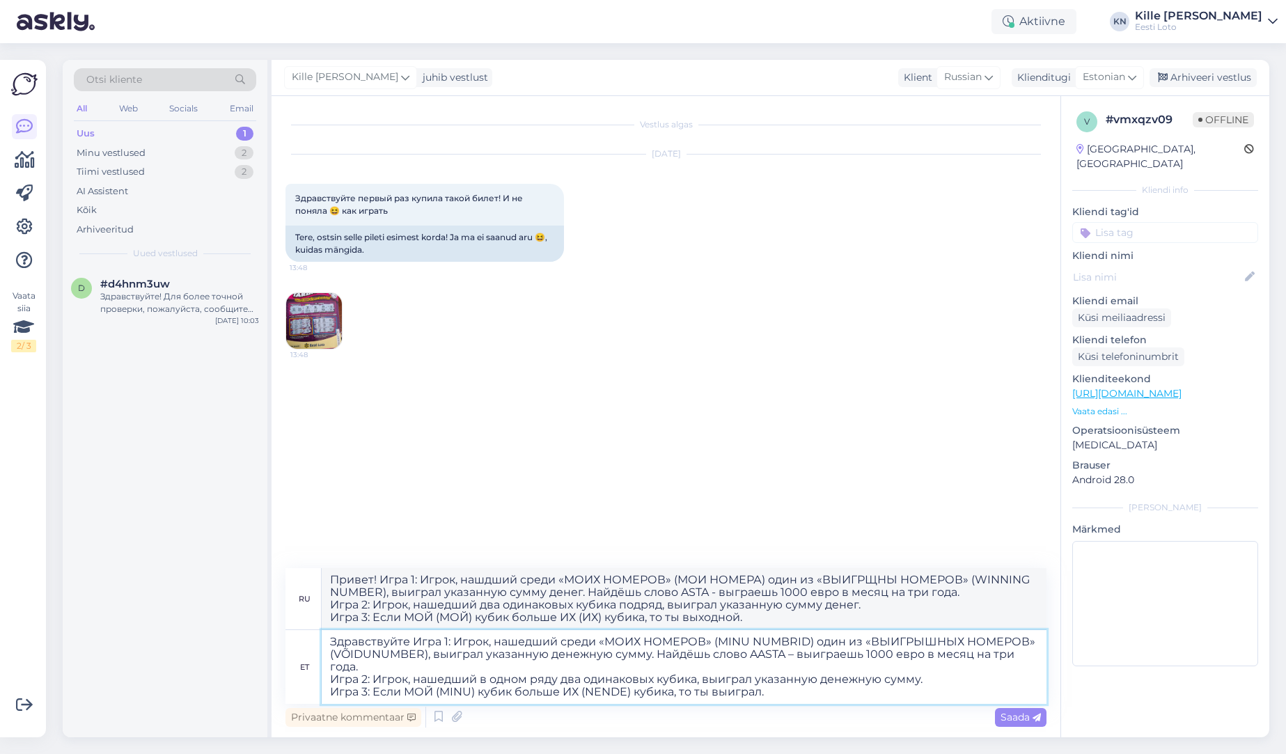
type textarea "Здравствуйте! Игра 1: Игрок, нашедший среди «МОИХ НОМЕРОВ» (MINU NUMBRID) один …"
type textarea "Привет! Игра 1: Игрок, нашдший среди «МОИХ НОМЕРОВ» (МОИ НОМЕРА) один из «ВЫИГР…"
drag, startPoint x: 409, startPoint y: 642, endPoint x: 300, endPoint y: 642, distance: 108.6
click at [322, 642] on textarea "Здравствуйте! Игра 1: Игрок, нашедший среди «МОИХ НОМЕРОВ» (MINU NUMBRID) один …" at bounding box center [684, 667] width 725 height 74
click at [419, 667] on textarea "Tere! Игра 1: Игрок, нашедший среди «МОИХ НОМЕРОВ» (MINU NUMBRID) один из «ВЫИГ…" at bounding box center [684, 667] width 725 height 74
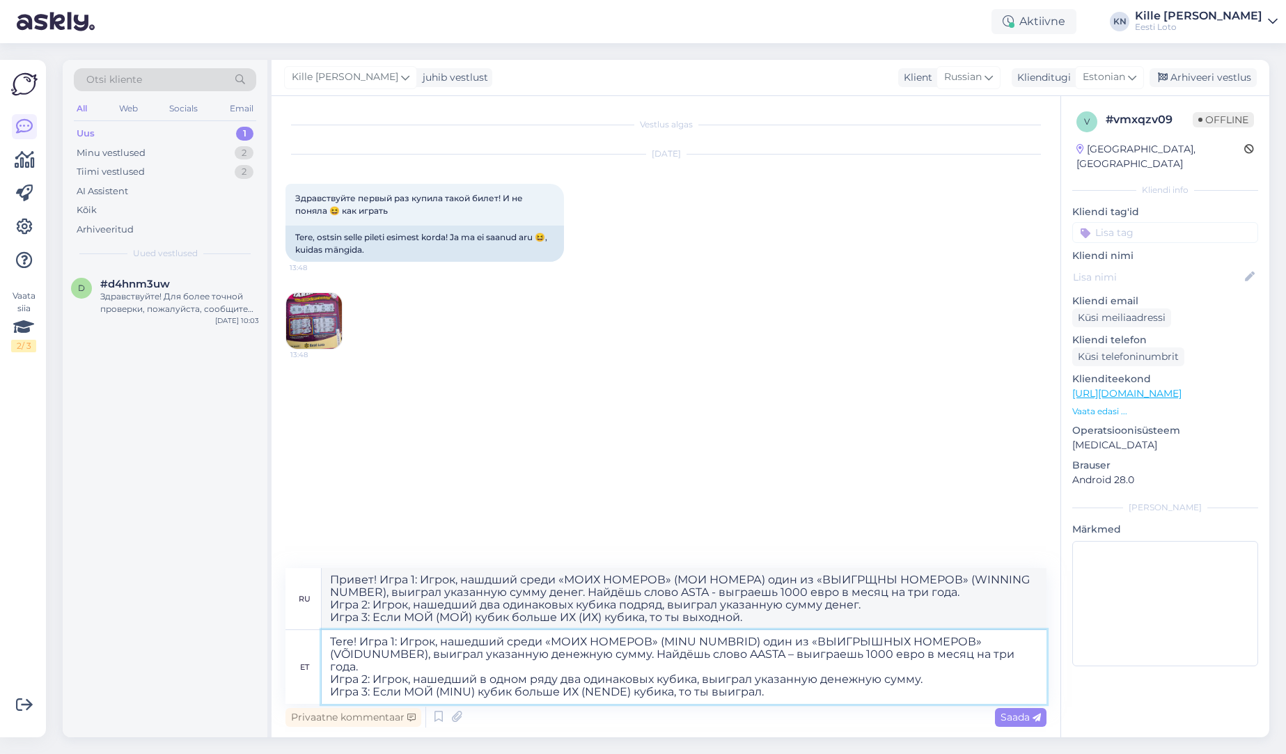
click at [352, 642] on textarea "Tere! Игра 1: Игрок, нашедший среди «МОИХ НОМЕРОВ» (MINU NUMBRID) один из «ВЫИГ…" at bounding box center [684, 667] width 725 height 74
type textarea "Tervist! Игра 1: Игрок, нашедший среди «МОИХ НОМЕРОВ» (MINU NUMBRID) один из «В…"
type textarea "Ваше здоровье! Игра 1: Игрок, нашдший среди «МОИХ НОМЕРОВ» (МОИ НОМЕРА) один из…"
type textarea "Ter! Игра 1: Игрок, нашедший среди «МОИХ НОМЕРОВ» (MINU NUMBRID) один из «ВЫИГР…"
type textarea "Привет! Игра 1: Игрок, нашдший среди «МОИХ НОМЕРОВ» (МОИ НОМЕРА) один из «ВЫИГР…"
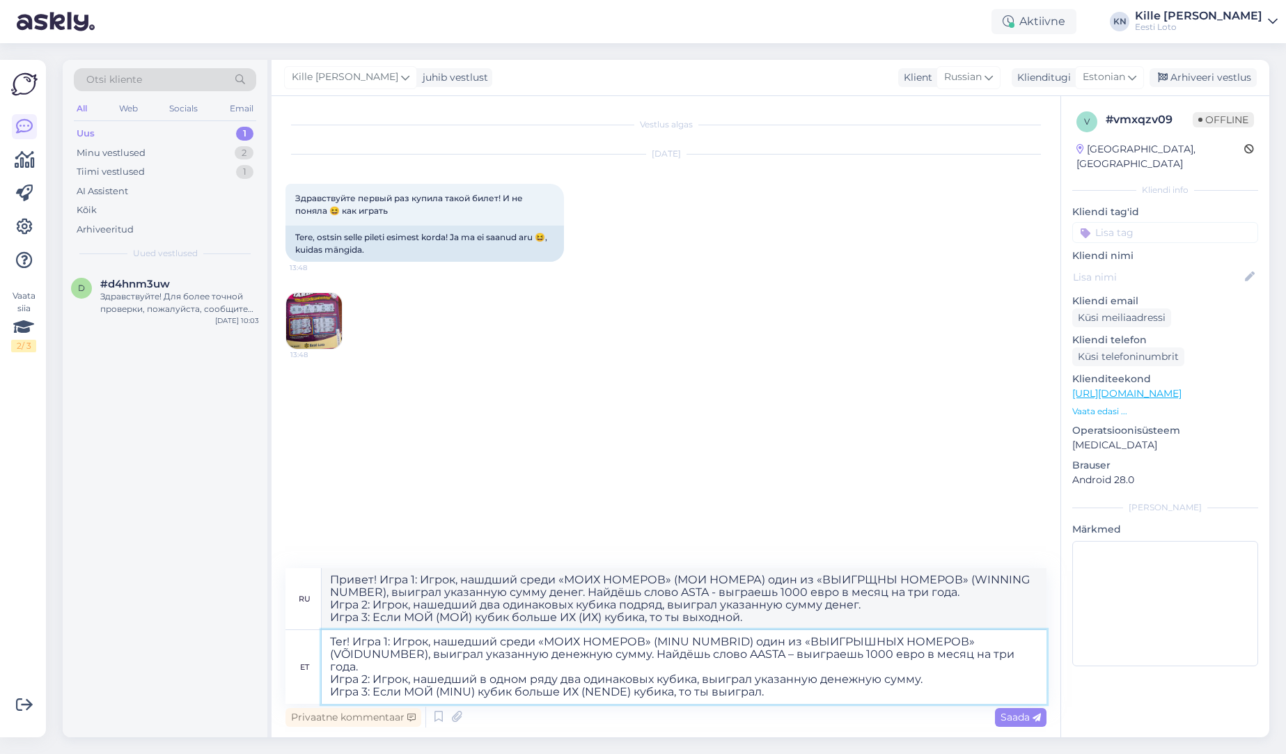
type textarea "Tere! Игра 1: Игрок, нашедший среди «МОИХ НОМЕРОВ» (MINU NUMBRID) один из «ВЫИГ…"
click at [934, 634] on textarea "Tere! Игра 1: Игрок, нашедший среди «МОИХ НОМЕРОВ» (MINU NUMBRID) один из «ВЫИГ…" at bounding box center [684, 667] width 725 height 74
click at [887, 701] on textarea "Tere! Игра 1: Игрок, нашедший среди «МОИХ НОМЕРОВ» (MINU NUMBRID) один из «ВЫИГ…" at bounding box center [684, 667] width 725 height 74
click at [1017, 718] on span "Saada" at bounding box center [1021, 717] width 40 height 13
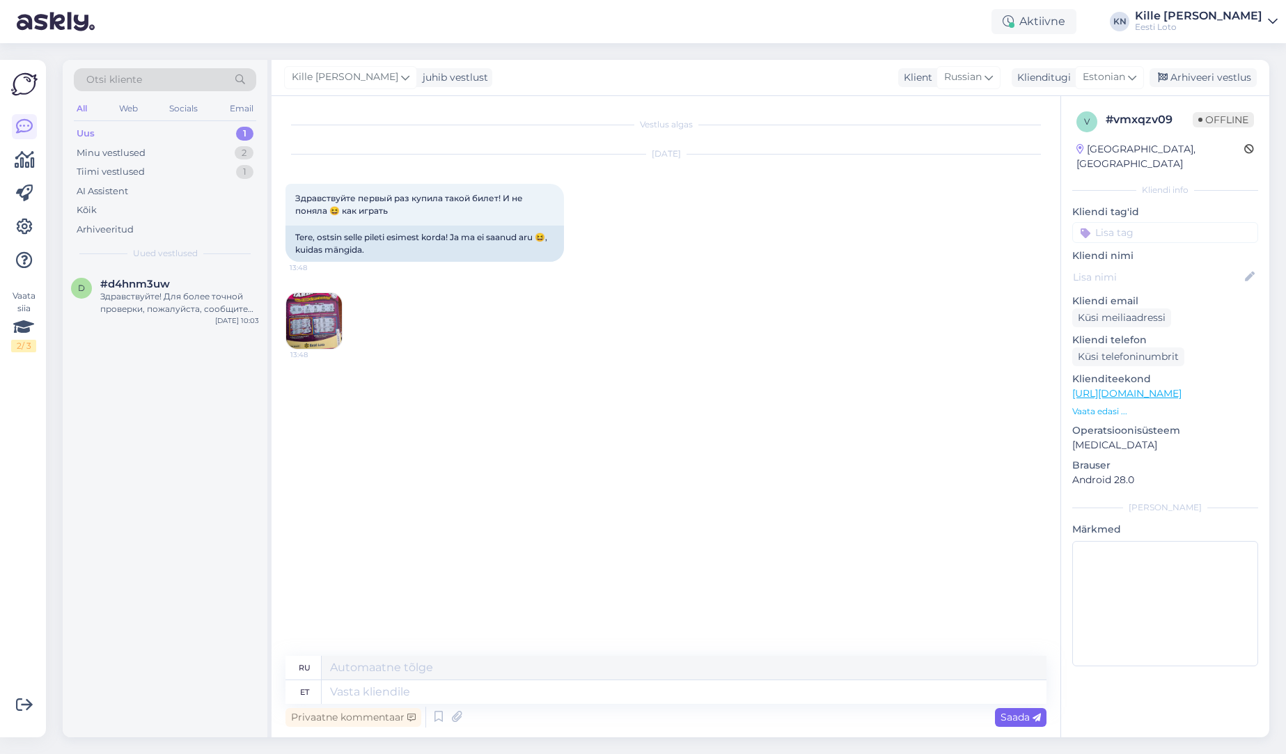
scroll to position [6, 0]
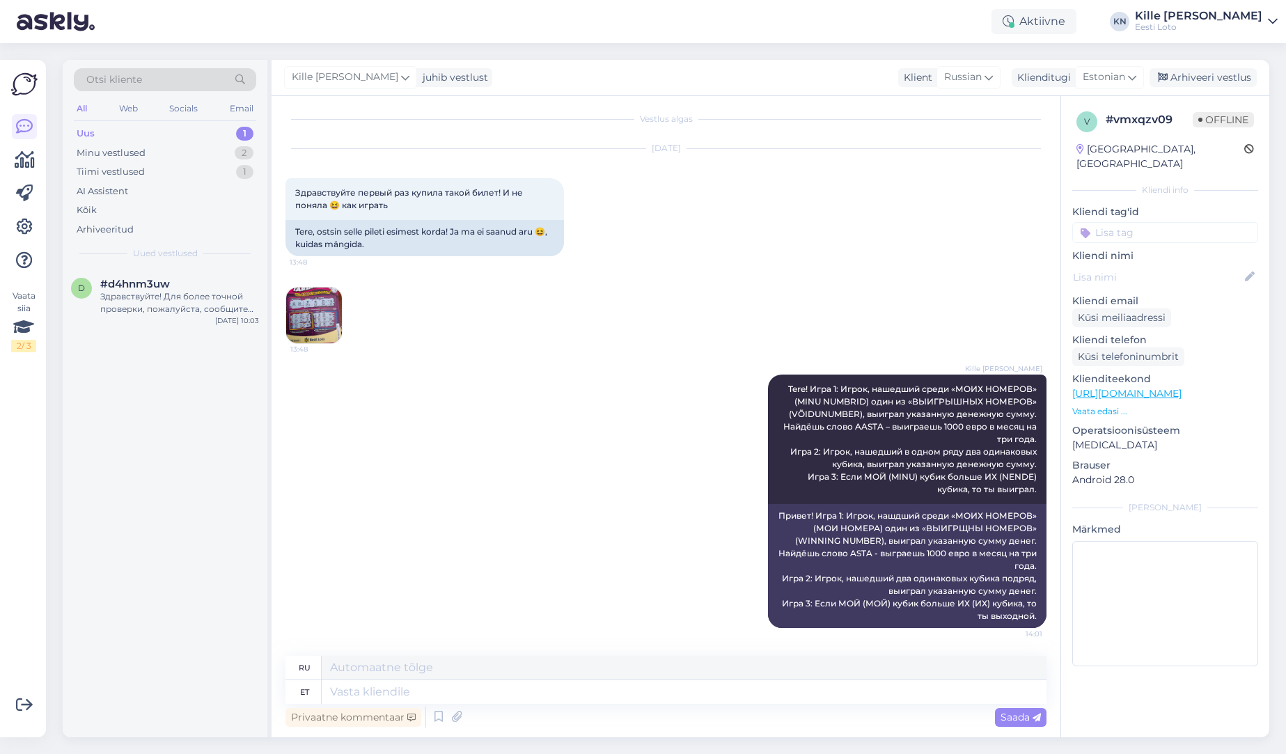
click at [1144, 222] on input at bounding box center [1165, 232] width 186 height 21
type input "kiir"
drag, startPoint x: 1138, startPoint y: 256, endPoint x: 1178, endPoint y: 141, distance: 121.6
click at [1137, 267] on span "kiirloterii" at bounding box center [1134, 271] width 36 height 8
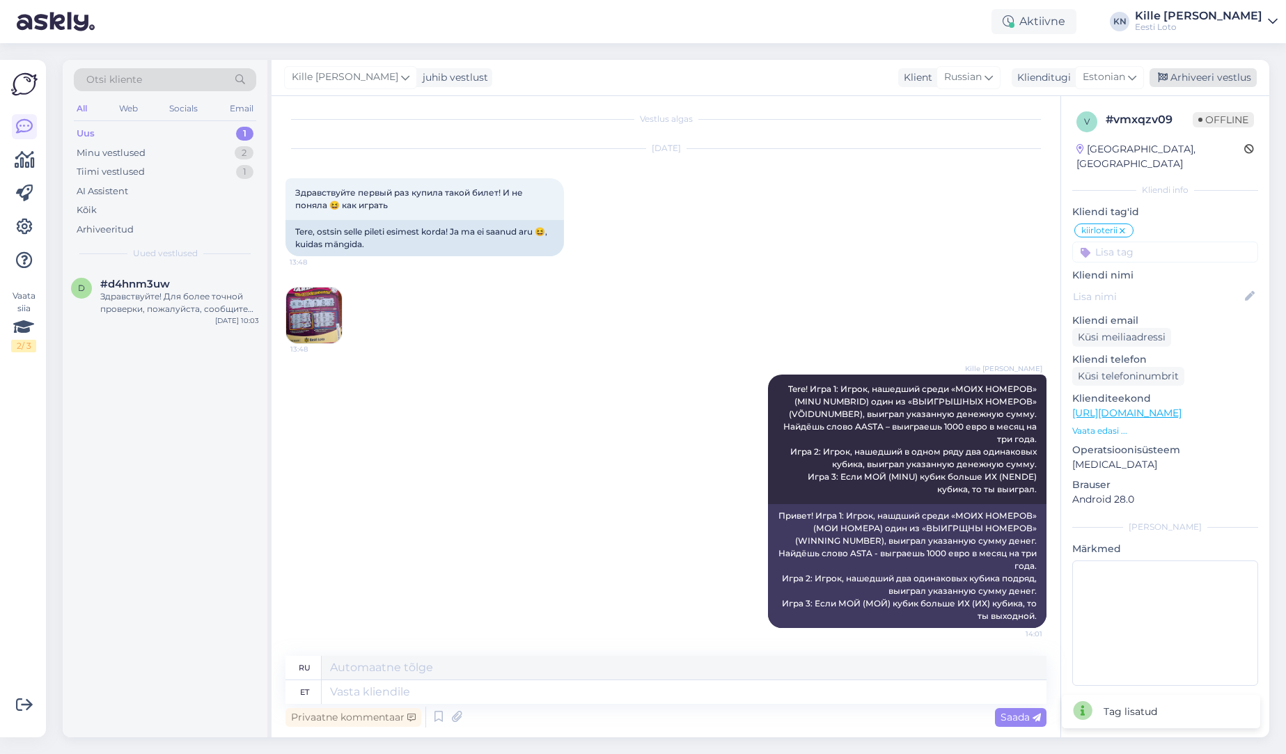
click at [1205, 76] on div "Arhiveeri vestlus" at bounding box center [1203, 77] width 107 height 19
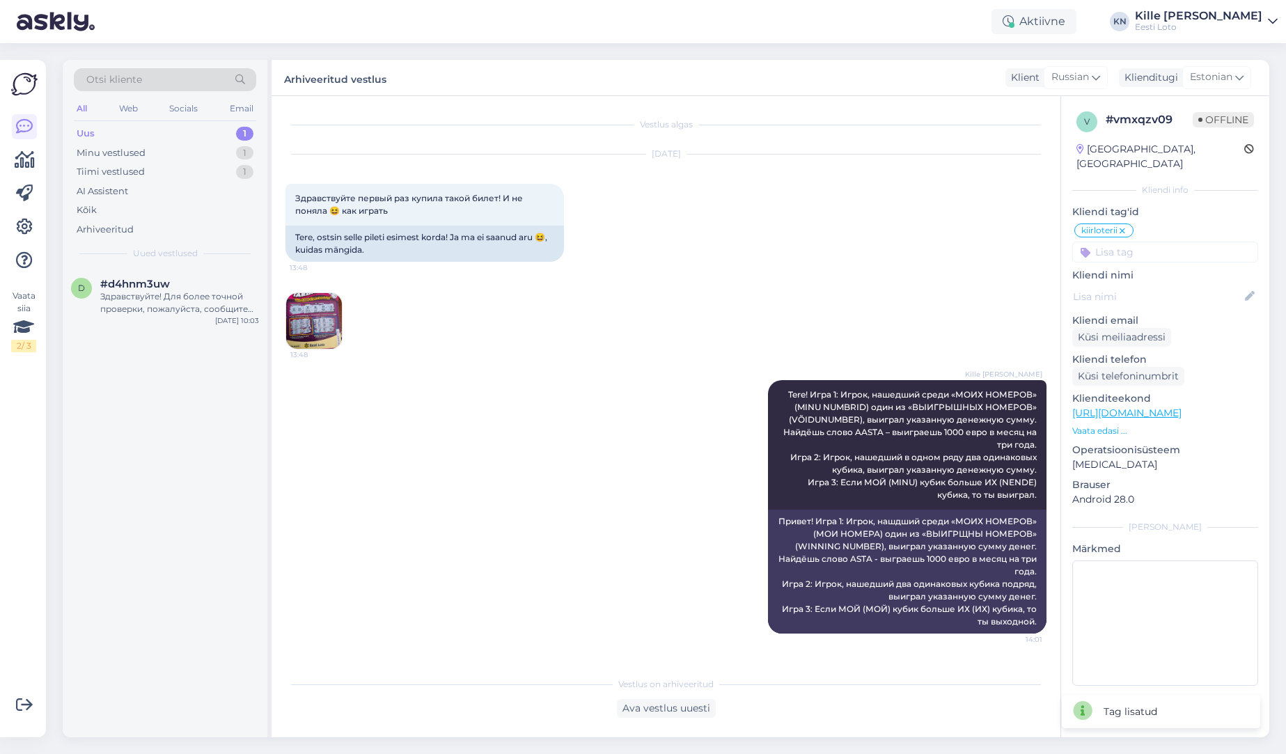
click at [164, 138] on div "Uus 1" at bounding box center [165, 133] width 182 height 19
click at [146, 162] on div "Tiimi vestlused 1" at bounding box center [165, 171] width 182 height 19
click at [142, 141] on div "Uus 1" at bounding box center [165, 133] width 182 height 19
click at [130, 155] on div "Minu vestlused" at bounding box center [111, 153] width 69 height 14
click at [168, 283] on div "#oui8vgtm" at bounding box center [179, 284] width 159 height 13
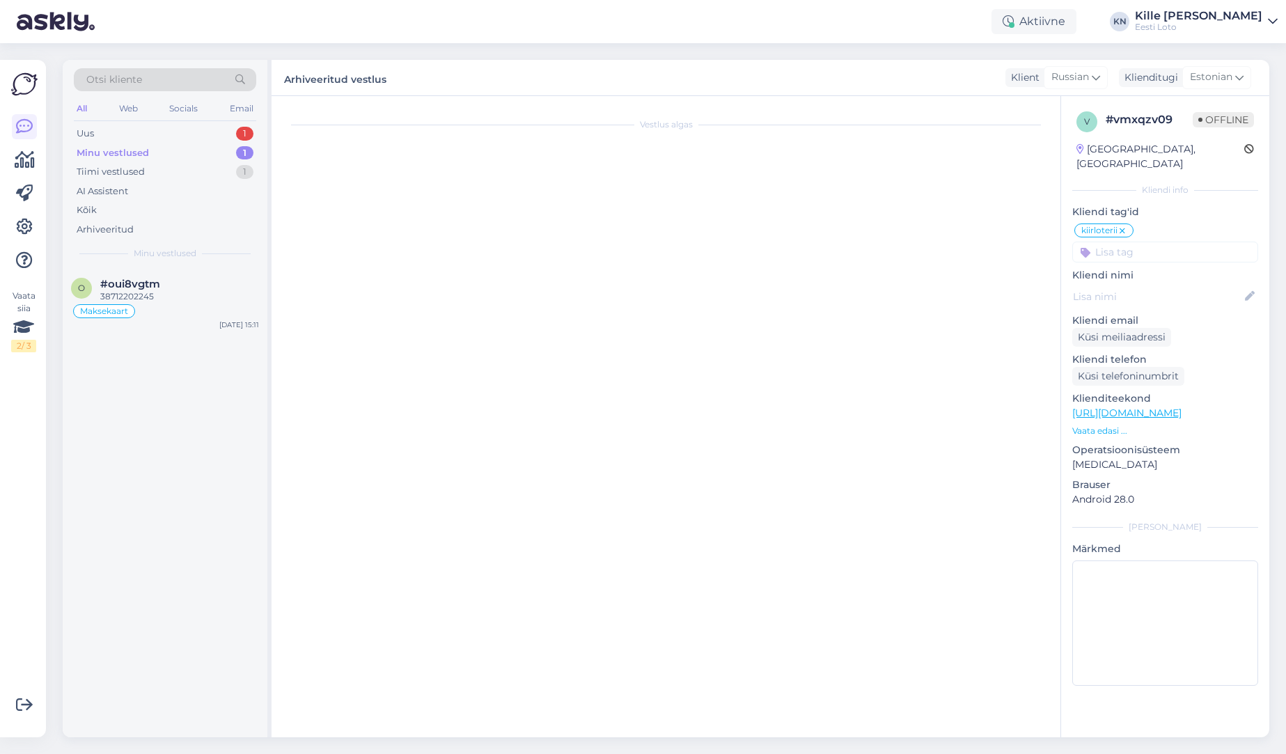
scroll to position [757, 0]
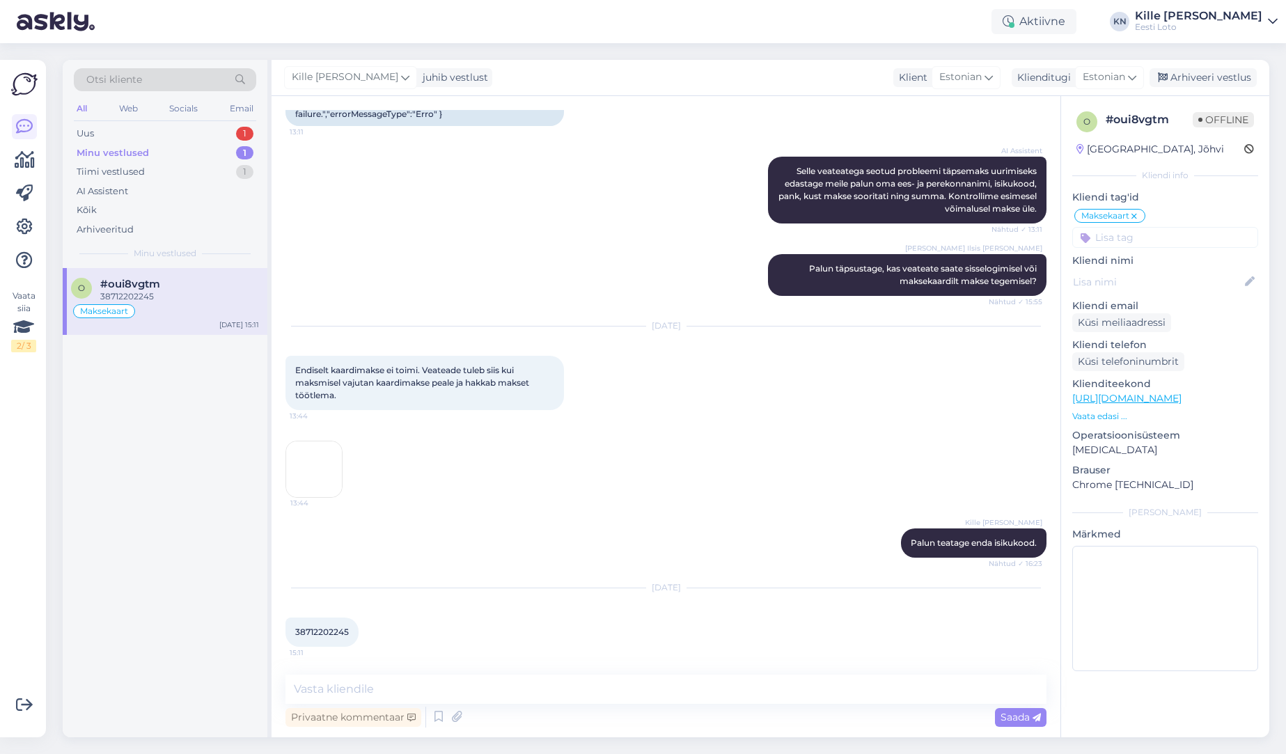
click at [314, 633] on span "38712202245" at bounding box center [322, 632] width 54 height 10
copy span "38712202245"
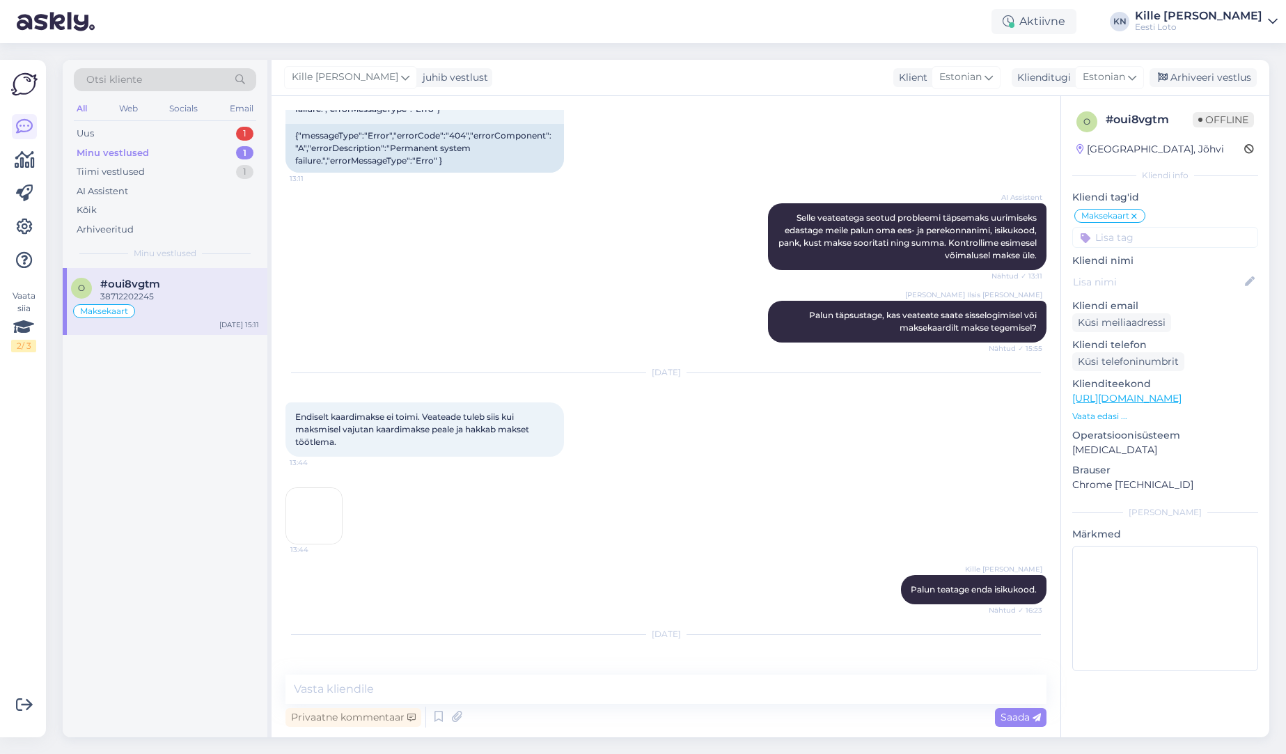
scroll to position [639, 0]
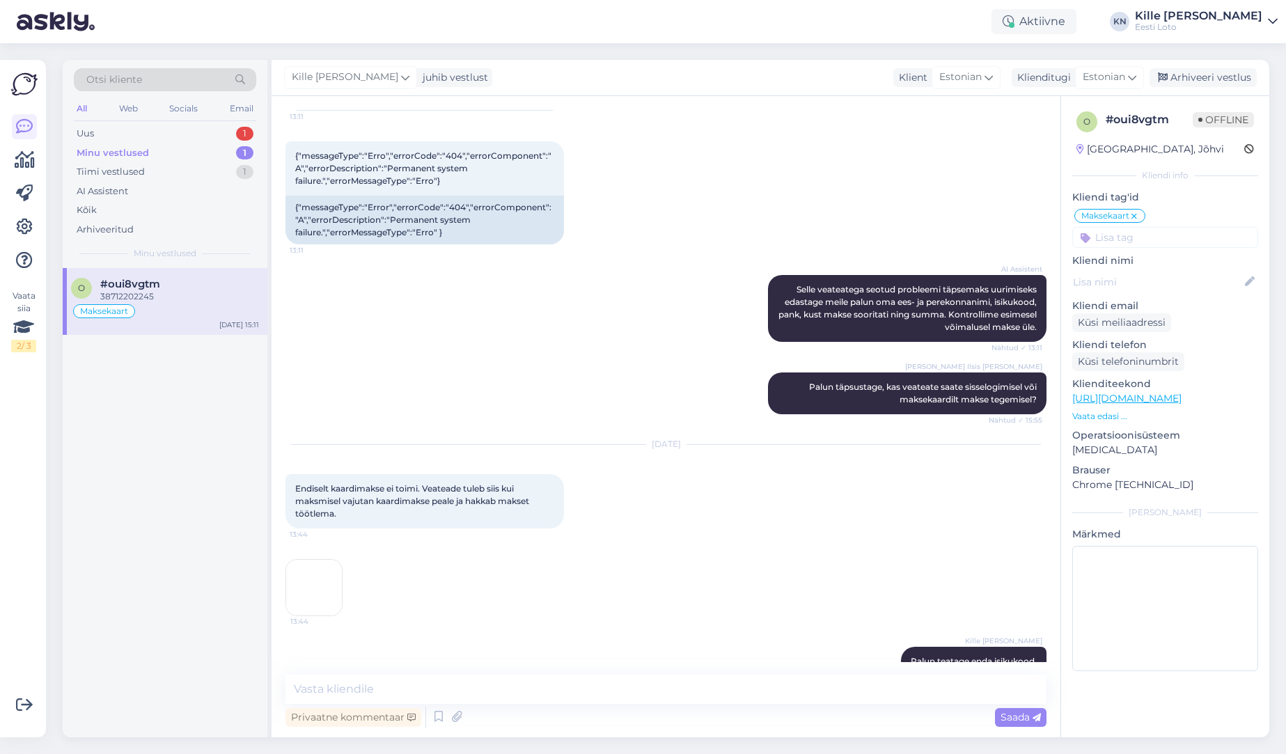
click at [294, 604] on img at bounding box center [314, 588] width 56 height 56
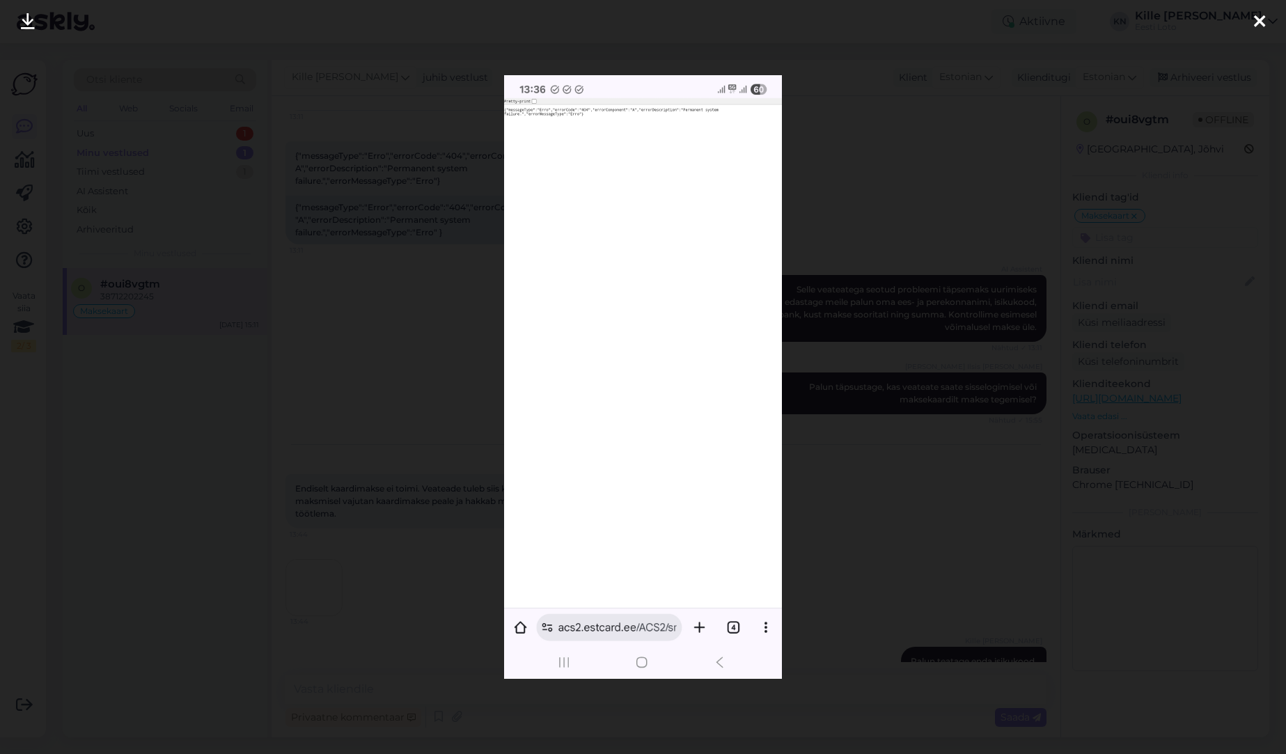
click at [459, 60] on div at bounding box center [643, 377] width 1286 height 754
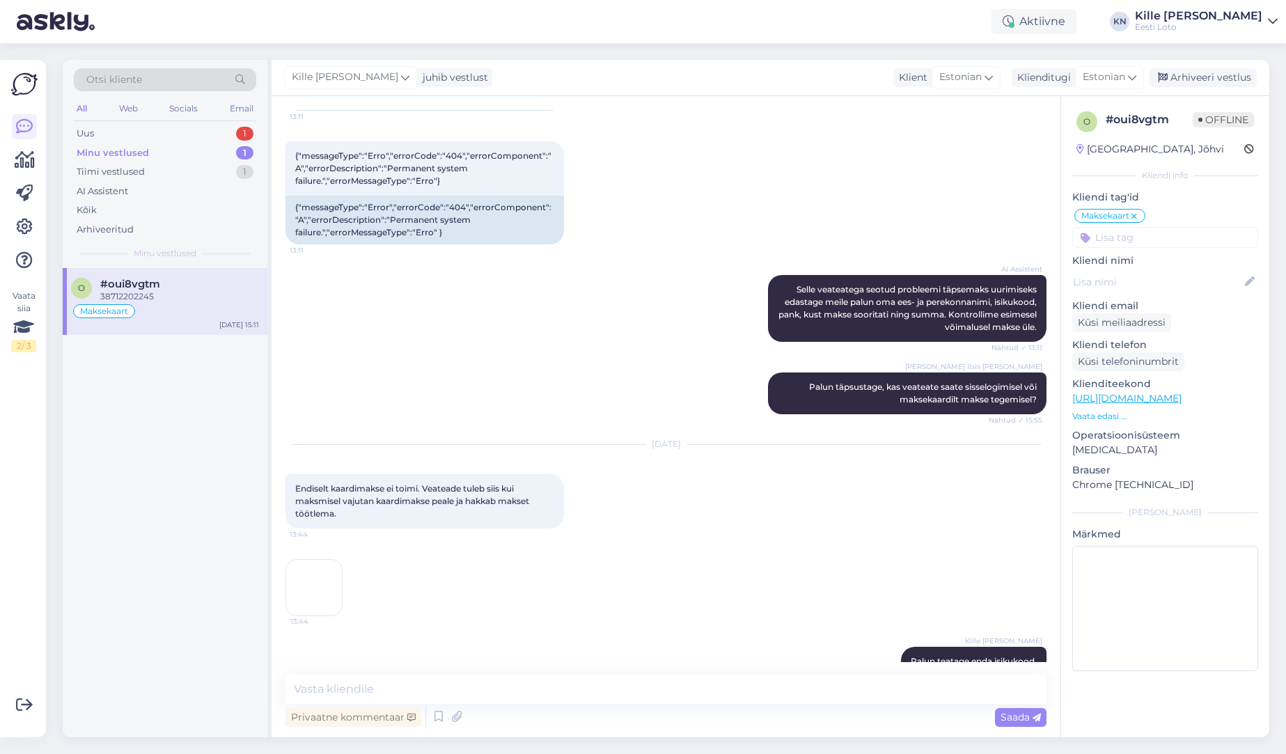
scroll to position [635, 0]
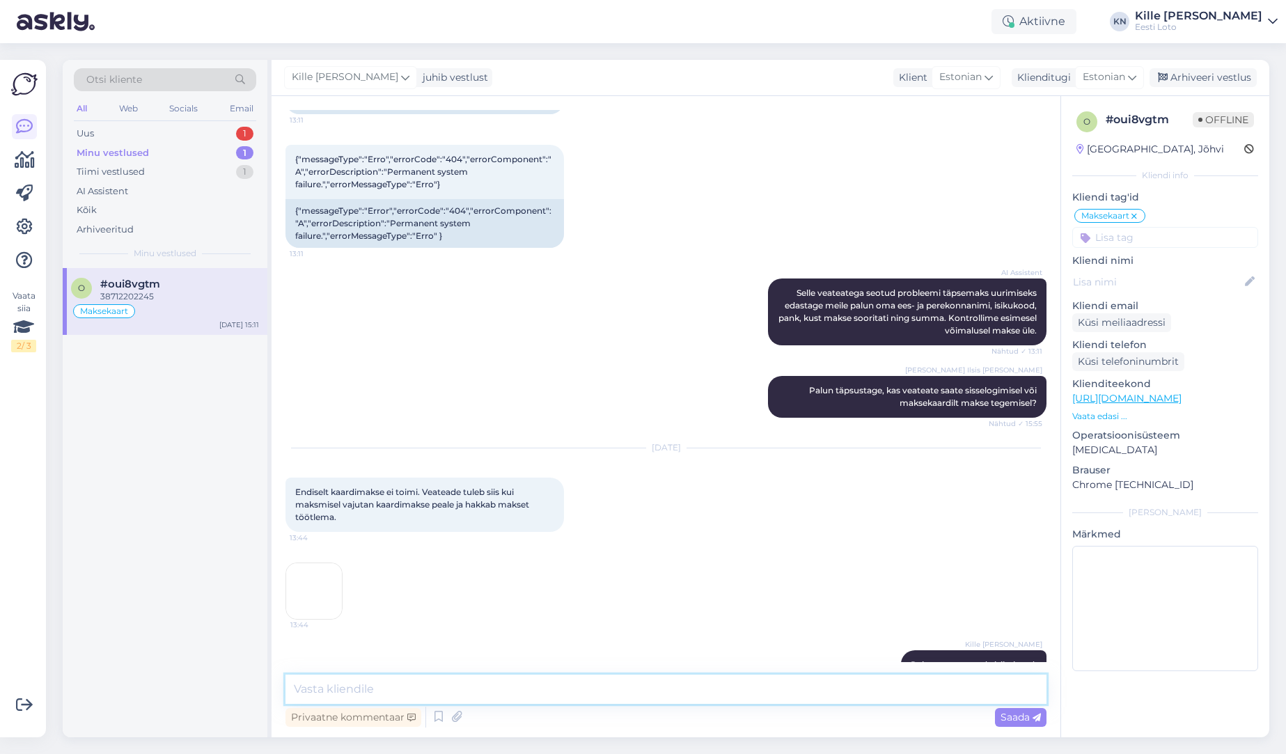
click at [595, 696] on textarea at bounding box center [666, 689] width 761 height 29
type textarea "Täname. Edastasime juhtumi meie IT-osakonda uurimiseks."
click at [1002, 715] on span "Saada" at bounding box center [1021, 717] width 40 height 13
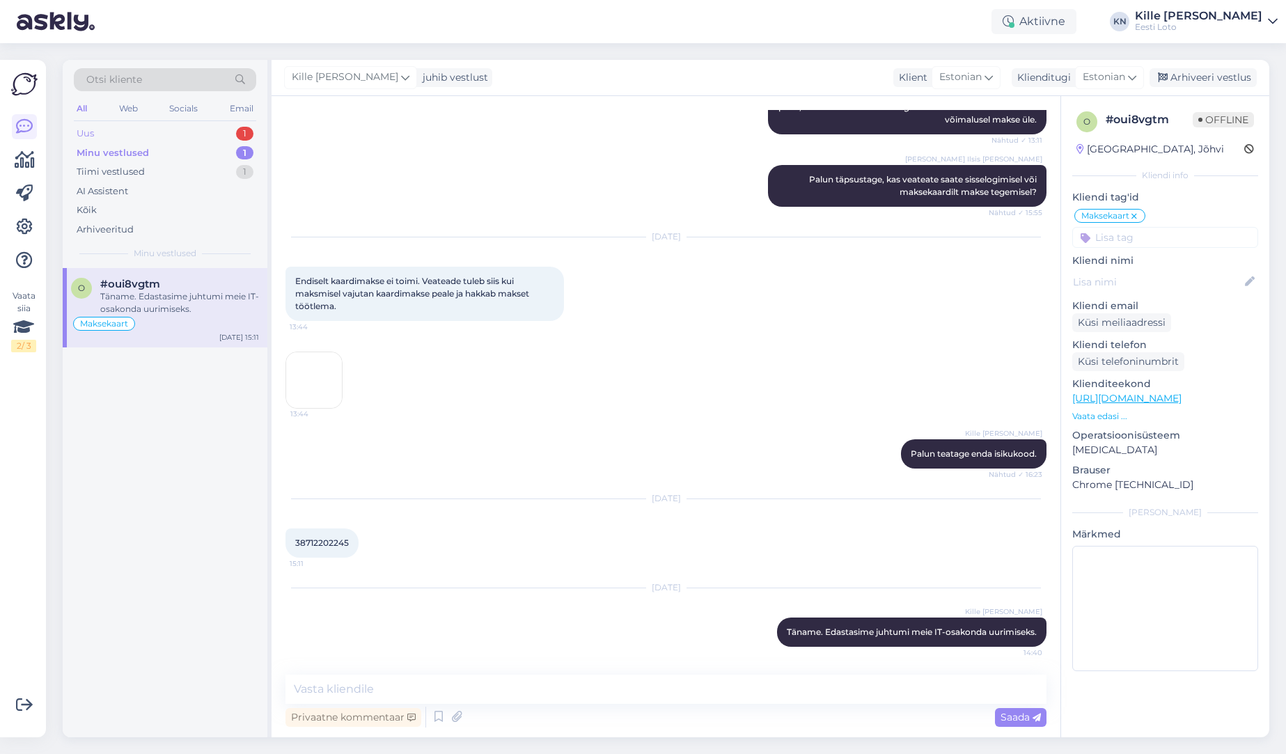
click at [169, 132] on div "Uus 1" at bounding box center [165, 133] width 182 height 19
click at [162, 281] on span "#d4hnm3uw" at bounding box center [135, 284] width 70 height 13
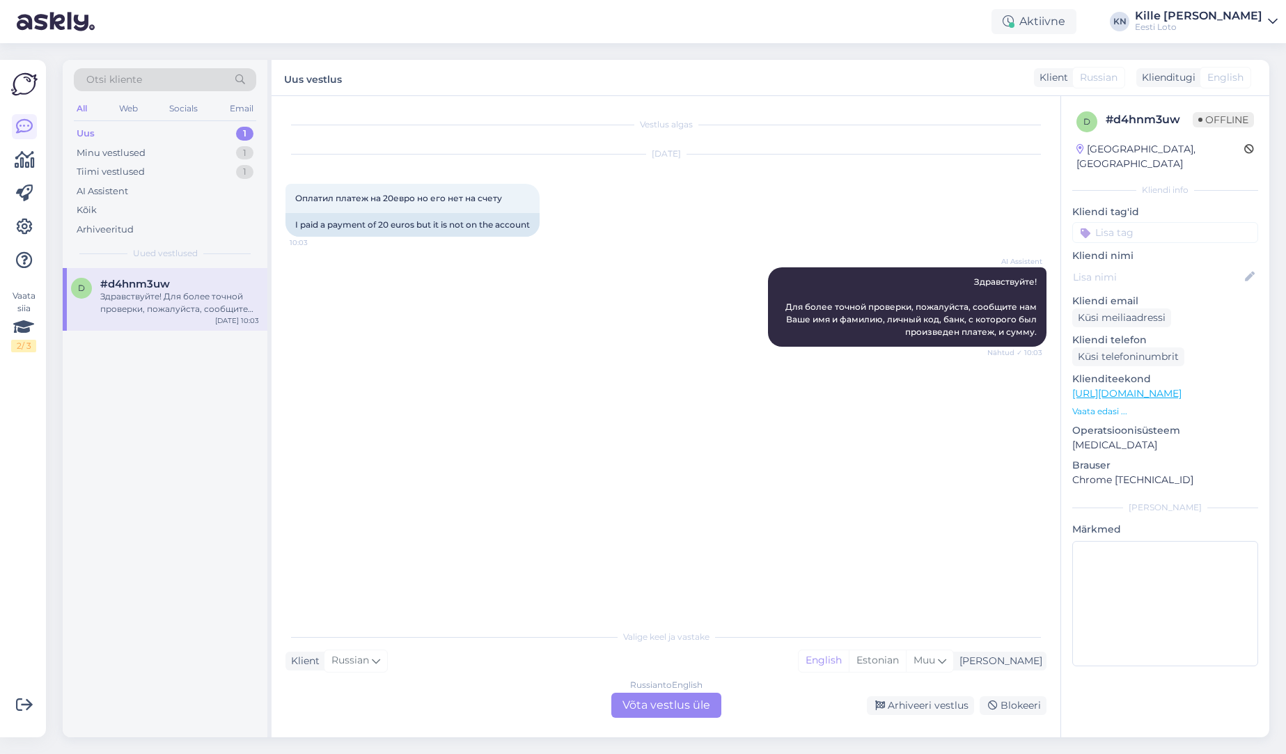
scroll to position [0, 0]
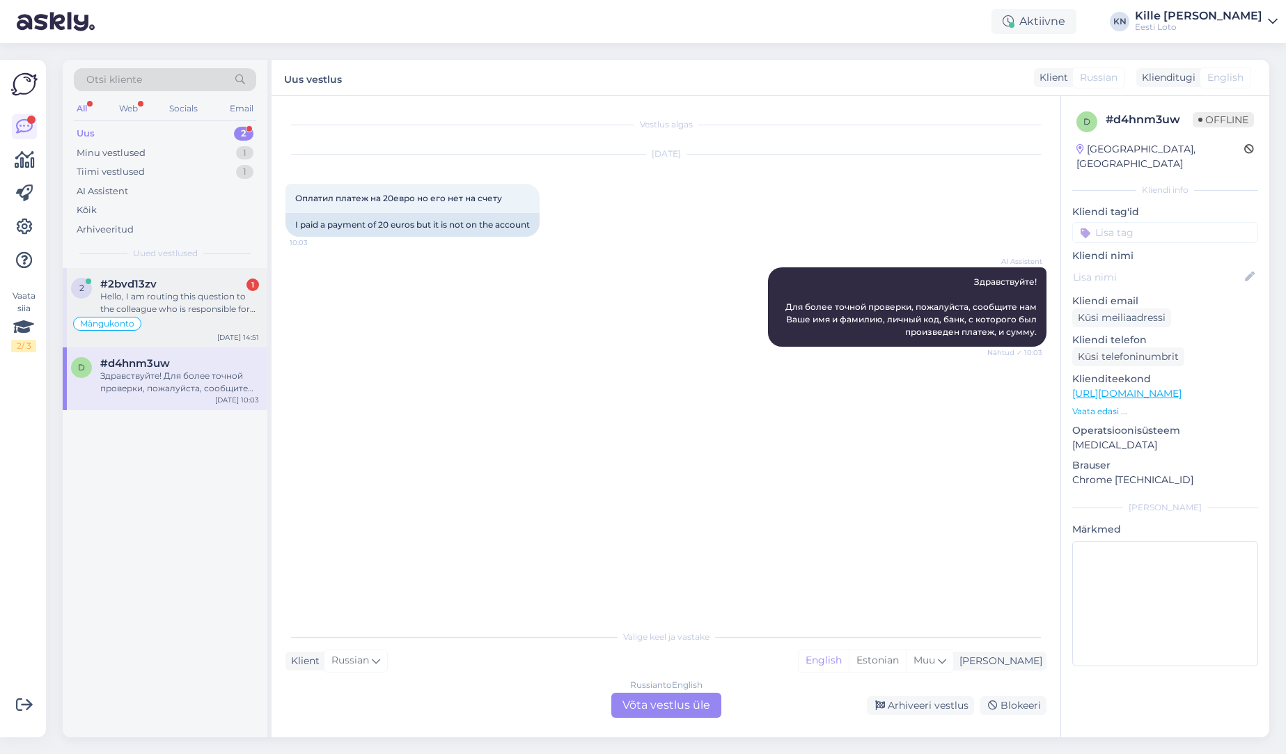
click at [195, 291] on div "Hello, I am routing this question to the colleague who is responsible for this …" at bounding box center [179, 302] width 159 height 25
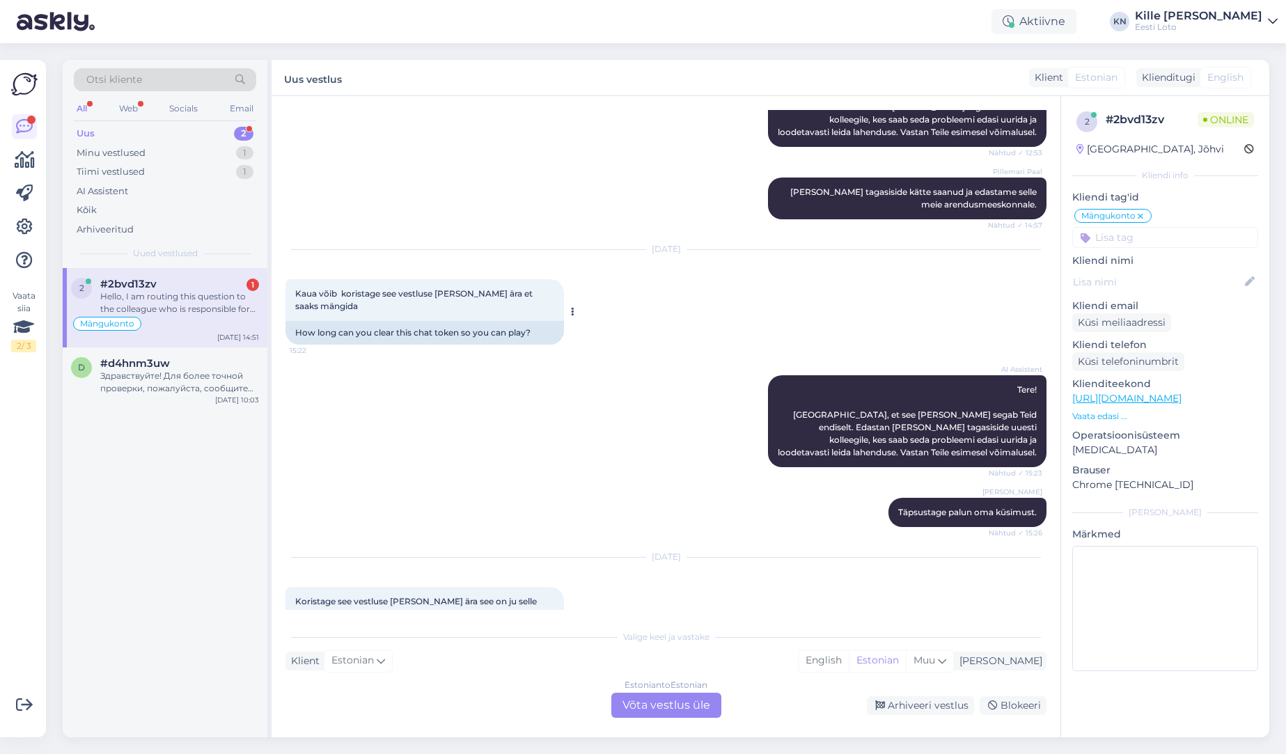
scroll to position [2414, 0]
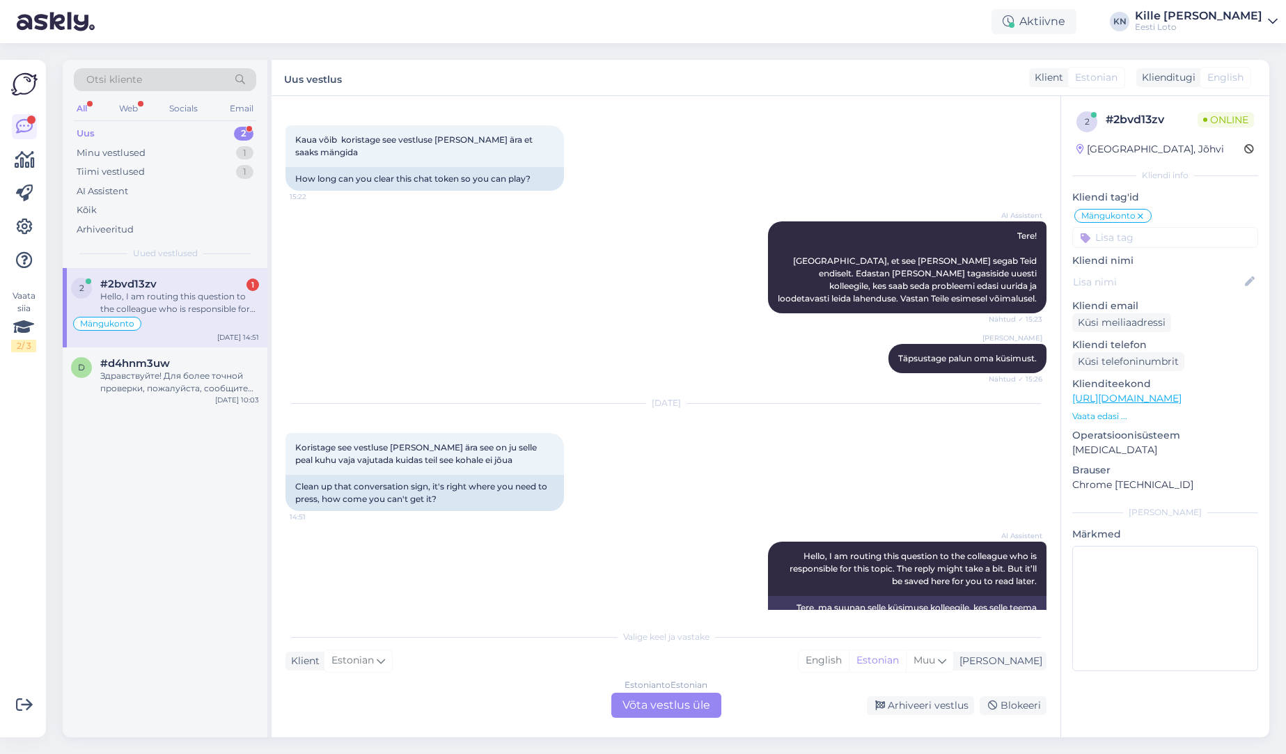
click at [1161, 233] on input at bounding box center [1165, 237] width 186 height 21
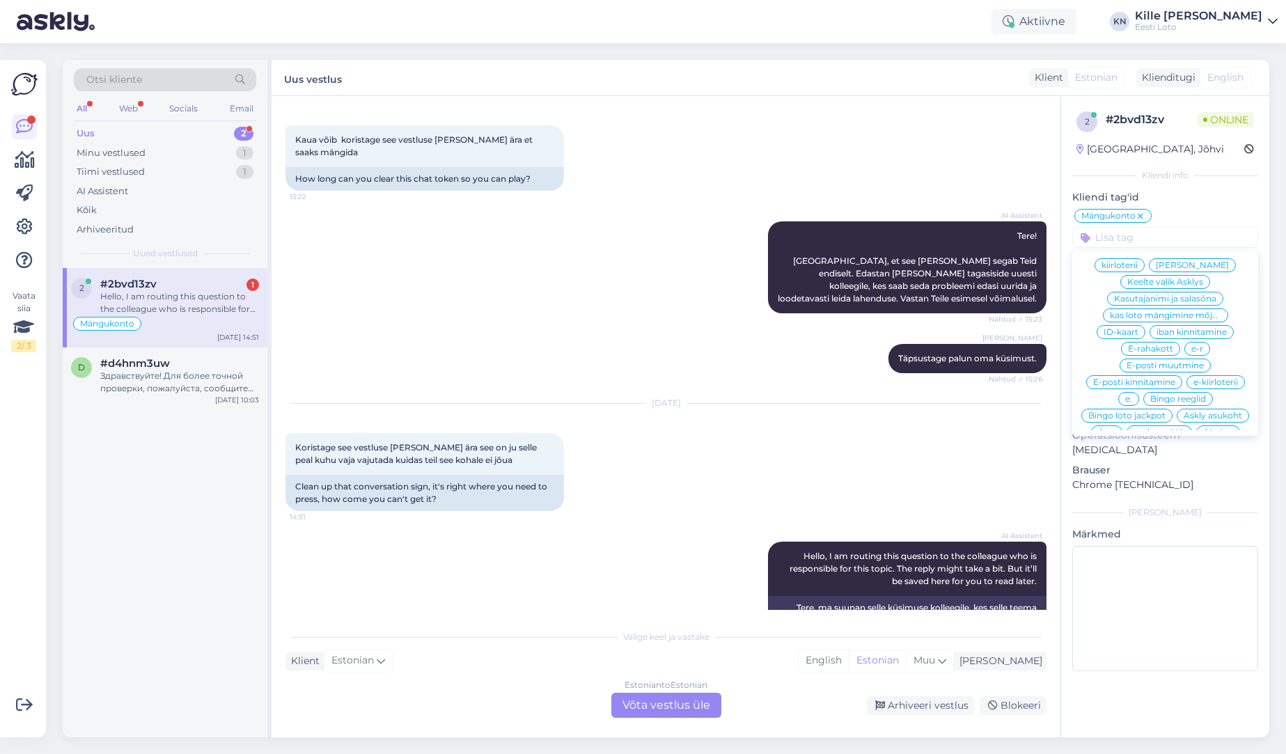
scroll to position [433, 0]
click at [1217, 390] on span "Askly asukoht" at bounding box center [1213, 394] width 58 height 8
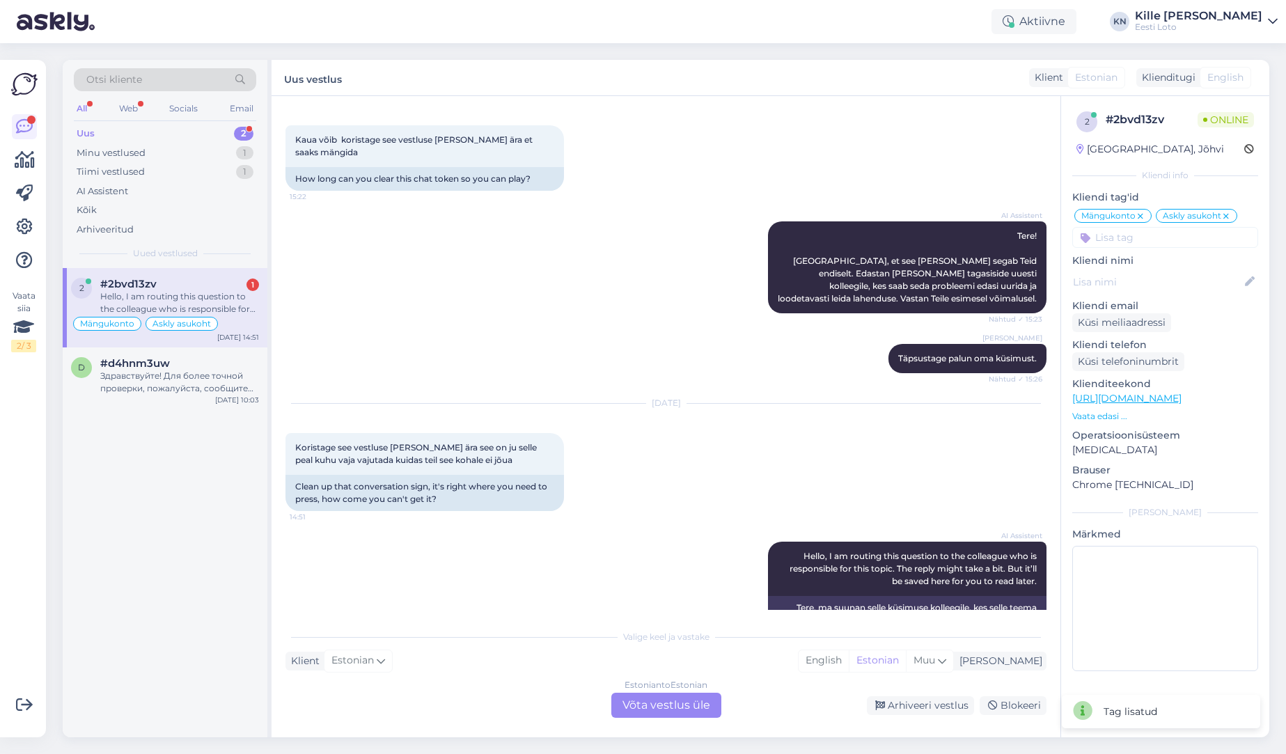
scroll to position [2390, 0]
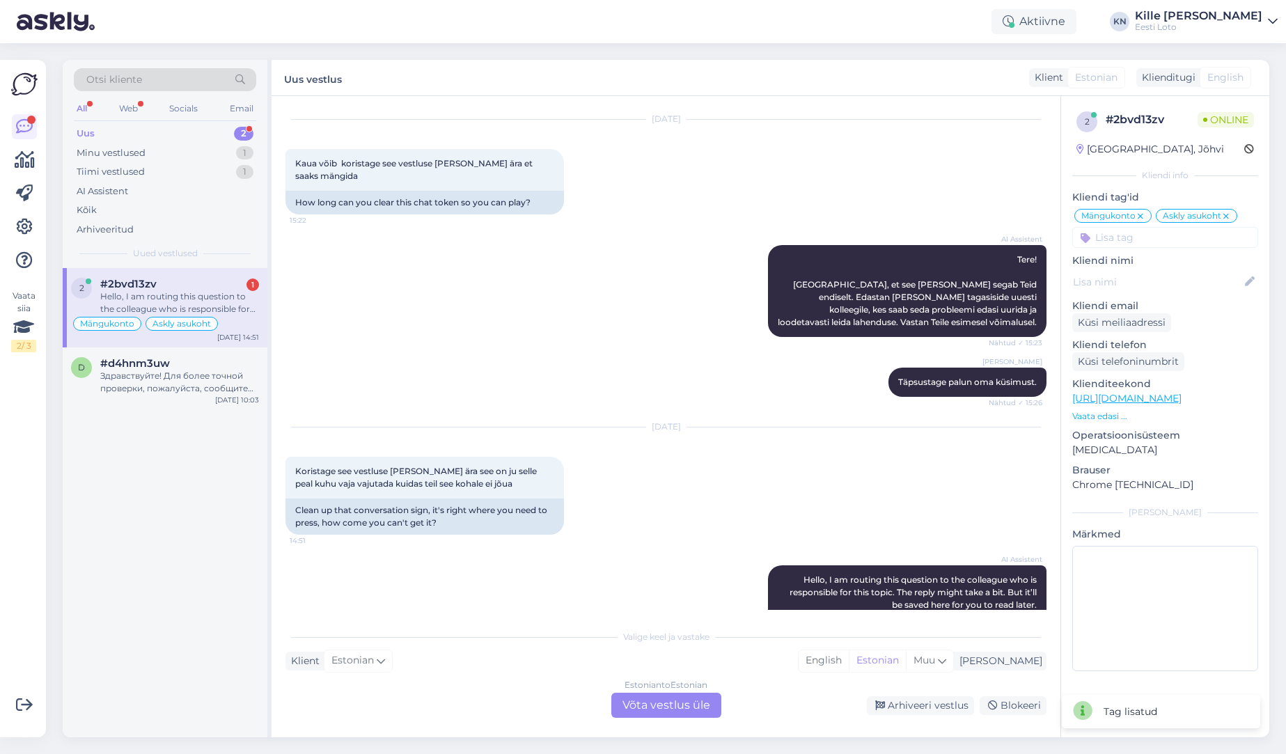
click at [682, 695] on div "Estonian to Estonian Võta vestlus üle" at bounding box center [666, 705] width 110 height 25
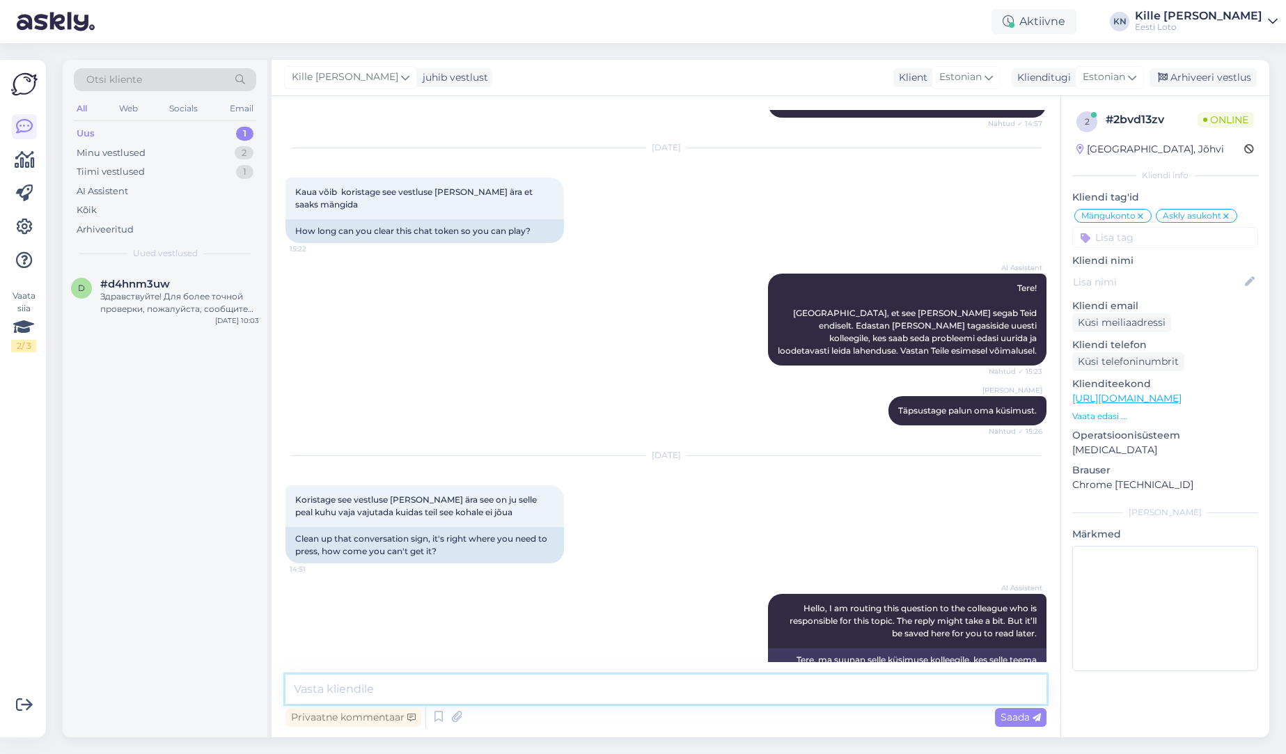
click at [616, 699] on textarea at bounding box center [666, 689] width 761 height 29
click at [691, 694] on textarea "Täname [PERSON_NAME] tagasiside eest, edastame selle meie IT-osakonda." at bounding box center [666, 689] width 761 height 29
type textarea "Täname [PERSON_NAME] tagasiside eest, edastame selle meie IT-osakonda."
click at [1020, 719] on span "Saada" at bounding box center [1021, 717] width 40 height 13
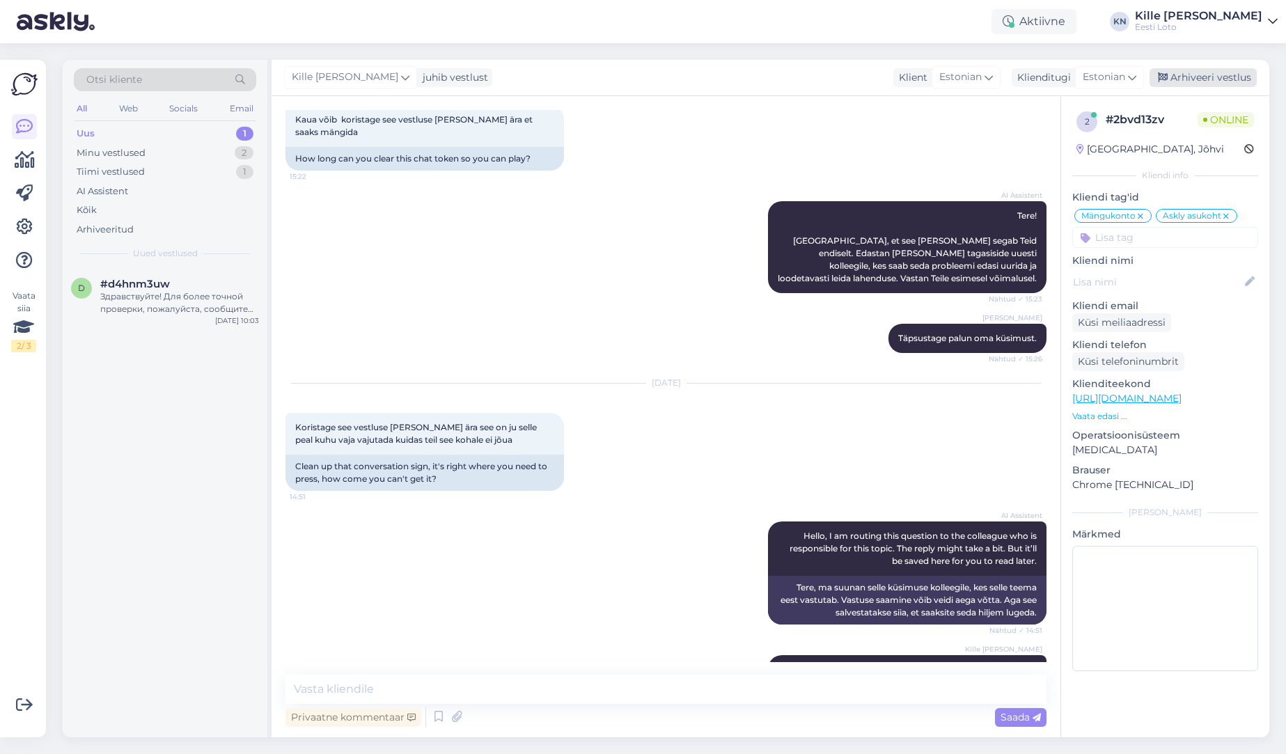
click at [1193, 79] on div "Arhiveeri vestlus" at bounding box center [1203, 77] width 107 height 19
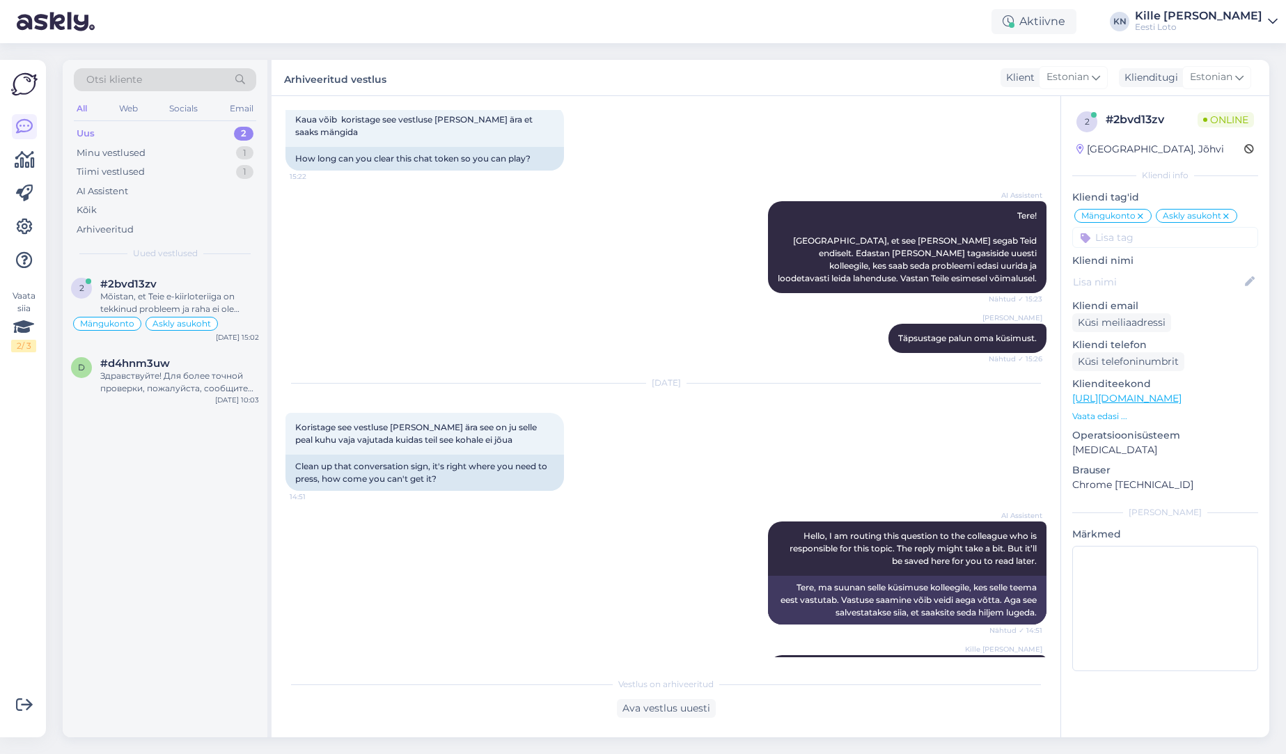
scroll to position [2645, 0]
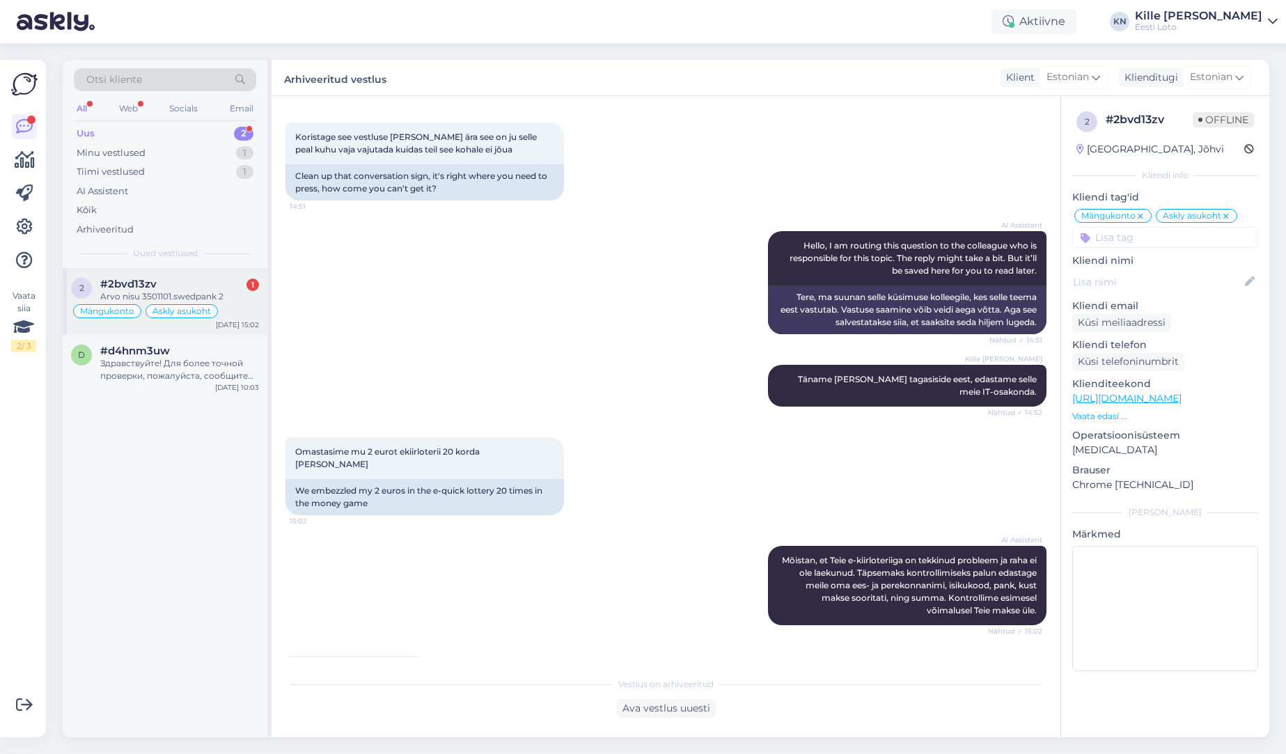
click at [169, 284] on div "#2bvd13zv 1" at bounding box center [179, 284] width 159 height 13
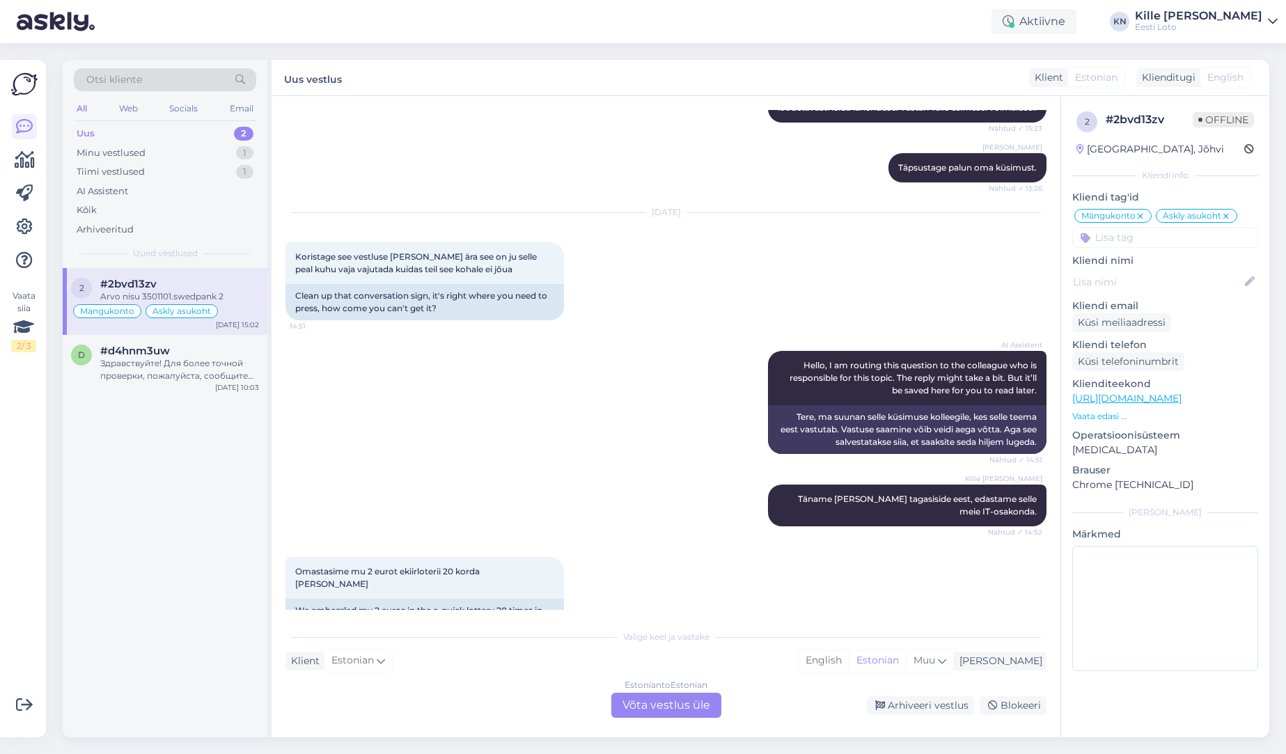
scroll to position [2776, 0]
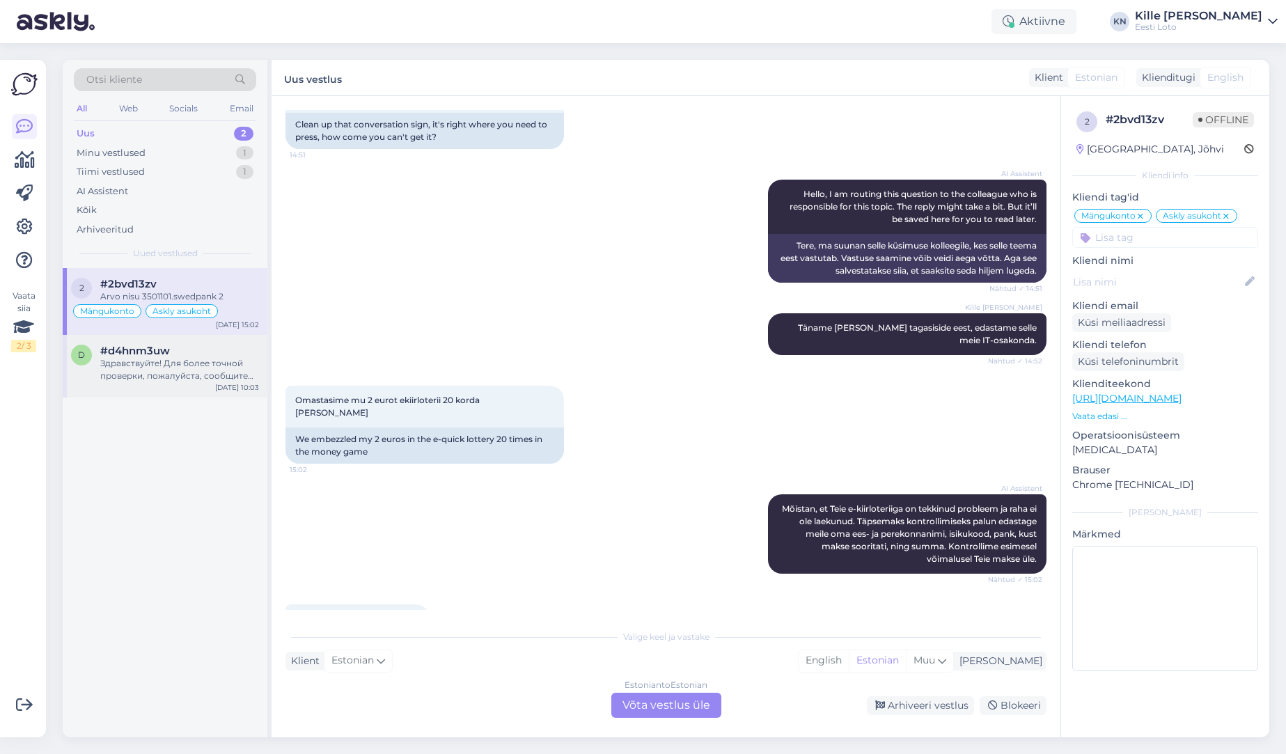
click at [185, 370] on div "Здравствуйте! Для более точной проверки, пожалуйста, сообщите нам Ваше имя и фа…" at bounding box center [179, 369] width 159 height 25
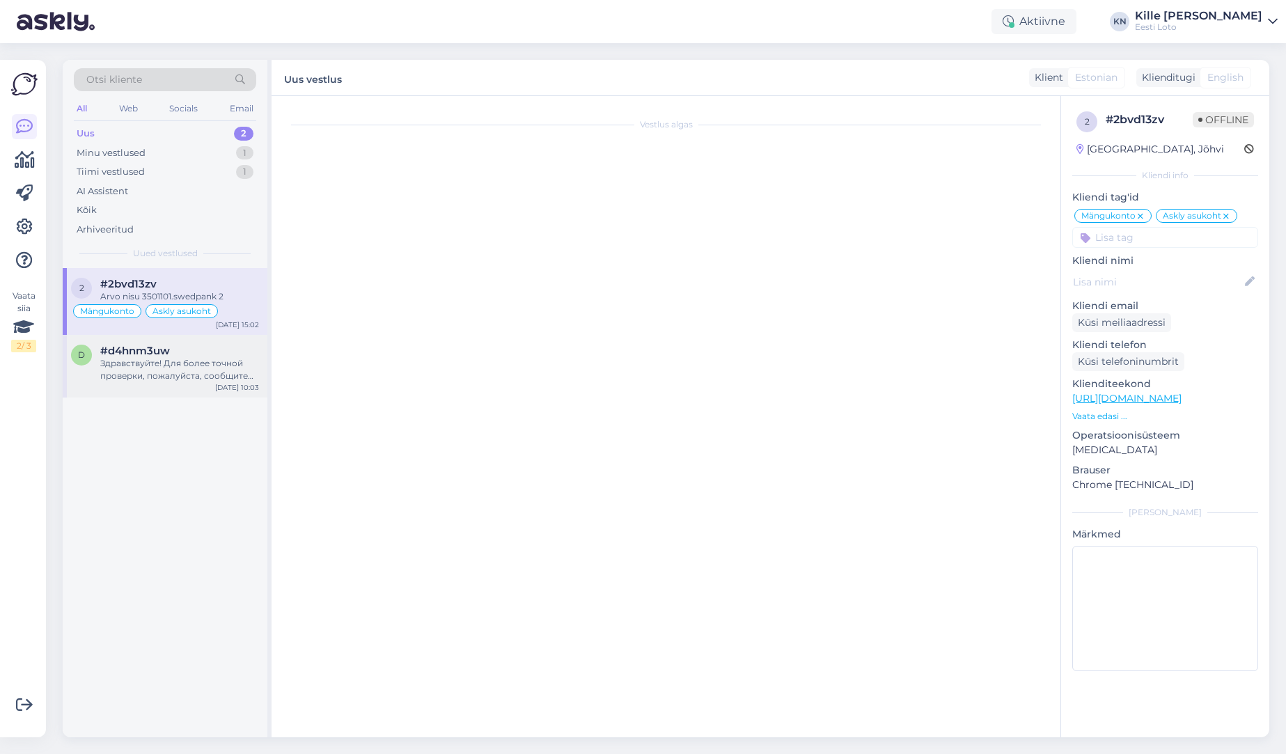
scroll to position [0, 0]
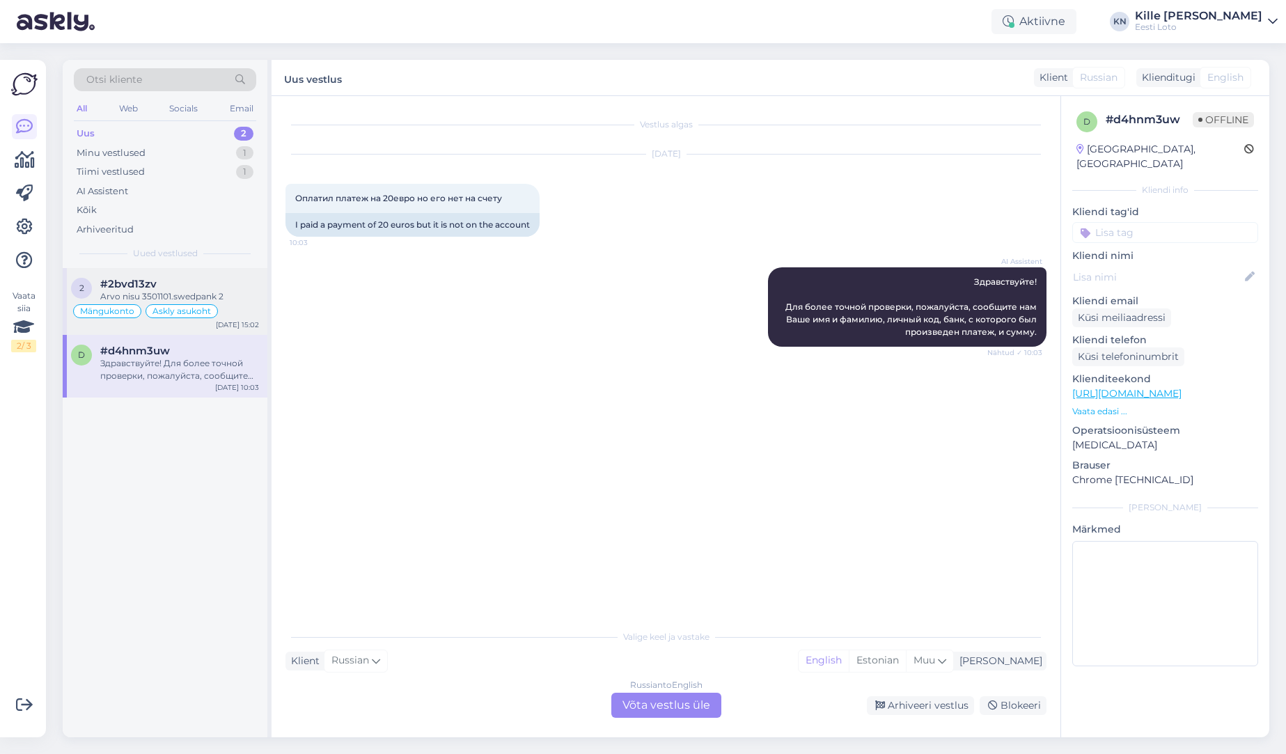
click at [207, 304] on div "Askly asukoht" at bounding box center [182, 311] width 72 height 14
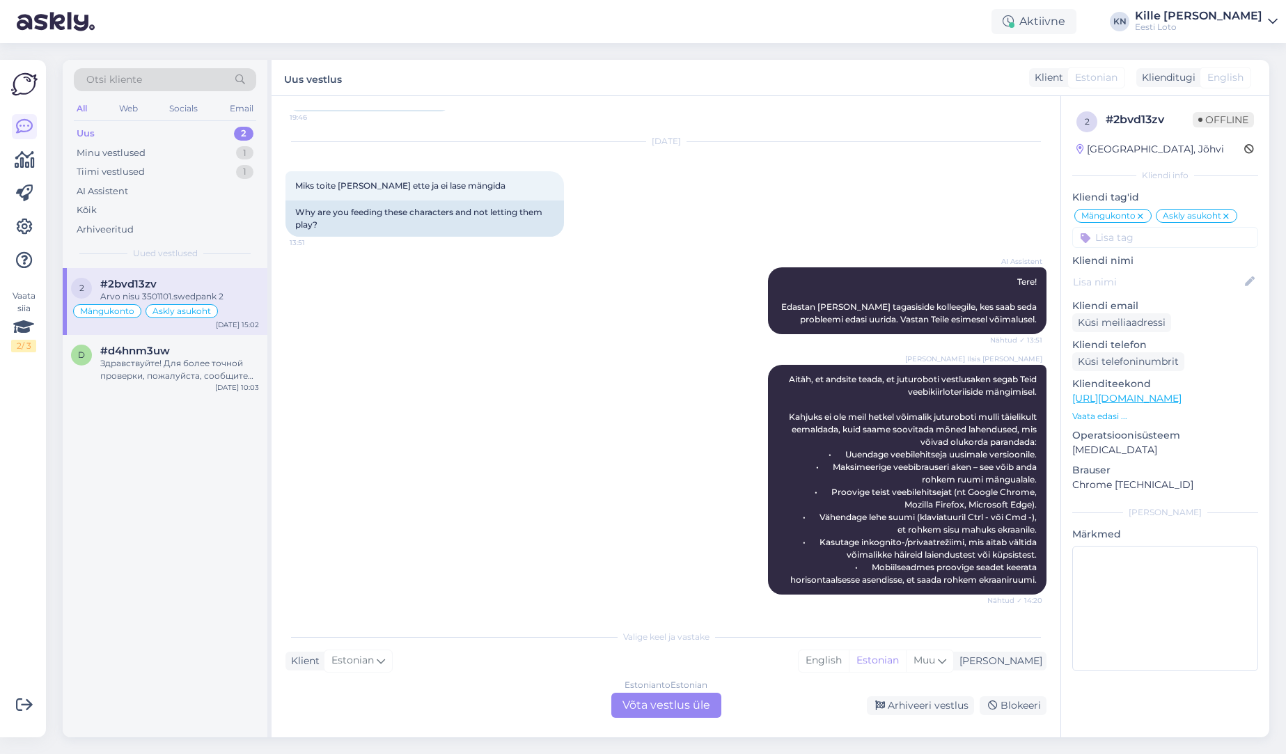
scroll to position [1873, 0]
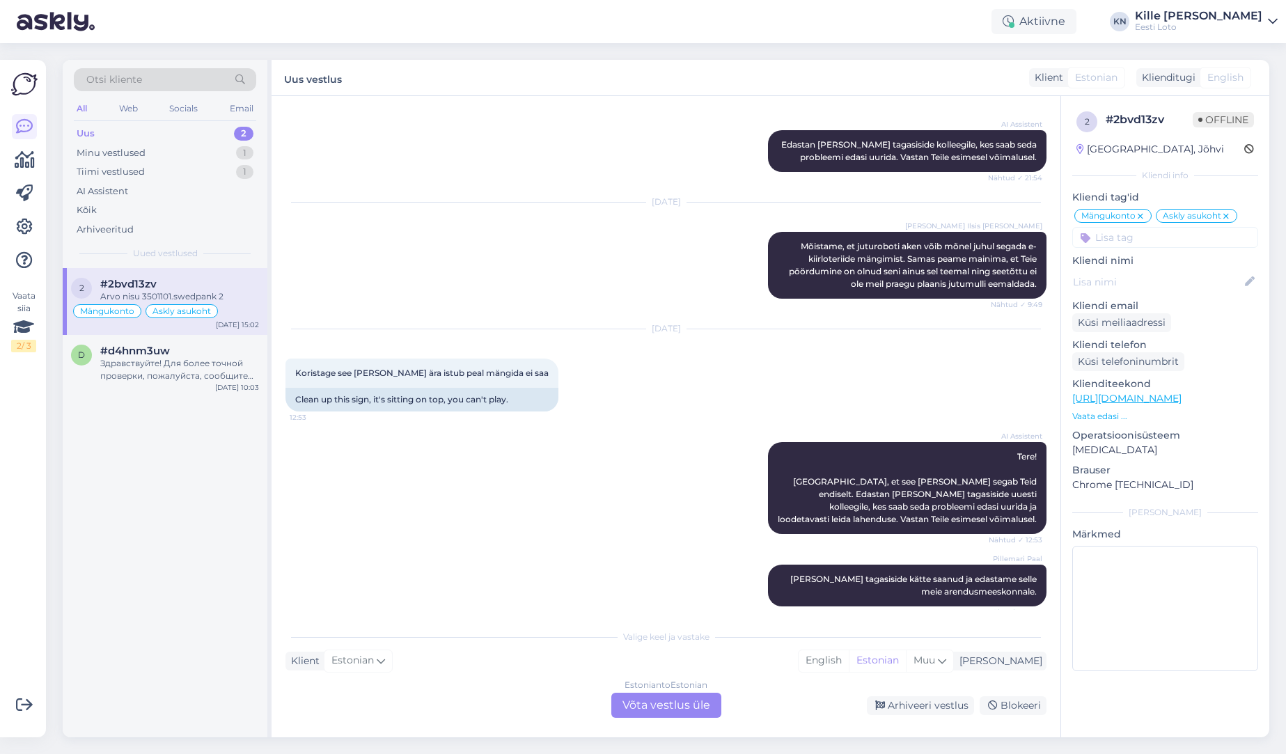
click at [662, 715] on div "Estonian to Estonian Võta vestlus üle" at bounding box center [666, 705] width 110 height 25
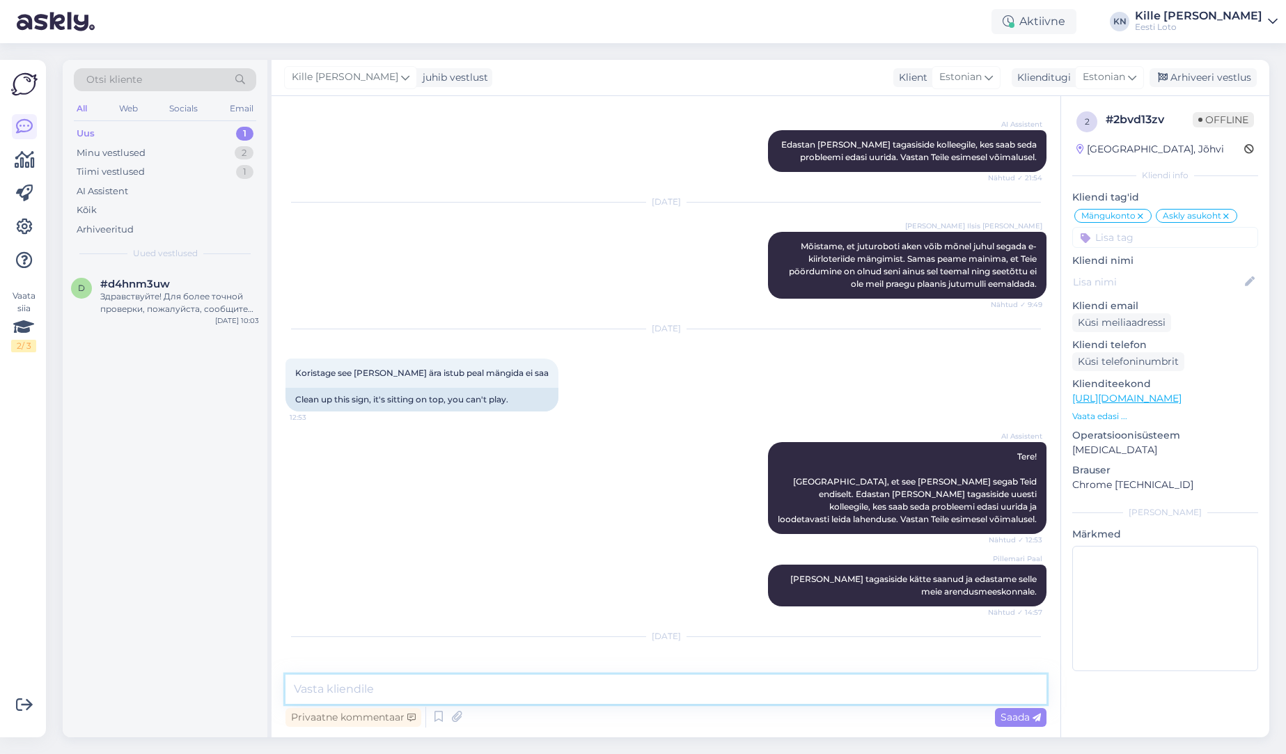
click at [641, 683] on textarea at bounding box center [666, 689] width 761 height 29
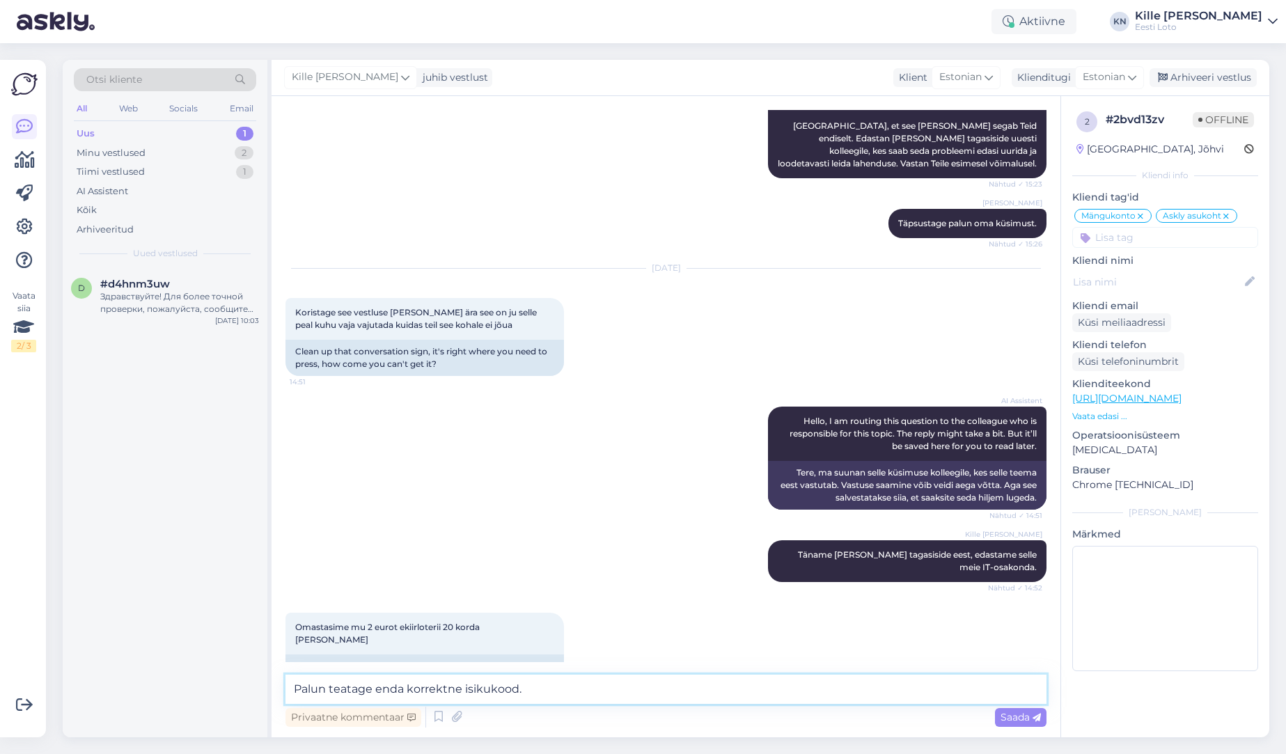
scroll to position [2724, 0]
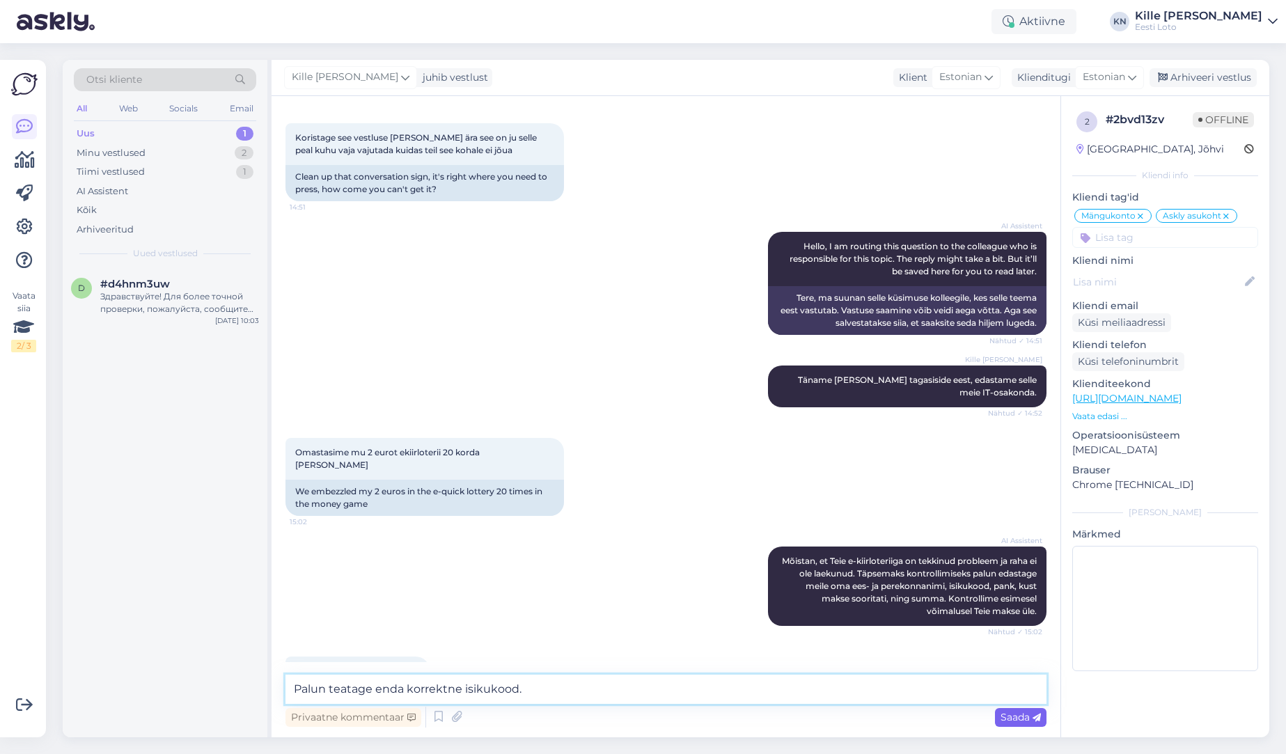
type textarea "Palun teatage enda korrektne isikukood."
click at [1013, 718] on span "Saada" at bounding box center [1021, 717] width 40 height 13
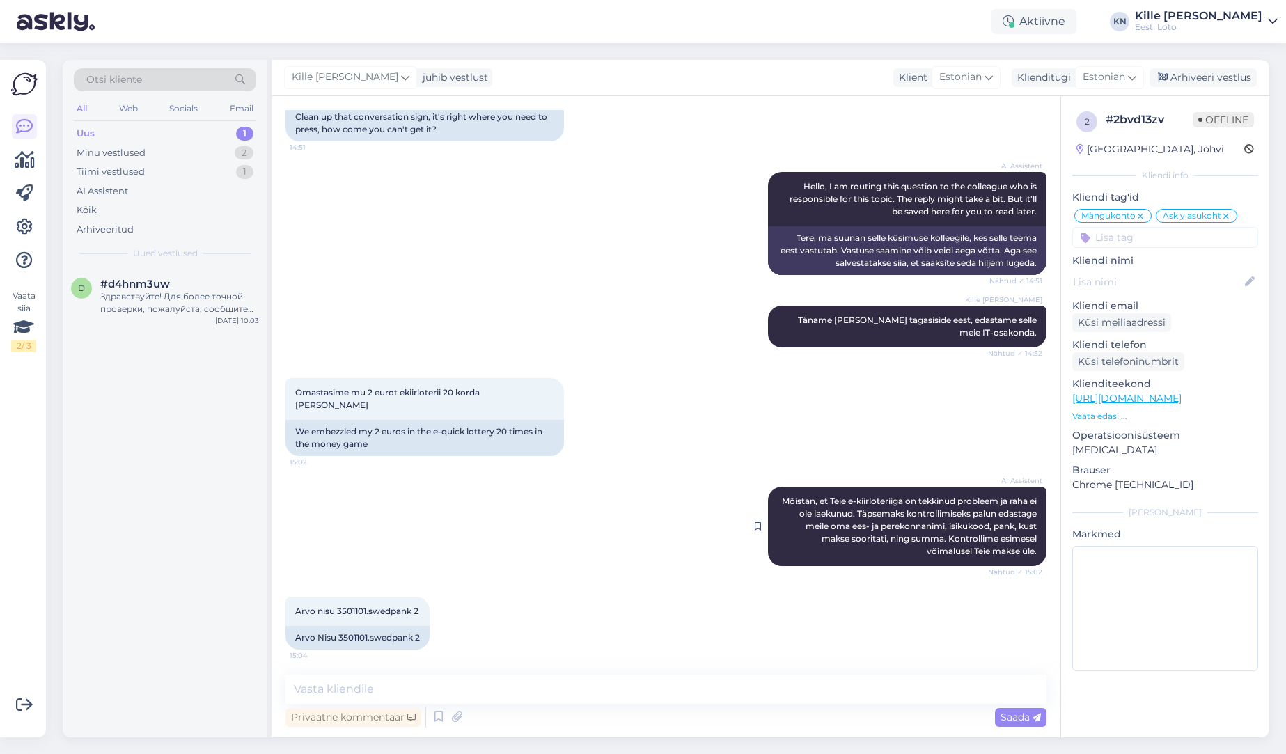
click at [774, 487] on div "AI Assistent [PERSON_NAME], et [PERSON_NAME] e-kiirloteriiga on tekkinud proble…" at bounding box center [907, 526] width 279 height 79
click at [151, 174] on div "Tiimi vestlused 1" at bounding box center [165, 171] width 182 height 19
click at [143, 148] on div "Minu vestlused" at bounding box center [111, 153] width 69 height 14
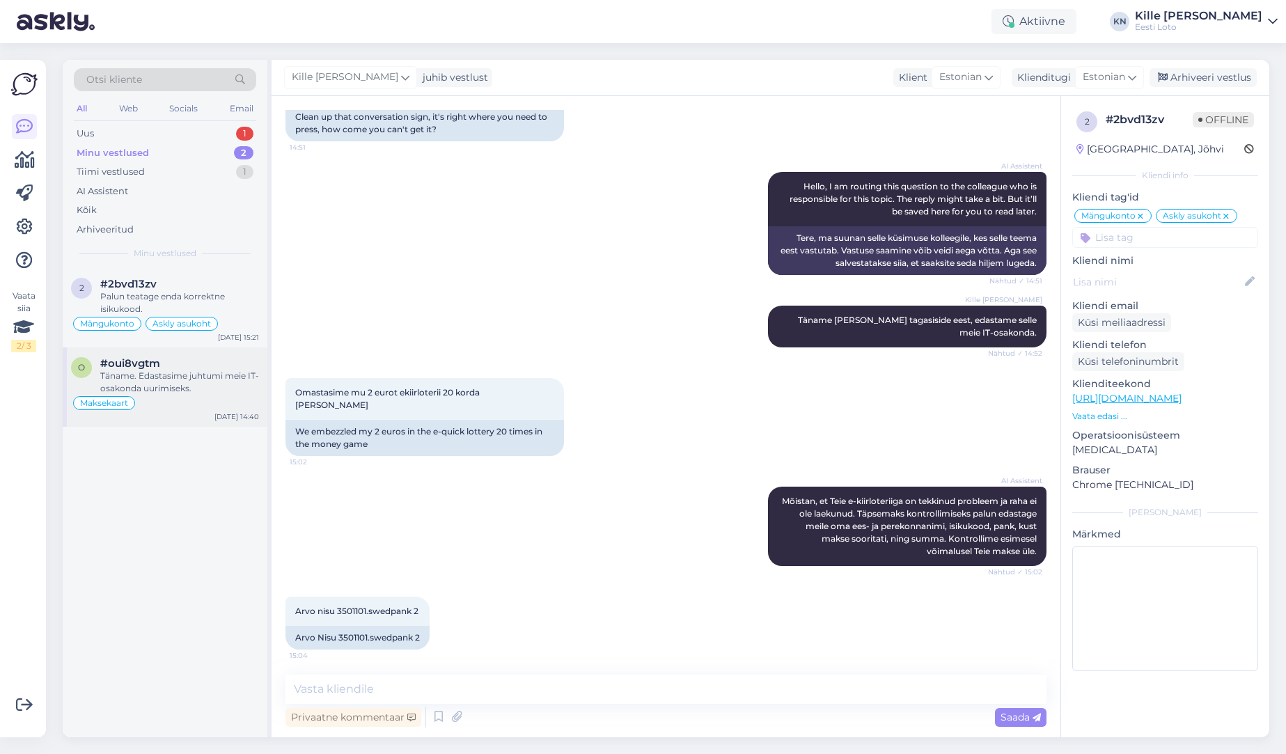
click at [173, 364] on div "#oui8vgtm" at bounding box center [179, 363] width 159 height 13
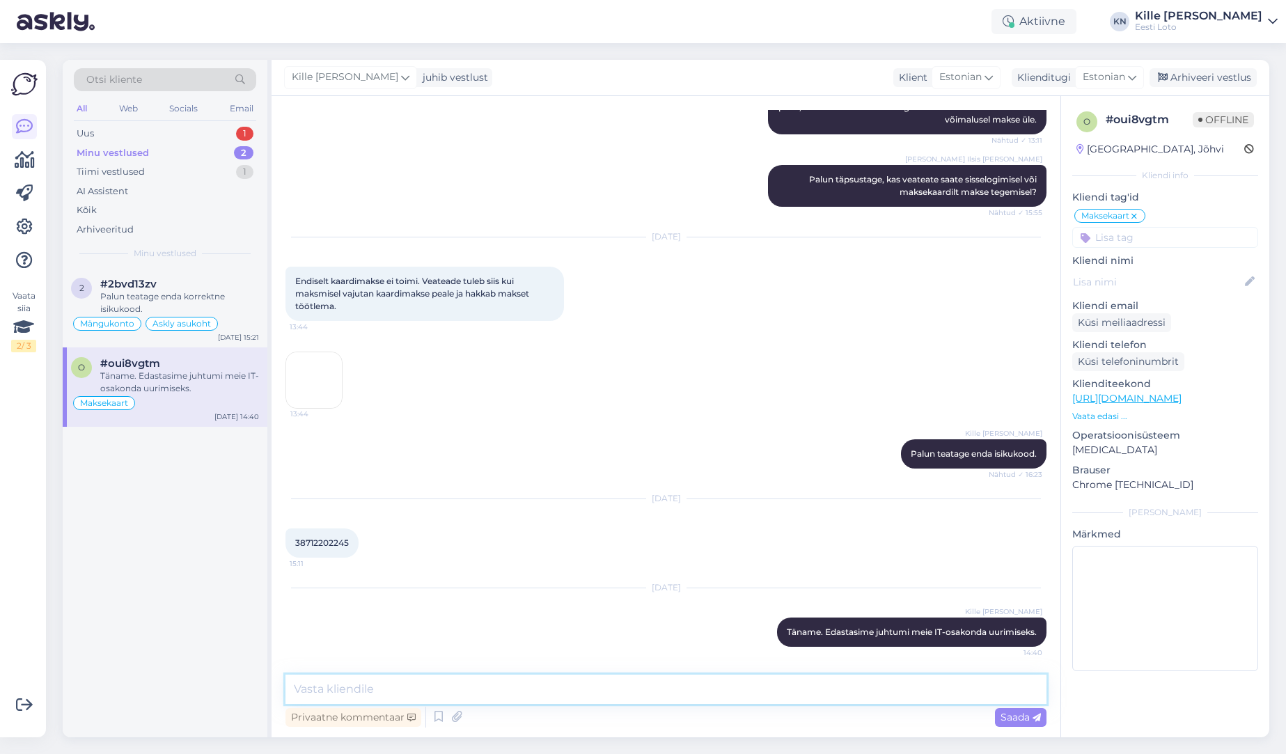
click at [407, 686] on textarea at bounding box center [666, 689] width 761 height 29
click at [818, 685] on textarea "Et meie IT-osakond saaks probleemi täpsemalt uurida, palume Teilt veel täiendav…" at bounding box center [666, 689] width 761 height 29
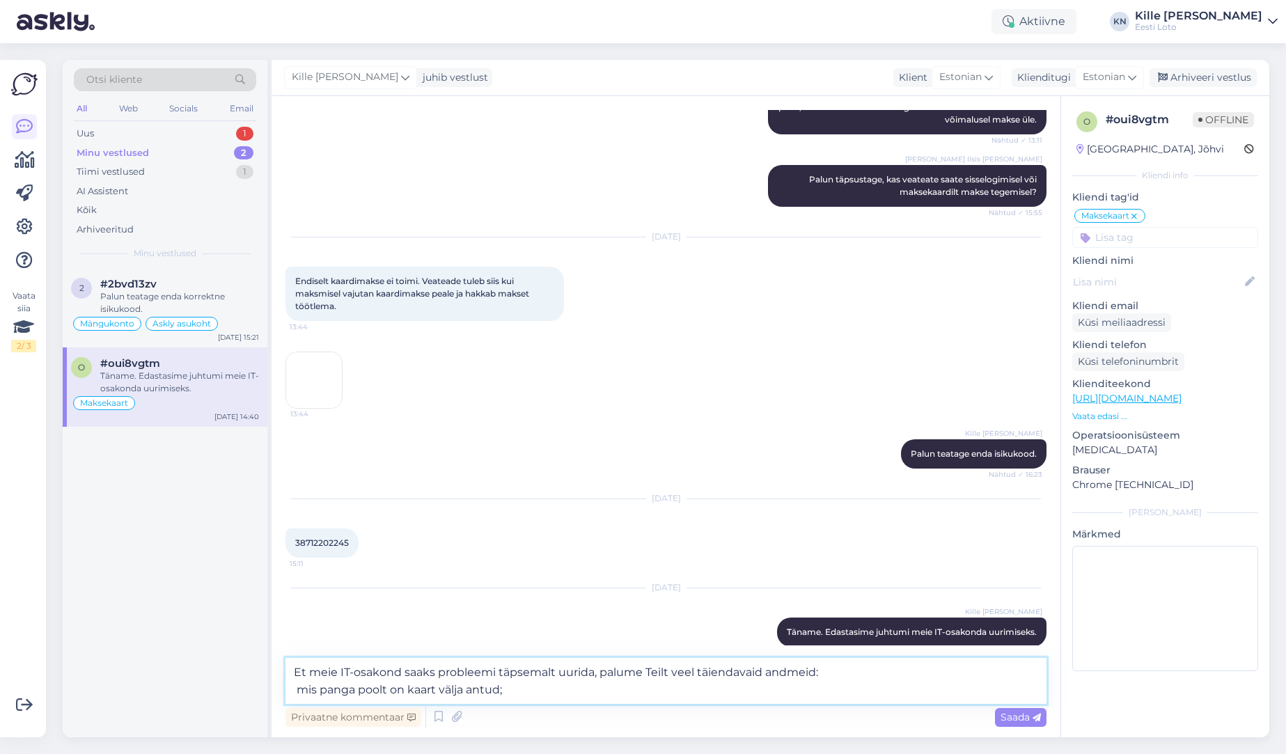
click at [706, 691] on textarea "Et meie IT-osakond saaks probleemi täpsemalt uurida, palume Teilt veel täiendav…" at bounding box center [666, 681] width 761 height 46
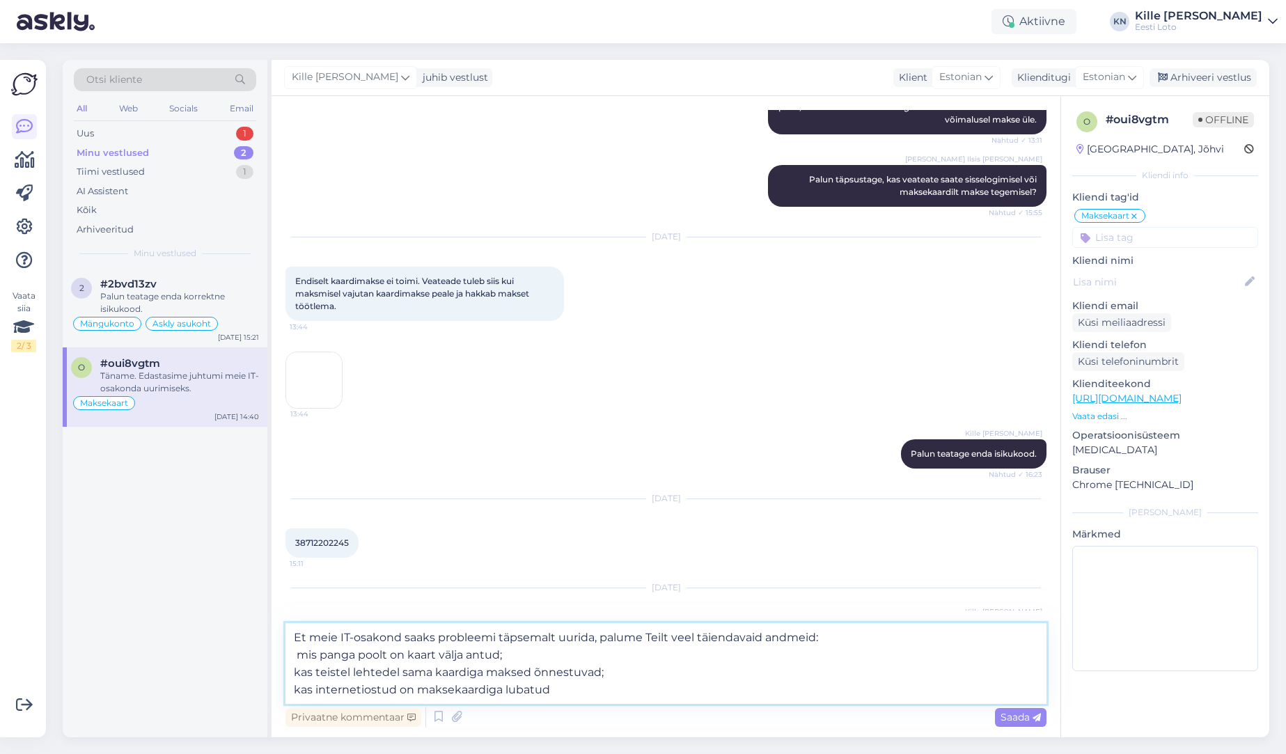
click at [298, 653] on textarea "Et meie IT-osakond saaks probleemi täpsemalt uurida, palume Teilt veel täiendav…" at bounding box center [666, 663] width 761 height 81
click at [567, 696] on textarea "Et meie IT-osakond saaks probleemi täpsemalt uurida, palume Teilt veel täiendav…" at bounding box center [666, 663] width 761 height 81
click at [654, 687] on textarea "Et meie IT-osakond saaks probleemi täpsemalt uurida, palume Teilt veel täiendav…" at bounding box center [666, 663] width 761 height 81
click at [292, 653] on textarea "Et meie IT-osakond saaks probleemi täpsemalt uurida, palume Teilt veel täiendav…" at bounding box center [666, 663] width 761 height 81
click at [623, 687] on textarea "Et meie IT-osakond saaks probleemi täpsemalt uurida, palume Teilt veel täiendav…" at bounding box center [666, 663] width 761 height 81
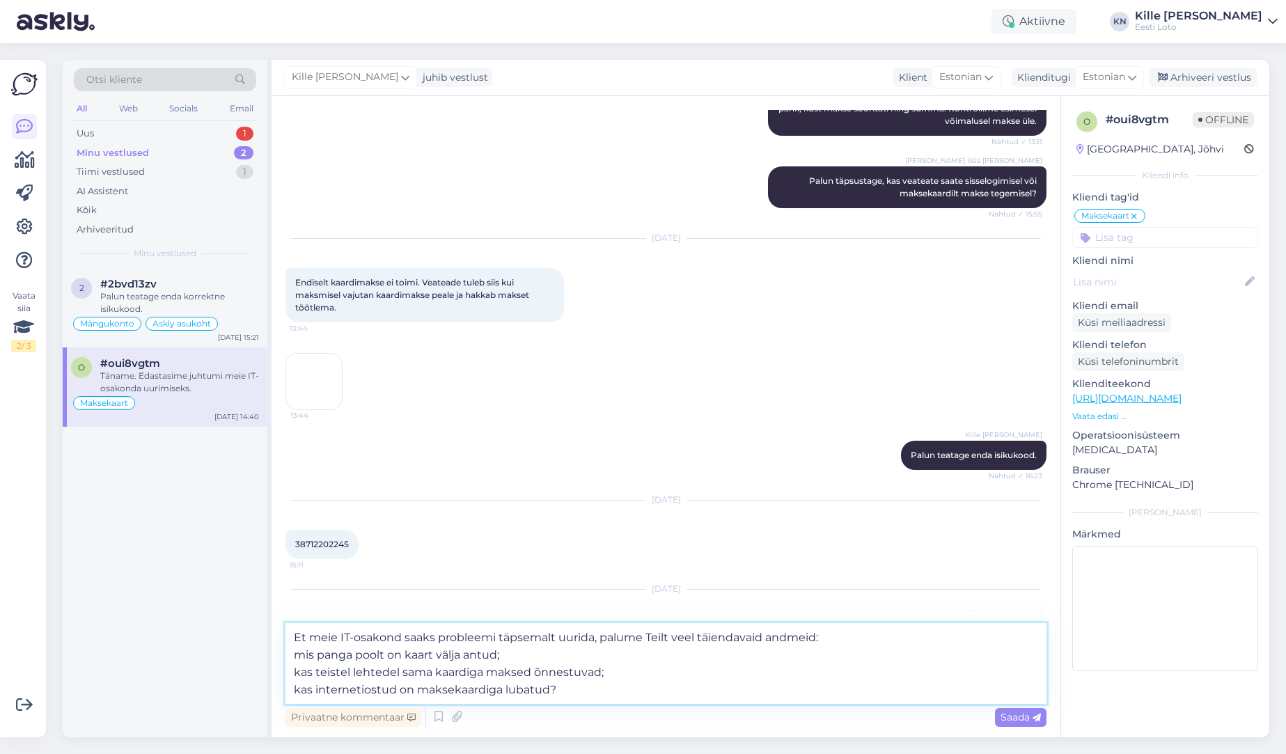
scroll to position [898, 0]
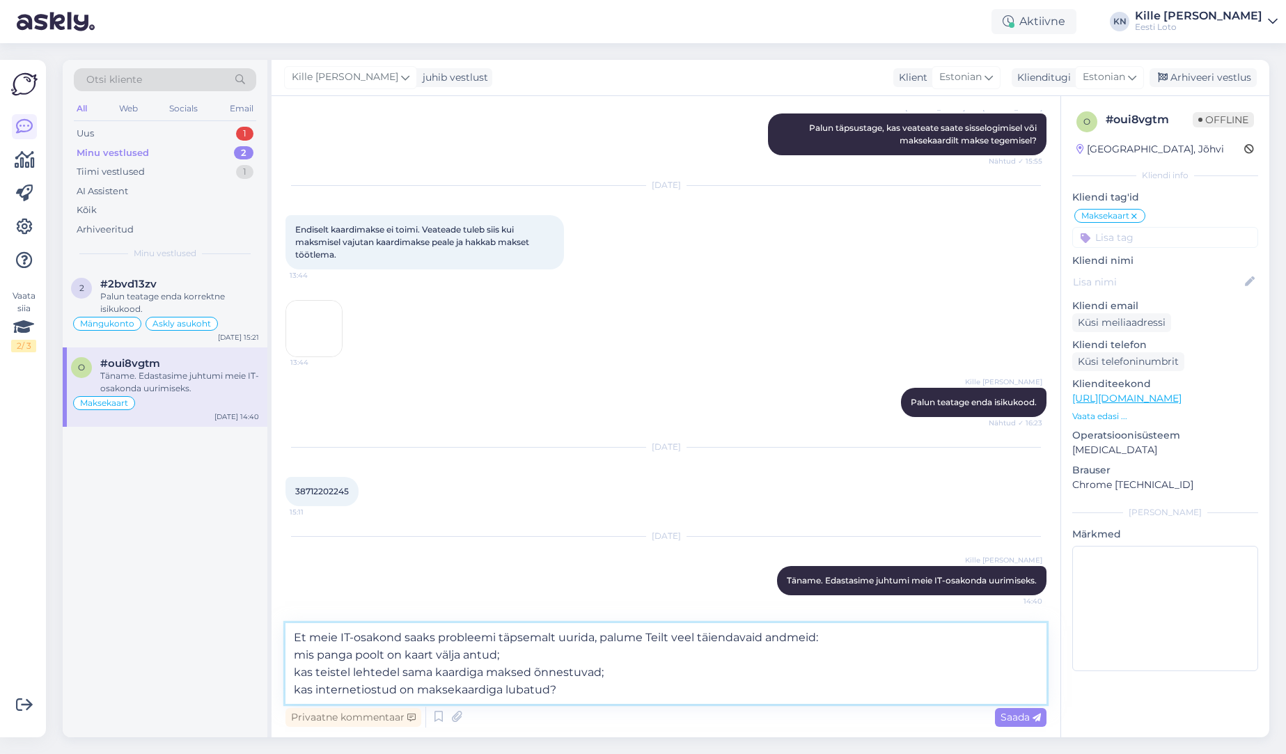
click at [313, 658] on textarea "Et meie IT-osakond saaks probleemi täpsemalt uurida, palume Teilt veel täiendav…" at bounding box center [666, 663] width 761 height 81
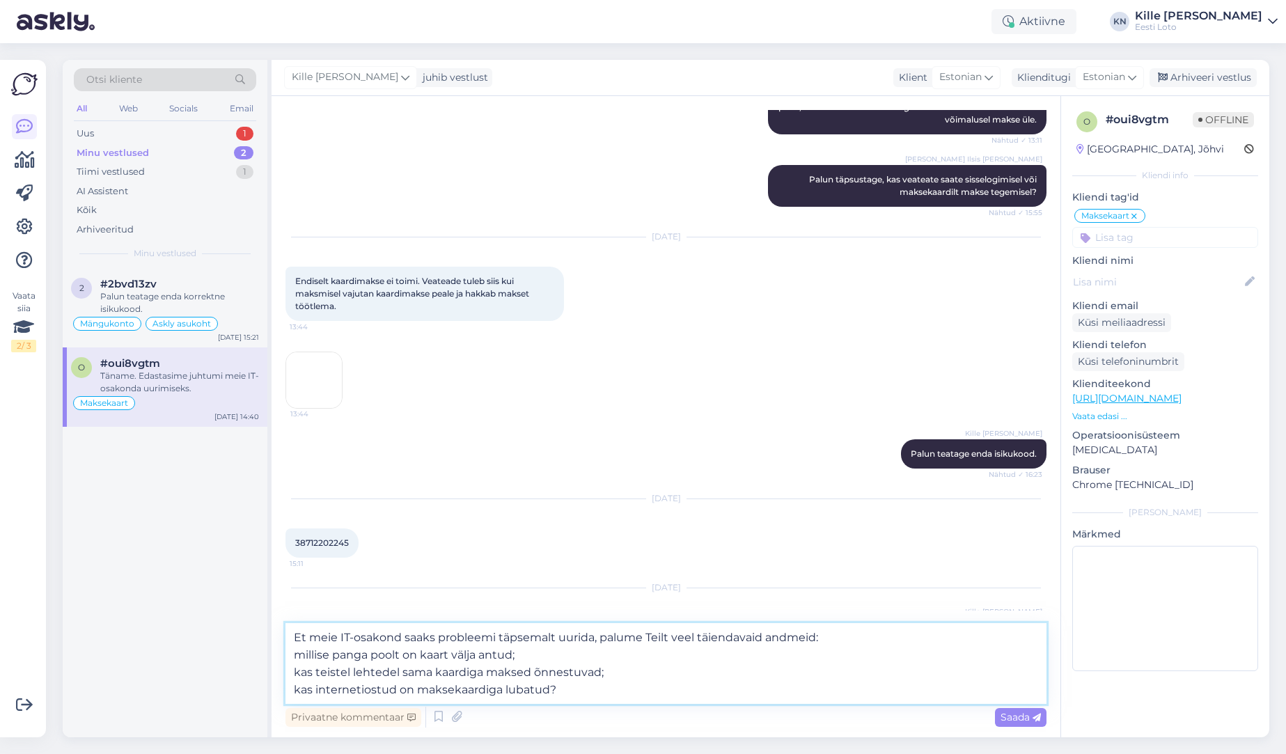
click at [637, 682] on textarea "Et meie IT-osakond saaks probleemi täpsemalt uurida, palume Teilt veel täiendav…" at bounding box center [666, 663] width 761 height 81
click at [463, 687] on textarea "Et meie IT-osakond saaks probleemi täpsemalt uurida, palume Teilt veel täiendav…" at bounding box center [666, 663] width 761 height 81
click at [646, 693] on textarea "Et meie IT-osakond saaks probleemi täpsemalt uurida, palume Teilt veel täiendav…" at bounding box center [666, 663] width 761 height 81
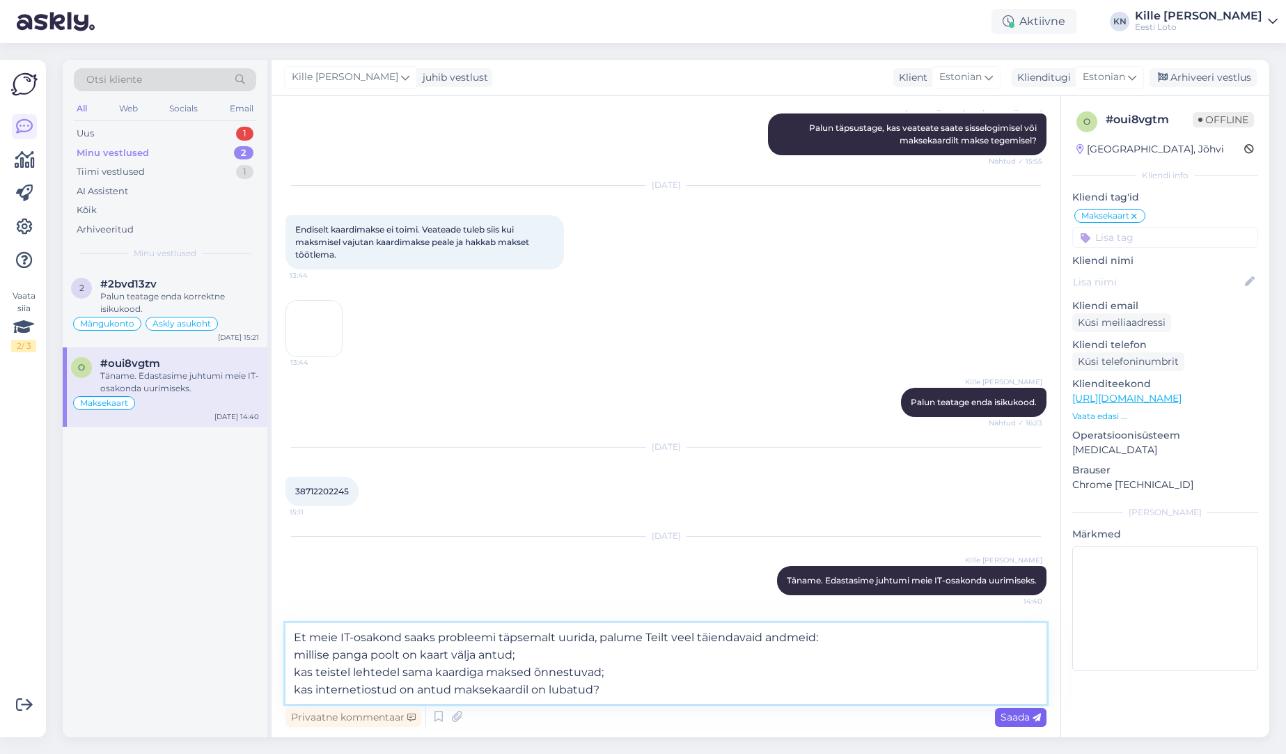
type textarea "Et meie IT-osakond saaks probleemi täpsemalt uurida, palume Teilt veel täiendav…"
click at [1001, 718] on span "Saada" at bounding box center [1021, 717] width 40 height 13
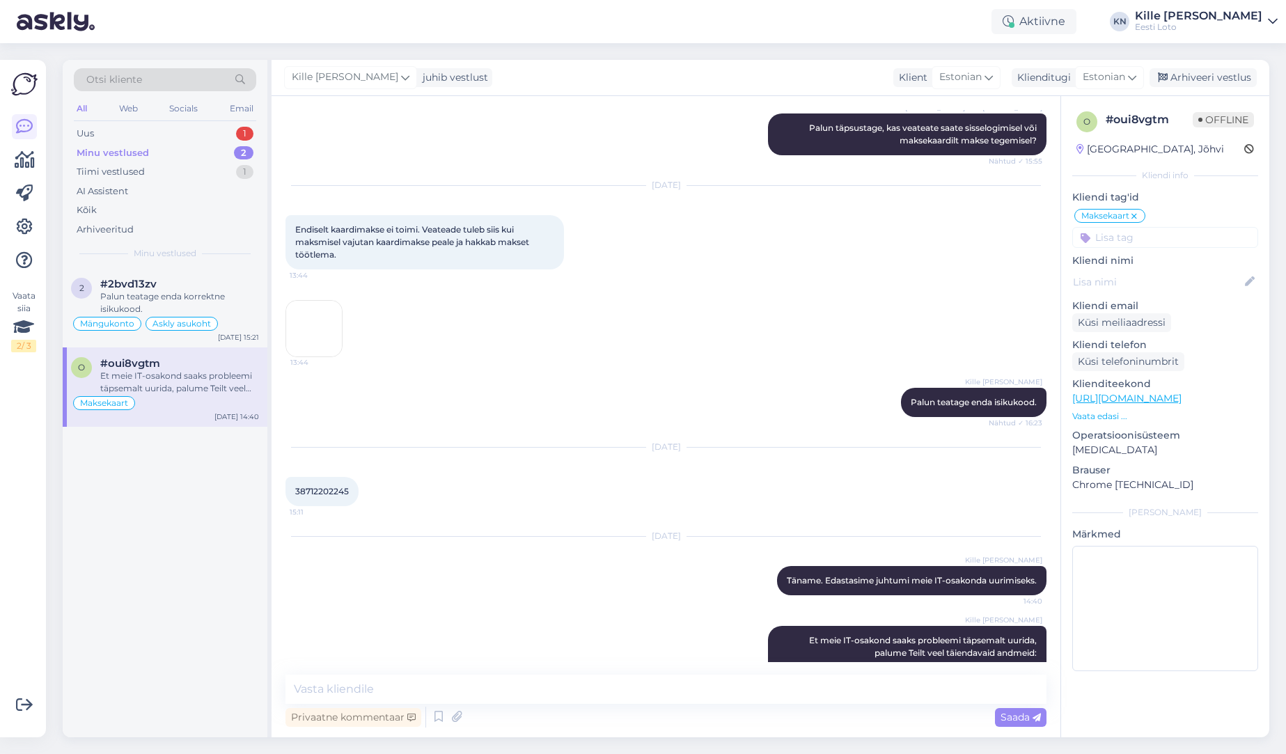
scroll to position [956, 0]
